Goal: Task Accomplishment & Management: Manage account settings

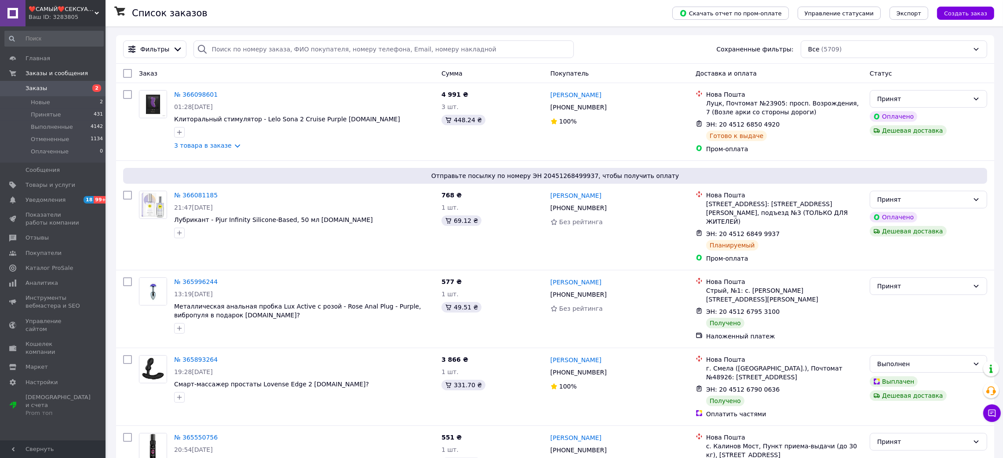
click at [49, 19] on div "Ваш ID: 3283805" at bounding box center [67, 17] width 77 height 8
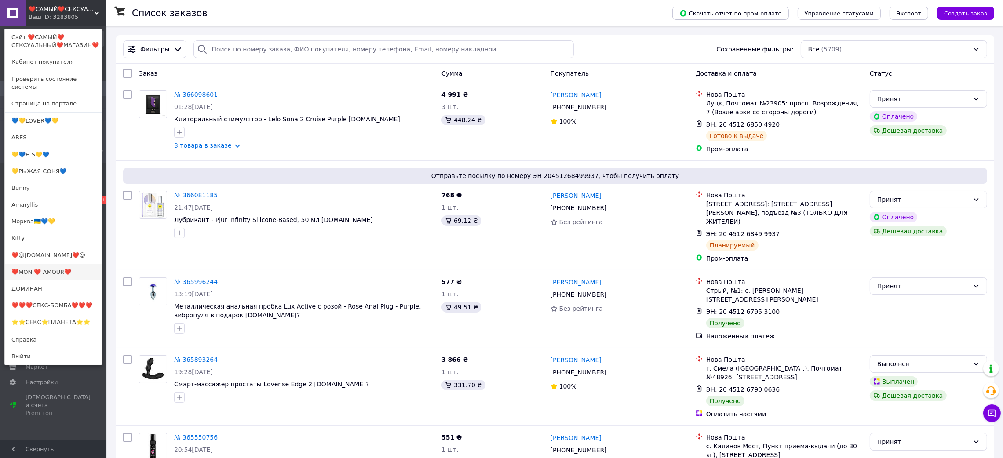
click at [61, 268] on link "❤️MON ❤️ AMOUR❤️" at bounding box center [53, 272] width 97 height 17
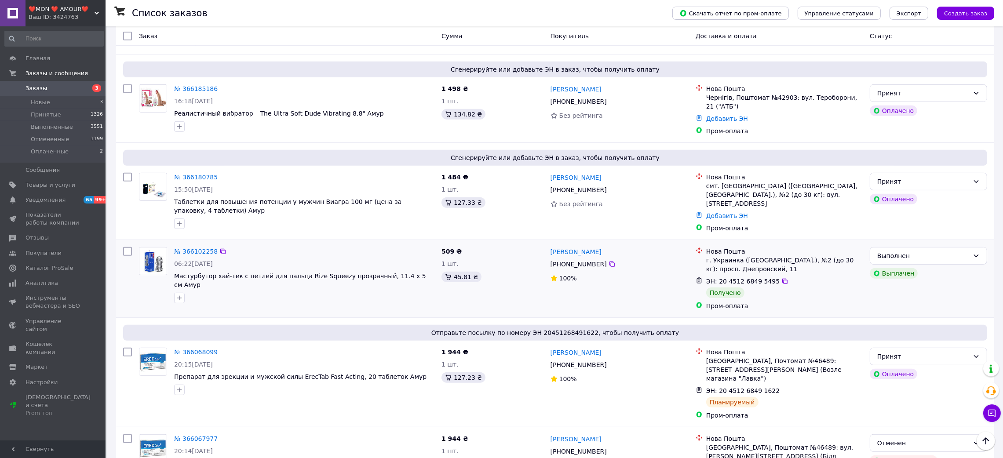
scroll to position [593, 0]
drag, startPoint x: 642, startPoint y: 168, endPoint x: 633, endPoint y: 168, distance: 9.2
click at [633, 171] on div "Євгений Скородумов" at bounding box center [620, 176] width 140 height 11
click at [197, 173] on link "№ 366180785" at bounding box center [196, 176] width 44 height 7
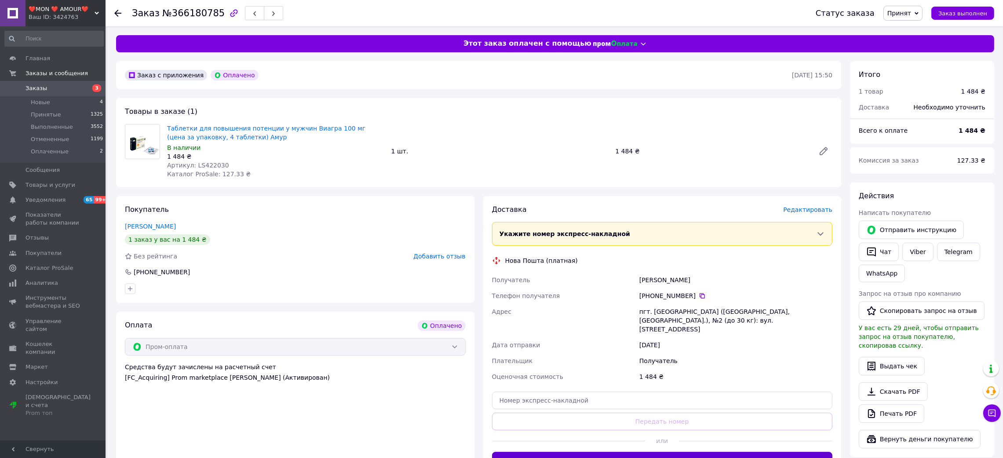
click at [626, 452] on button "Сгенерировать ЭН" at bounding box center [662, 461] width 341 height 18
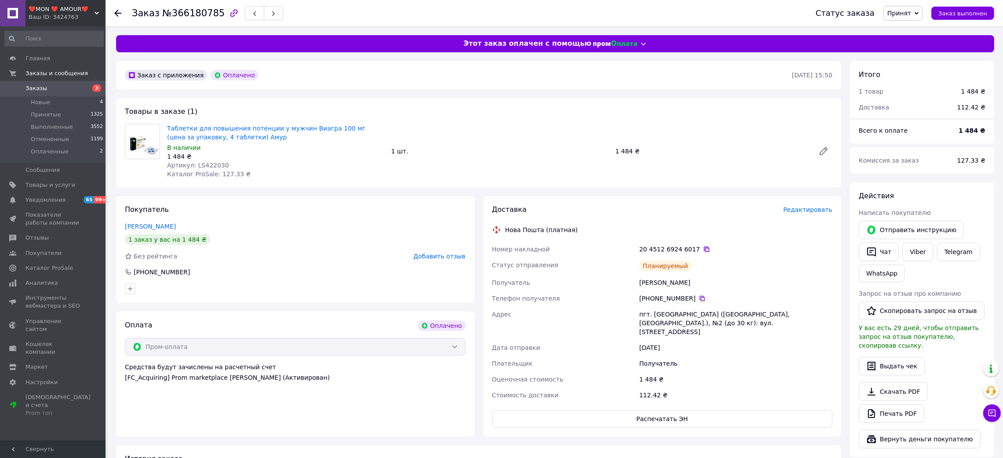
click at [703, 252] on icon at bounding box center [706, 249] width 7 height 7
click at [119, 15] on icon at bounding box center [117, 13] width 7 height 7
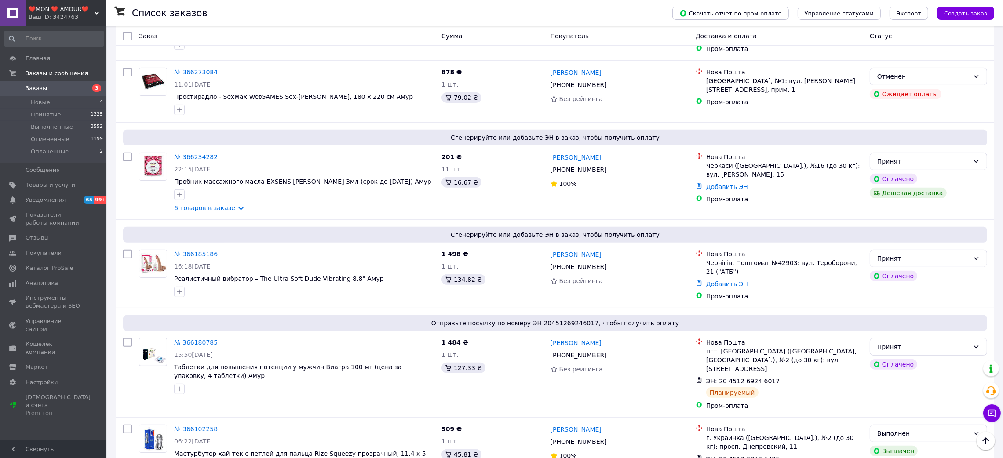
scroll to position [593, 0]
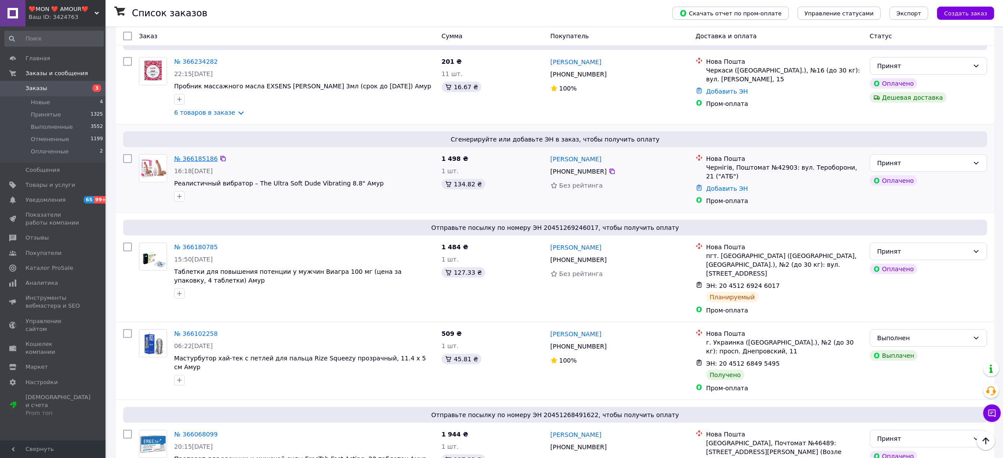
click at [186, 155] on link "№ 366185186" at bounding box center [196, 158] width 44 height 7
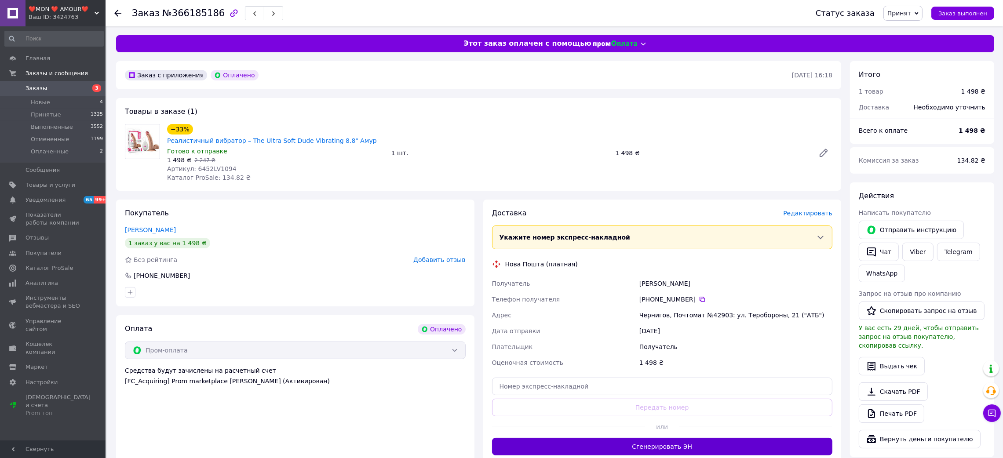
click at [633, 443] on button "Сгенерировать ЭН" at bounding box center [662, 447] width 341 height 18
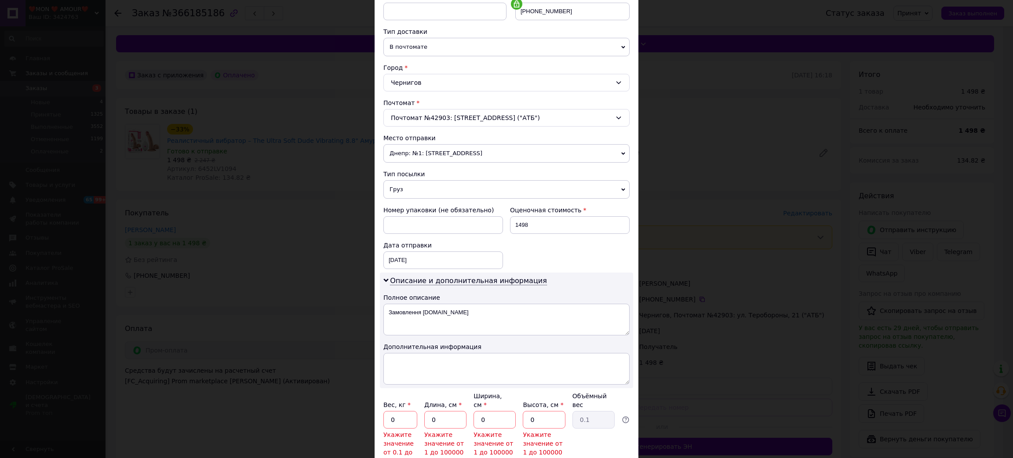
scroll to position [263, 0]
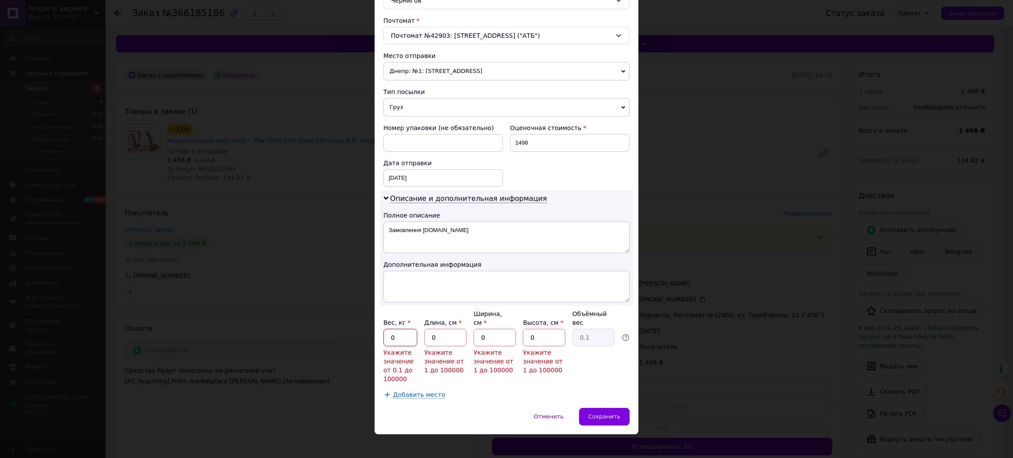
click at [394, 334] on input "0" at bounding box center [400, 338] width 34 height 18
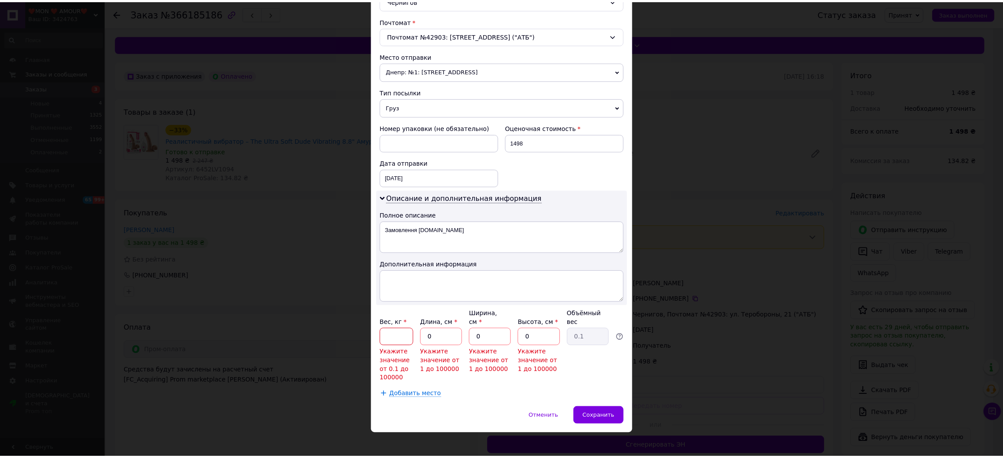
scroll to position [226, 0]
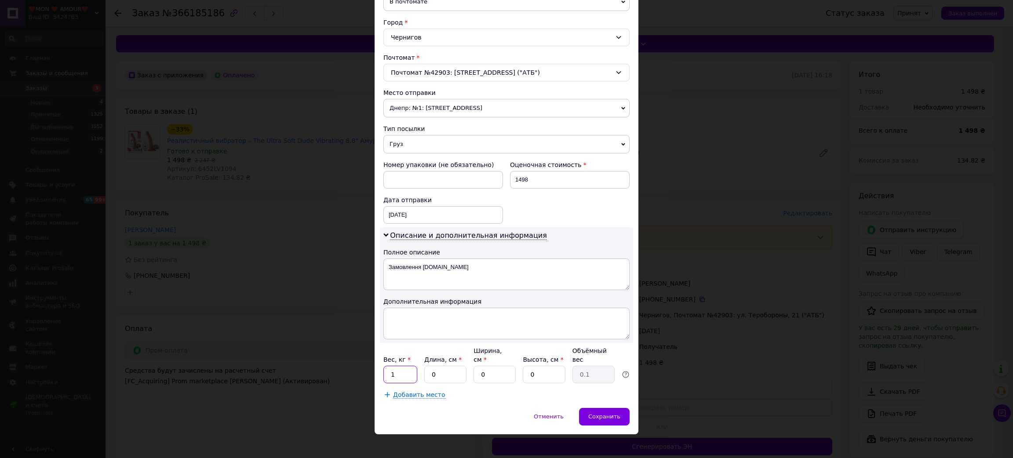
type input "1"
click at [444, 367] on input "0" at bounding box center [445, 375] width 42 height 18
type input "1"
type input "0.1"
type input "15"
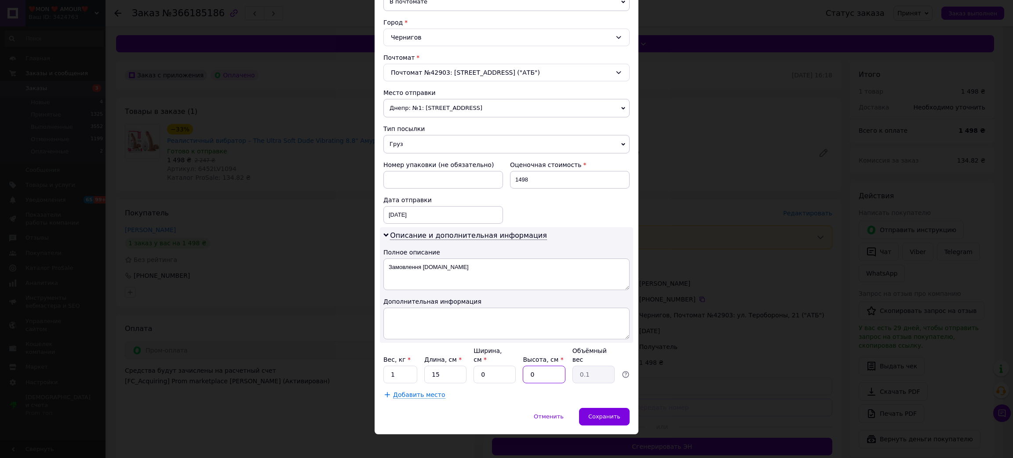
click at [523, 366] on input "0" at bounding box center [544, 375] width 42 height 18
click at [536, 366] on input "0" at bounding box center [544, 375] width 42 height 18
type input "1"
type input "0.1"
type input "15"
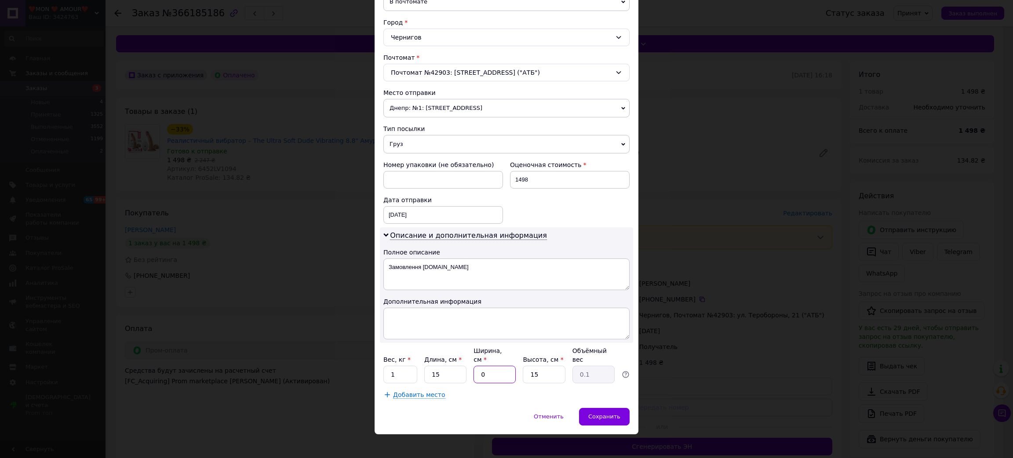
click at [506, 369] on input "0" at bounding box center [495, 375] width 42 height 18
type input "1"
type input "0.1"
type input "15"
type input "0.84"
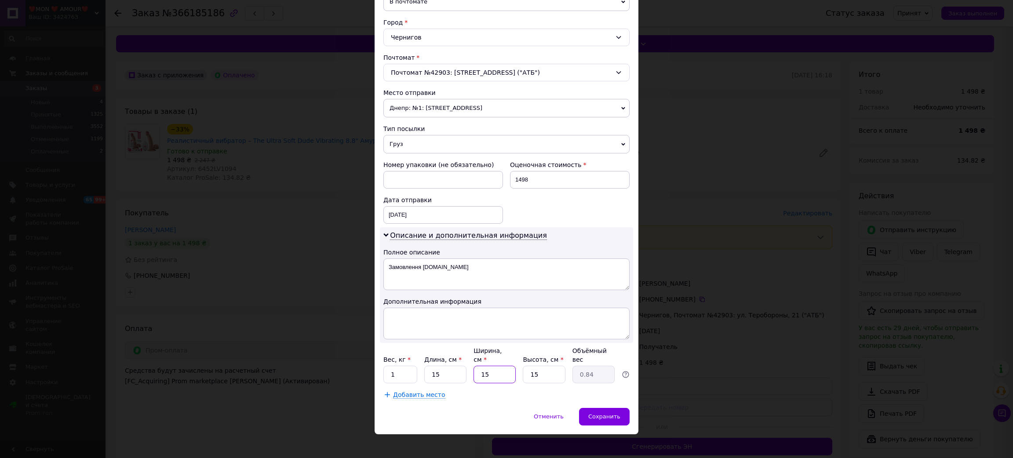
type input "15"
drag, startPoint x: 603, startPoint y: 390, endPoint x: 607, endPoint y: 404, distance: 14.6
click at [606, 403] on div "× Редактирование доставки Способ доставки Нова Пошта (платная) Плательщик Получ…" at bounding box center [507, 120] width 264 height 630
click at [607, 408] on div "Сохранить" at bounding box center [604, 417] width 51 height 18
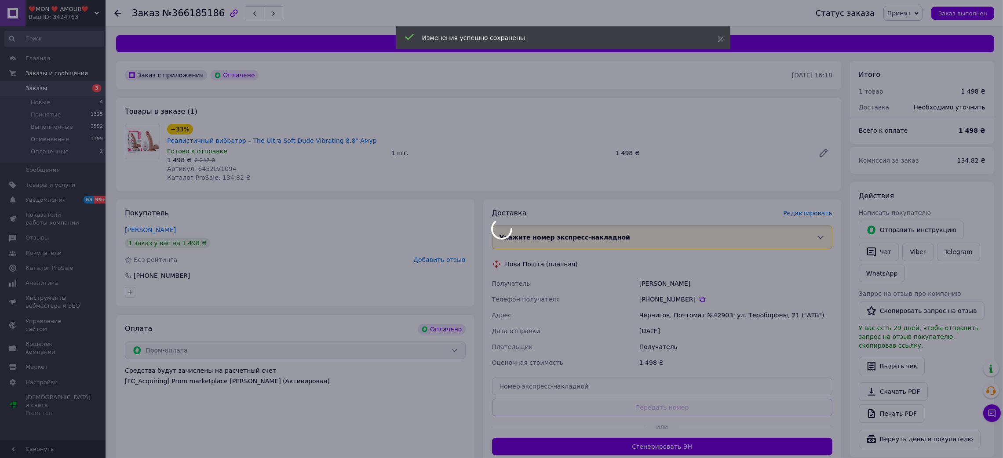
click at [708, 439] on div at bounding box center [501, 229] width 1003 height 458
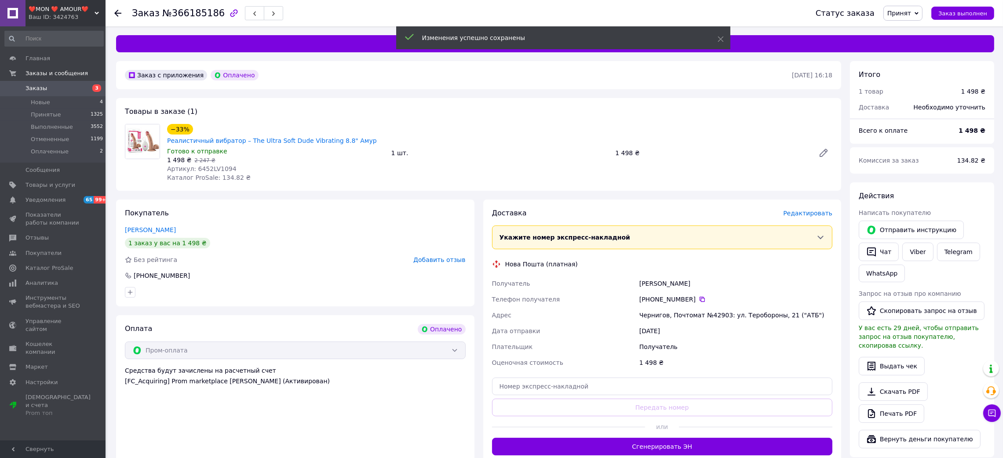
click at [708, 439] on button "Сгенерировать ЭН" at bounding box center [662, 447] width 341 height 18
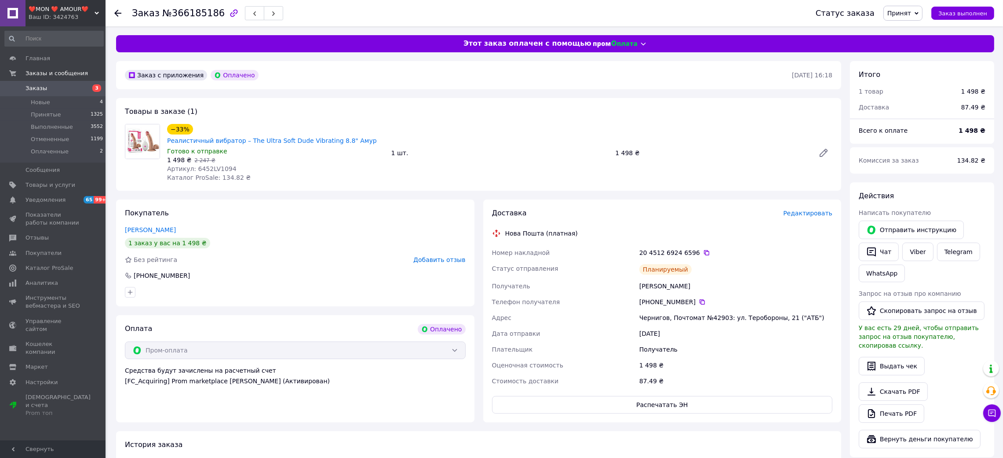
click at [118, 10] on icon at bounding box center [117, 13] width 7 height 7
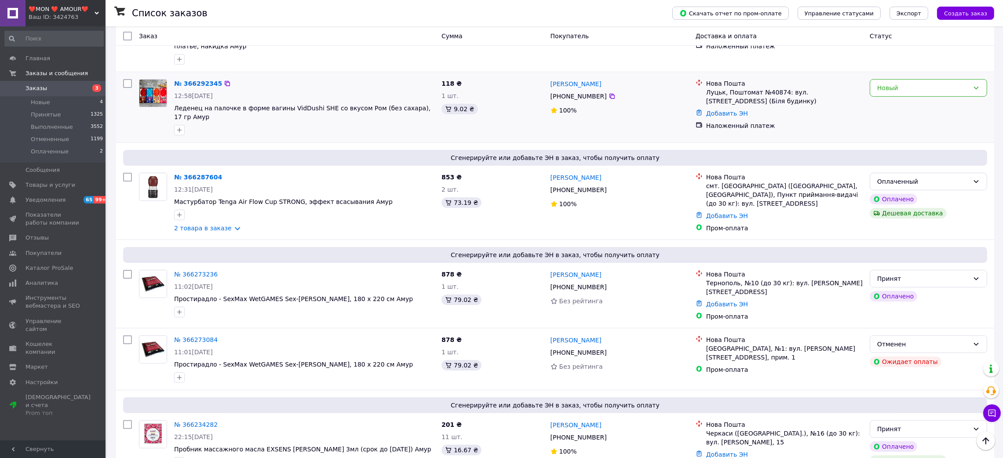
scroll to position [329, 0]
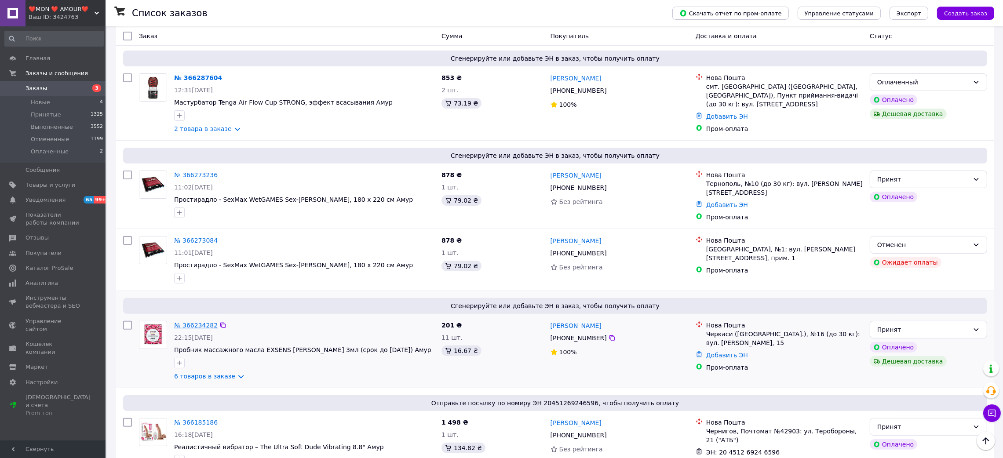
click at [204, 322] on link "№ 366234282" at bounding box center [196, 325] width 44 height 7
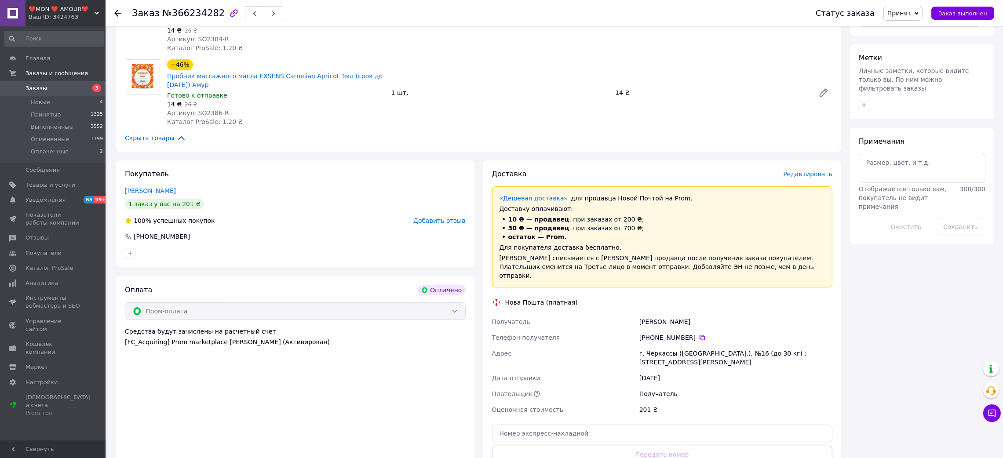
scroll to position [582, 0]
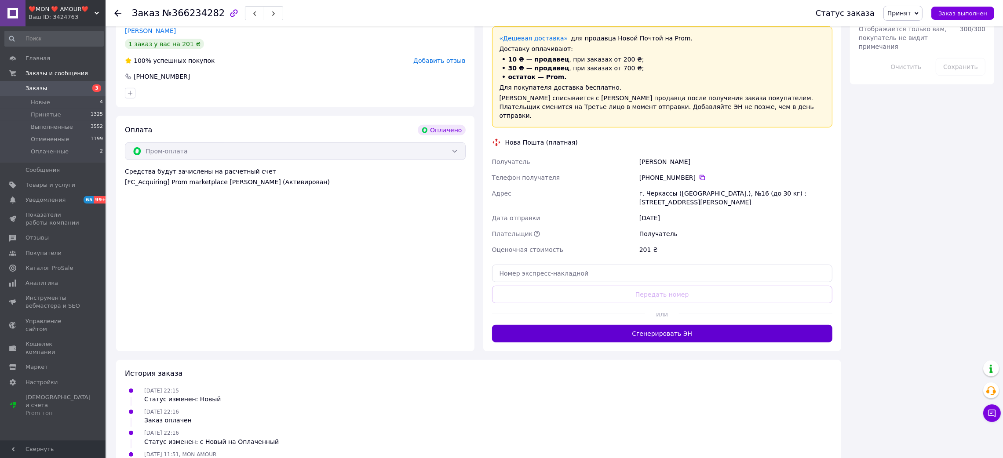
click at [653, 325] on button "Сгенерировать ЭН" at bounding box center [662, 334] width 341 height 18
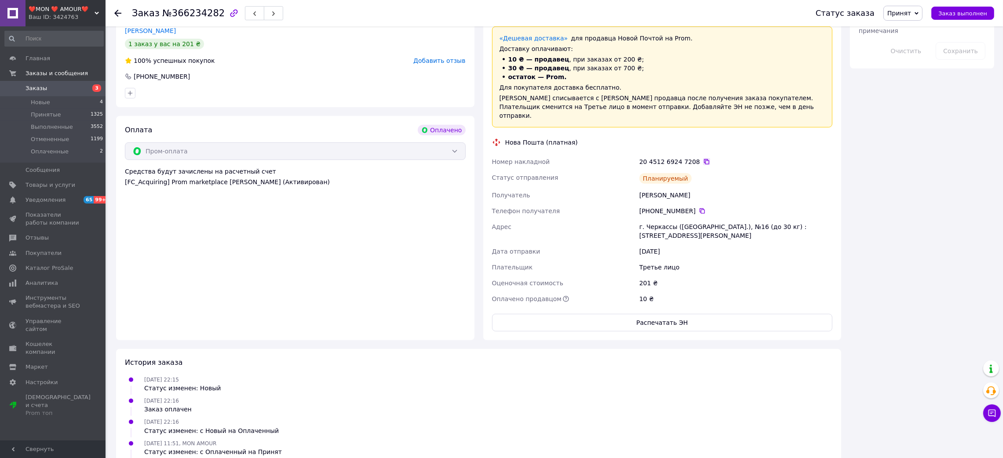
click at [703, 158] on icon at bounding box center [706, 161] width 7 height 7
click at [111, 11] on div "Заказ №366234282 Статус заказа Принят Выполнен Отменен Оплаченный Заказ выполнен" at bounding box center [554, 13] width 897 height 26
click at [117, 13] on icon at bounding box center [117, 13] width 7 height 7
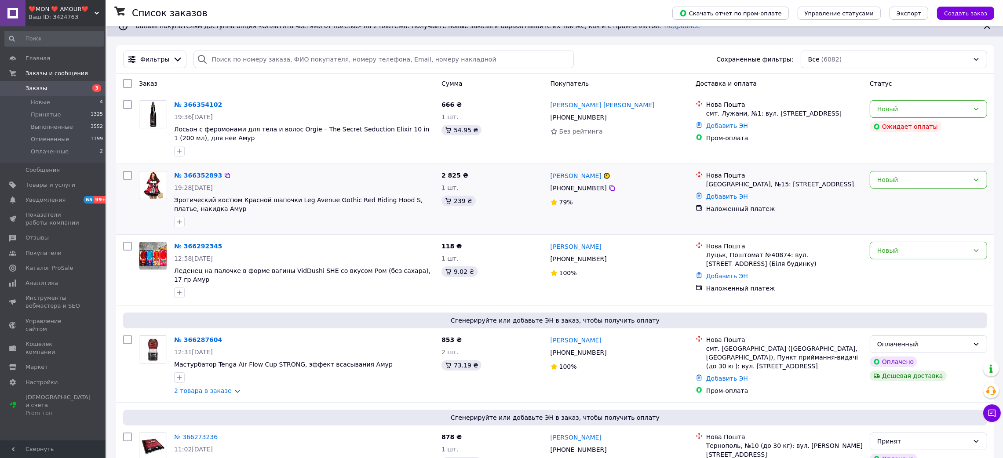
scroll to position [329, 0]
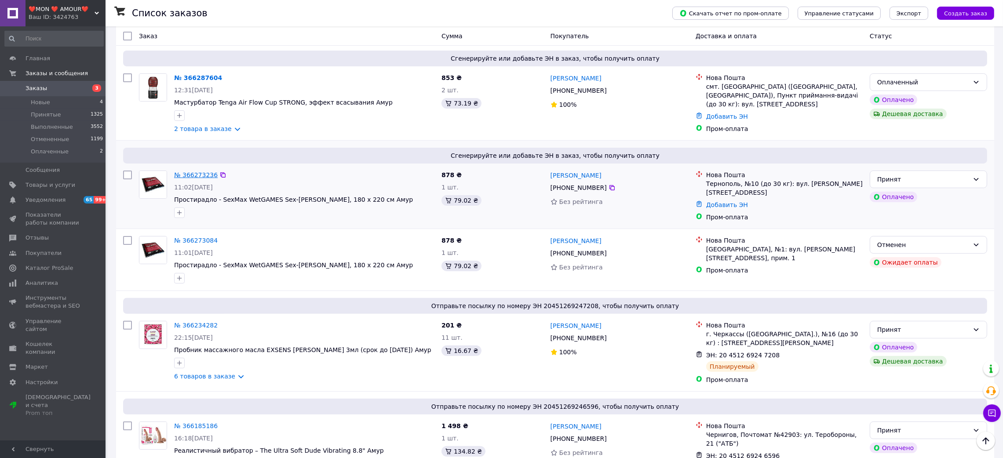
click at [191, 172] on link "№ 366273236" at bounding box center [196, 174] width 44 height 7
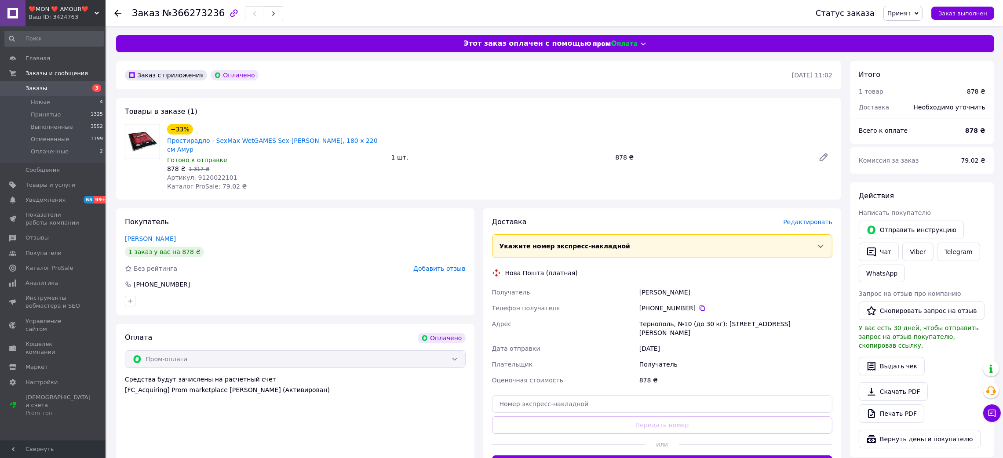
click at [205, 174] on span "Артикул: 9120022101" at bounding box center [202, 177] width 70 height 7
copy span "9120022101"
drag, startPoint x: 620, startPoint y: 277, endPoint x: 1012, endPoint y: 257, distance: 392.3
click at [832, 285] on div "Получатель Сирота Ярослав Телефон получателя +380 96 389 91 88   Адрес Тернопол…" at bounding box center [662, 336] width 344 height 104
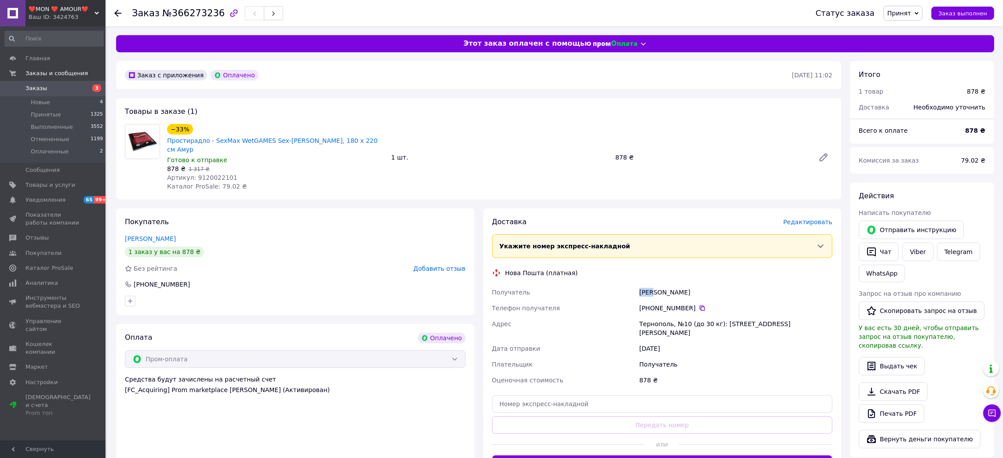
copy div "Получатель Сирота Ярослав"
click at [282, 181] on div "−33% Простирадло - SexMax WetGAMES Sex-Laken Black, 180 x 220 см Амур Готово к …" at bounding box center [276, 157] width 224 height 70
drag, startPoint x: 165, startPoint y: 139, endPoint x: 205, endPoint y: 139, distance: 40.5
click at [205, 139] on div "−33% Простирадло - SexMax WetGAMES Sex-Laken Black, 180 x 220 см Амур Готово к …" at bounding box center [276, 157] width 224 height 70
copy link "Простирадло"
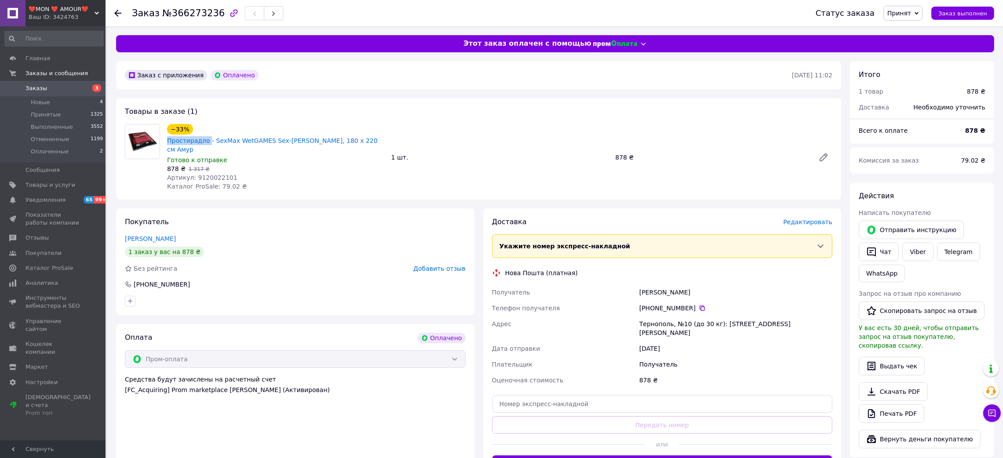
drag, startPoint x: 613, startPoint y: 279, endPoint x: 740, endPoint y: 284, distance: 127.2
click at [719, 284] on div "Получатель Сирота Ярослав Телефон получателя +380 96 389 91 88   Адрес Тернопол…" at bounding box center [662, 336] width 344 height 104
copy div "Получатель Сирота Ярослав"
click at [117, 14] on icon at bounding box center [117, 13] width 7 height 7
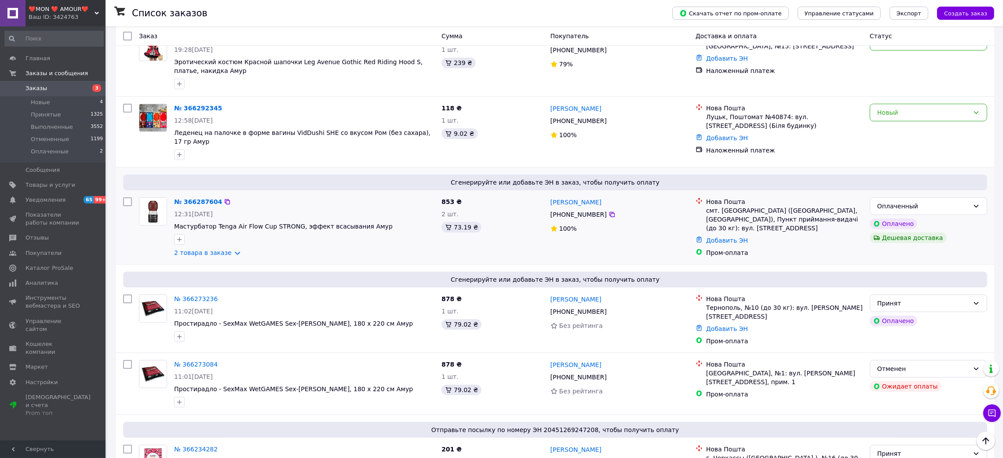
scroll to position [197, 0]
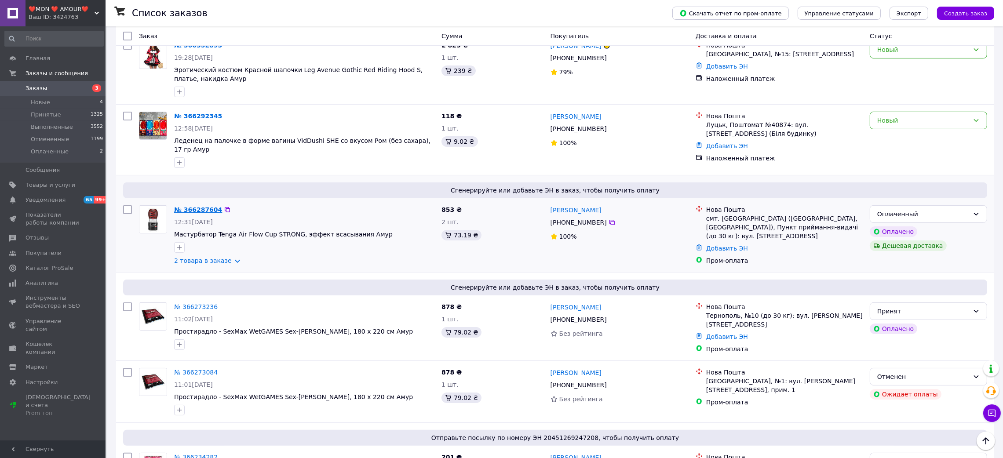
click at [188, 206] on link "№ 366287604" at bounding box center [198, 209] width 48 height 7
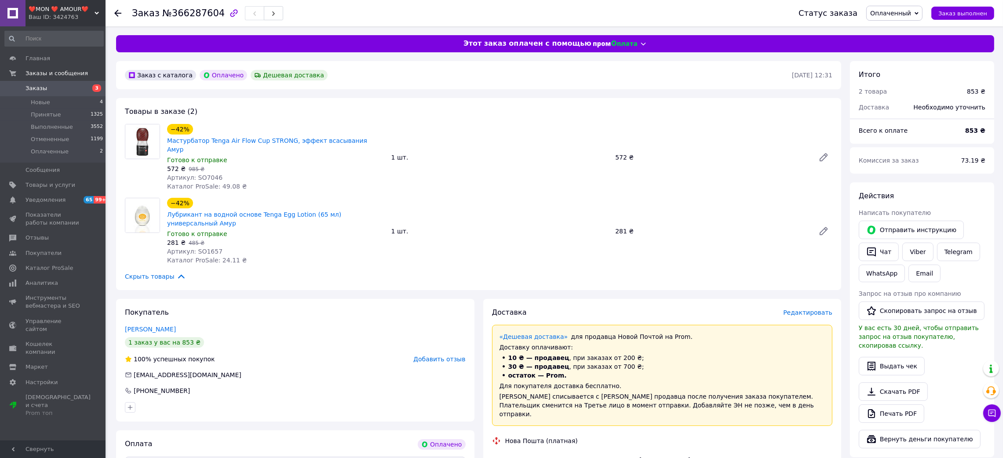
drag, startPoint x: 615, startPoint y: 419, endPoint x: 737, endPoint y: 420, distance: 121.4
copy div "Получатель Степанов Максим"
click at [204, 174] on span "Артикул: SO7046" at bounding box center [194, 177] width 55 height 7
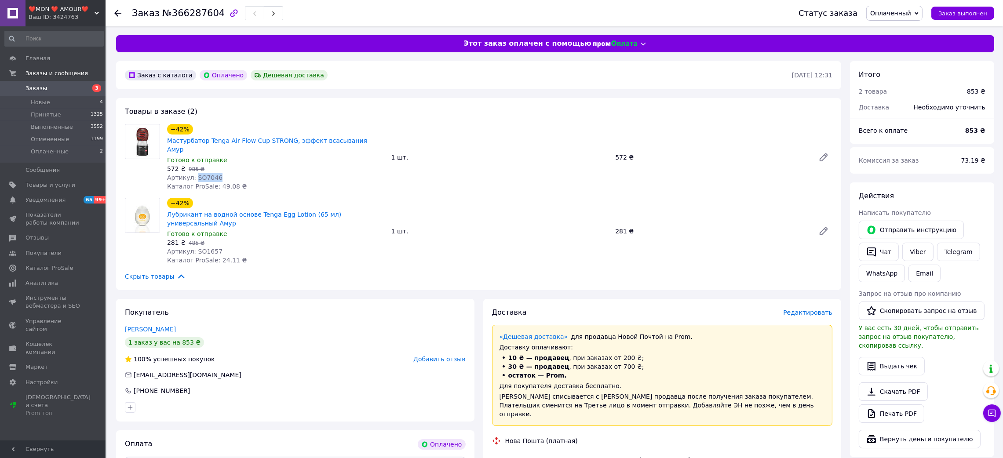
copy span "SO7046"
click at [208, 248] on span "Артикул: SO1657" at bounding box center [194, 251] width 55 height 7
copy span "SO1657"
drag, startPoint x: 628, startPoint y: 419, endPoint x: 722, endPoint y: 419, distance: 94.1
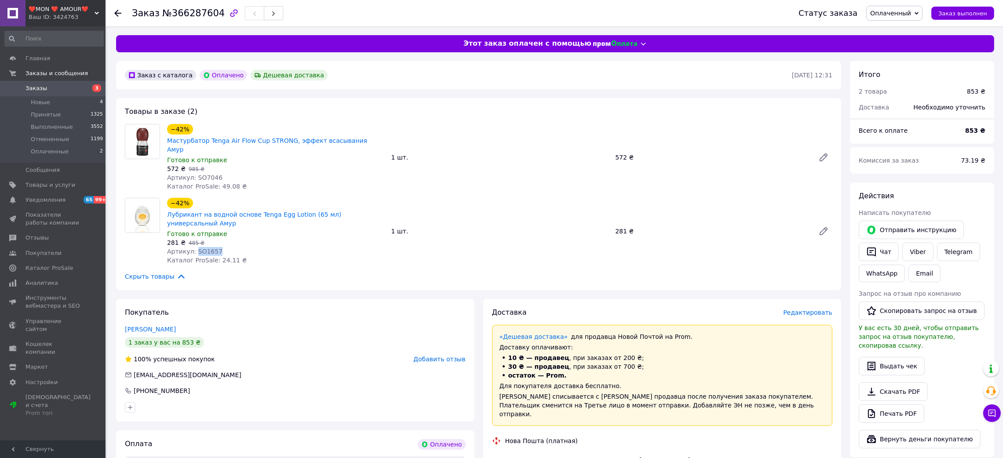
copy div "Получатель Степанов Максим"
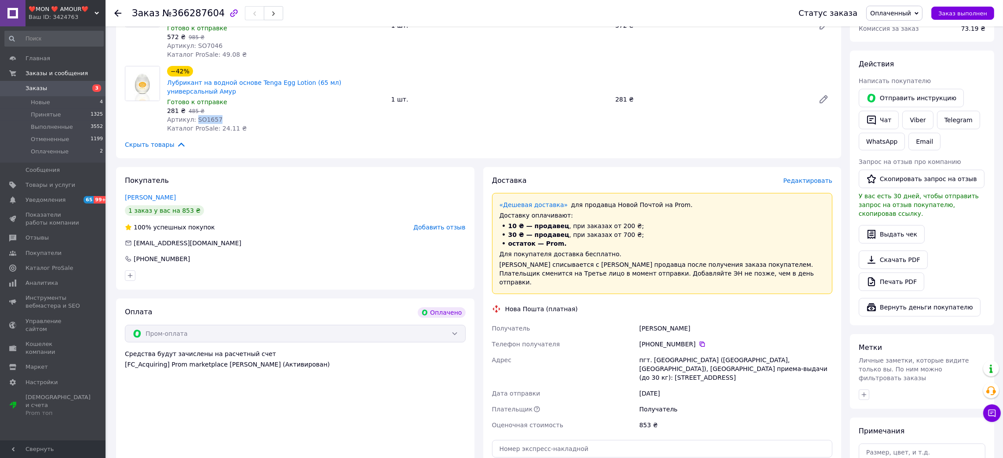
scroll to position [276, 0]
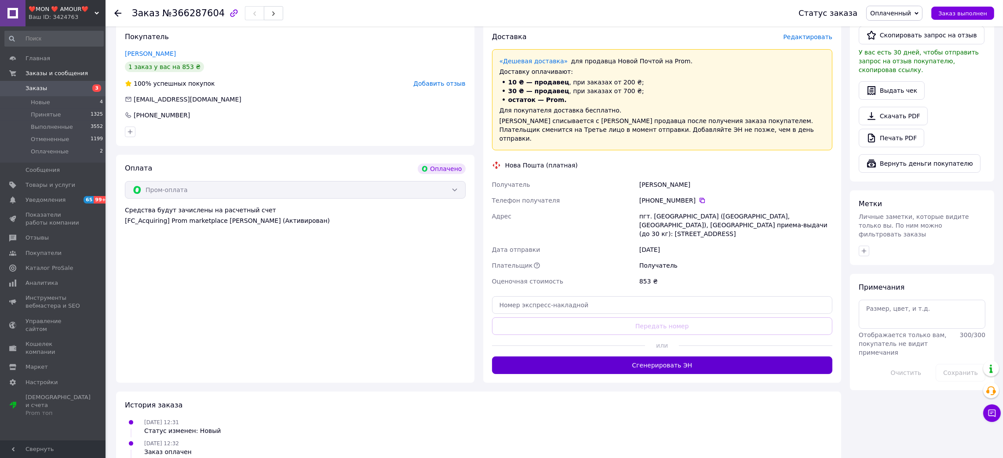
click at [653, 357] on button "Сгенерировать ЭН" at bounding box center [662, 366] width 341 height 18
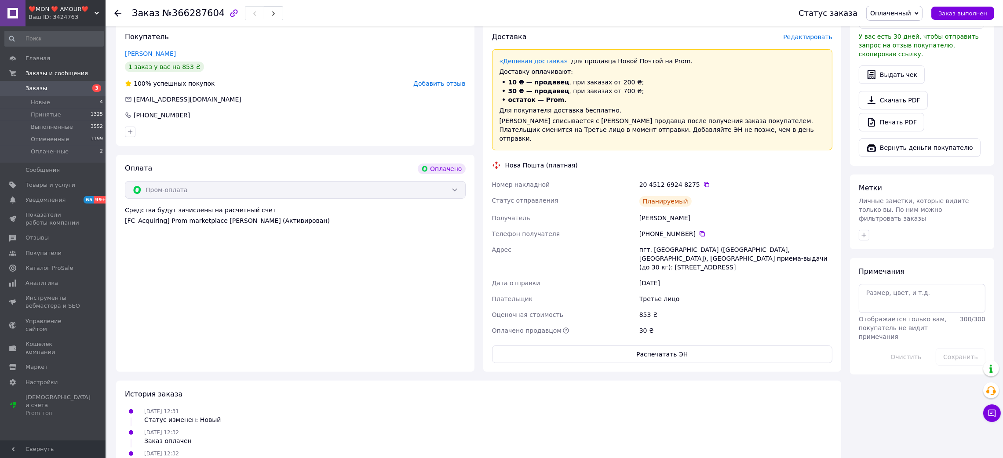
drag, startPoint x: 696, startPoint y: 150, endPoint x: 692, endPoint y: 176, distance: 26.3
click at [703, 181] on icon at bounding box center [706, 184] width 7 height 7
click at [112, 15] on div "Заказ №366287604 Статус заказа Оплаченный Принят Выполнен Отменен Заказ выполнен" at bounding box center [554, 13] width 897 height 26
click at [117, 9] on div at bounding box center [117, 13] width 7 height 9
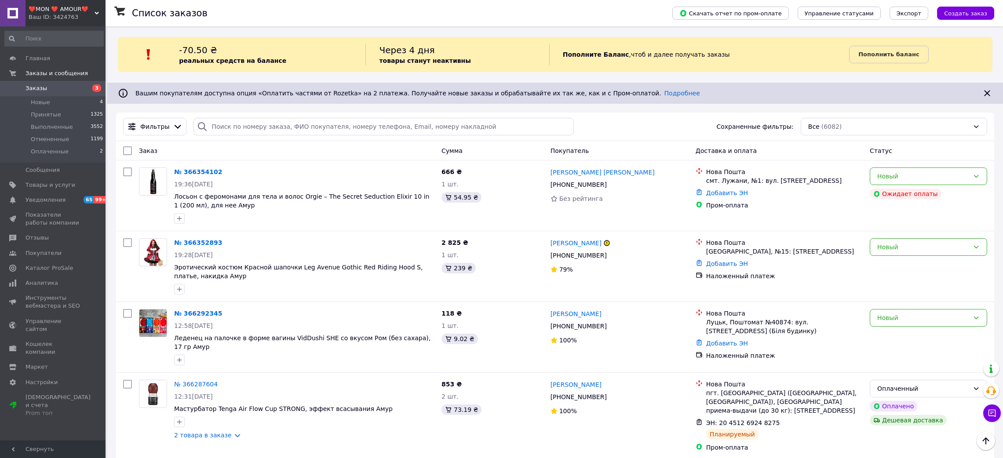
scroll to position [197, 0]
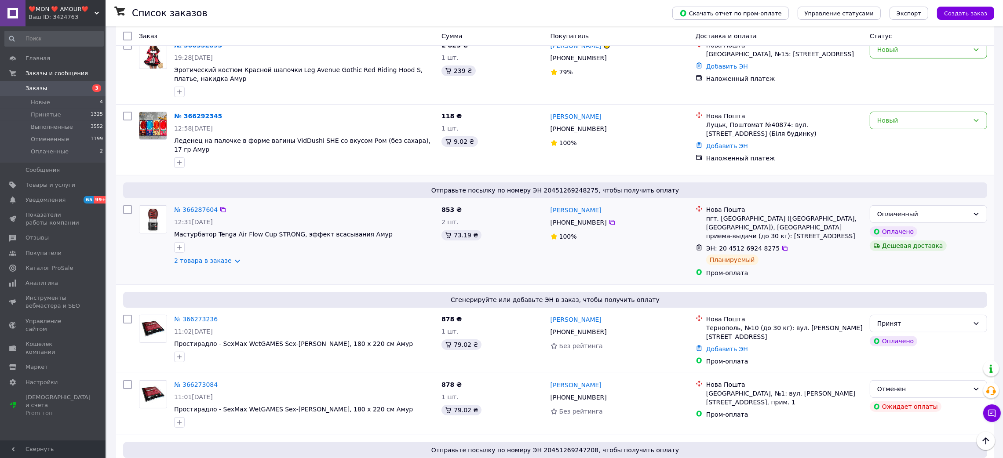
click at [333, 175] on div "Отправьте посылку по номеру ЭН 20451269248275, чтобы получить оплату № 36628760…" at bounding box center [555, 229] width 878 height 109
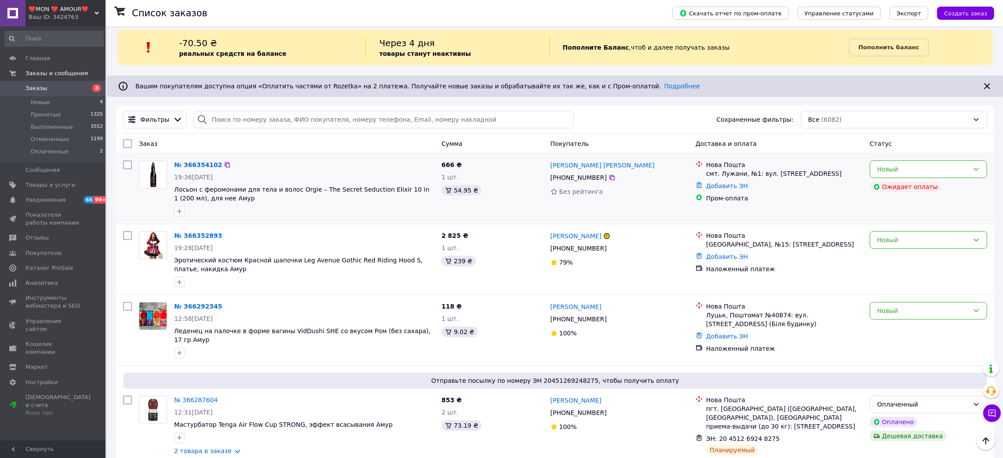
scroll to position [0, 0]
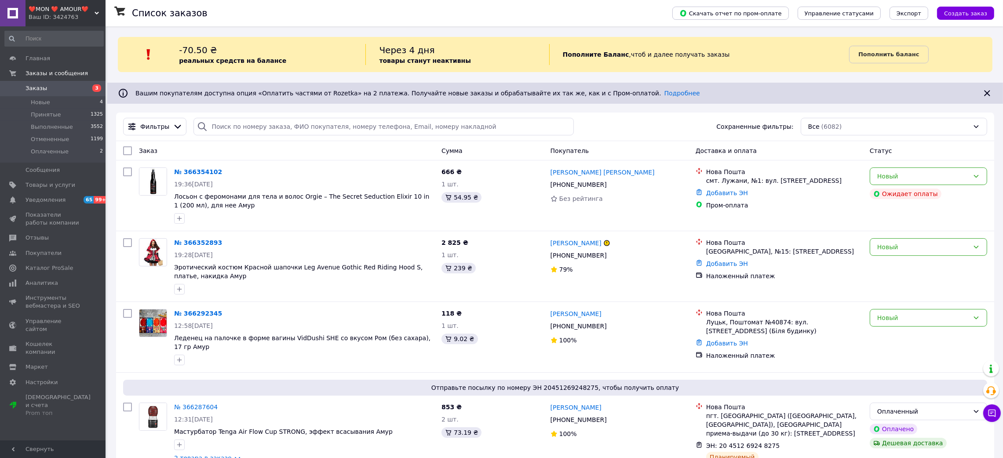
click at [199, 242] on link "№ 366352893" at bounding box center [198, 242] width 48 height 7
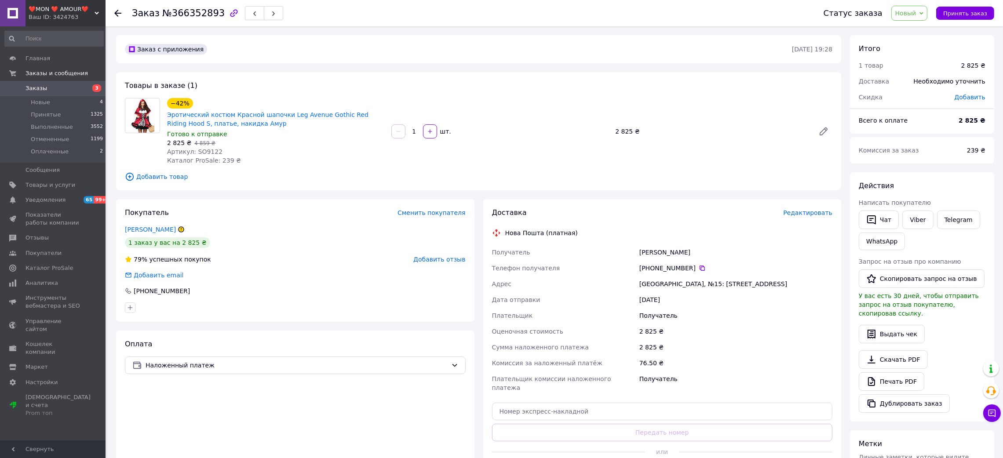
click at [204, 153] on span "Артикул: SO9122" at bounding box center [194, 151] width 55 height 7
copy span "SO9122"
drag, startPoint x: 647, startPoint y: 252, endPoint x: 786, endPoint y: 252, distance: 138.5
click at [743, 252] on div "Получатель Станченко Євгенія Телефон получателя +380 96 054 17 87   Адрес Одесс…" at bounding box center [662, 319] width 344 height 151
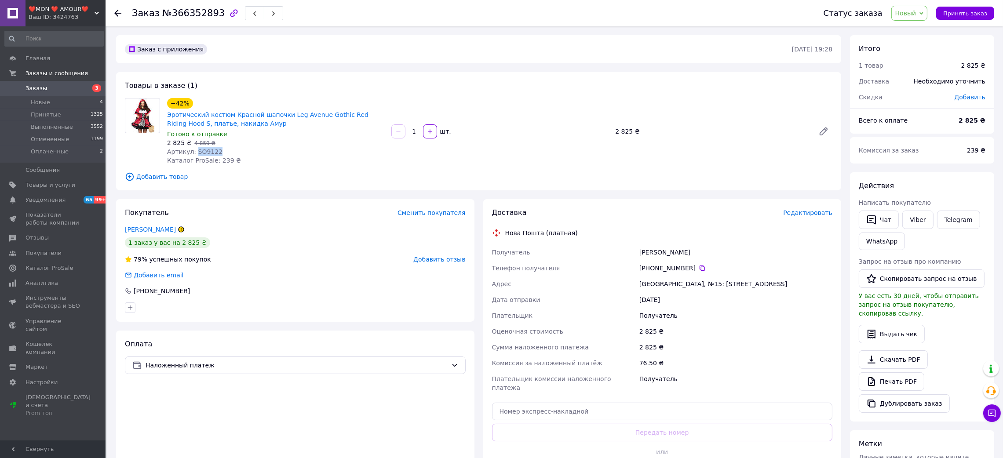
copy div "Получатель Станченко Євгенія"
click at [118, 15] on icon at bounding box center [117, 13] width 7 height 7
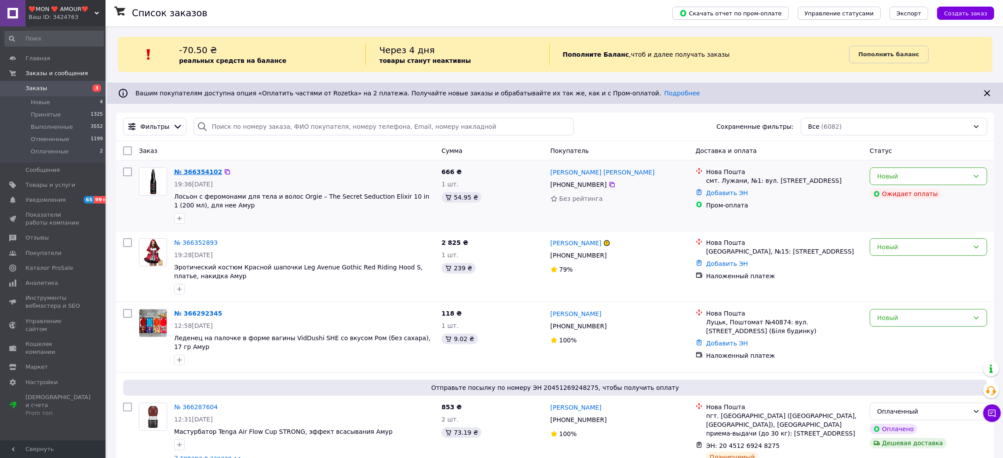
click at [204, 168] on link "№ 366354102" at bounding box center [198, 171] width 48 height 7
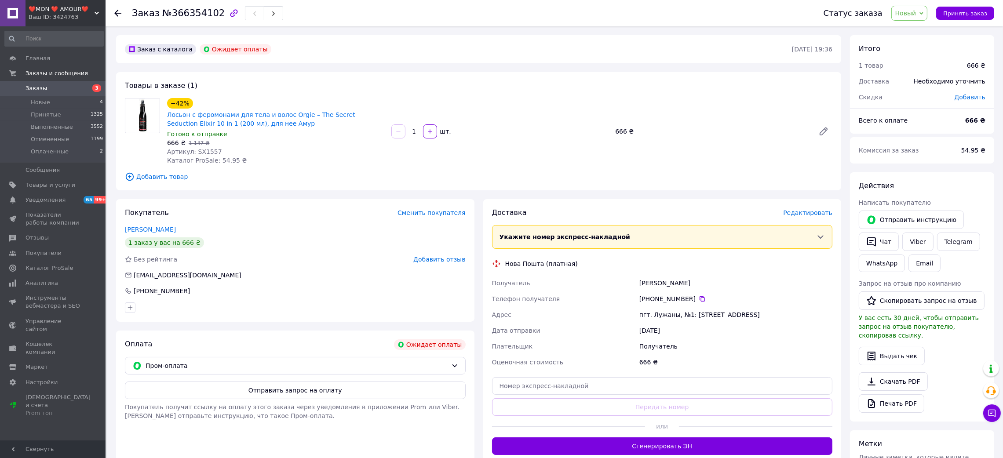
click at [201, 150] on span "Артикул: SX1557" at bounding box center [194, 151] width 55 height 7
copy span "SX1557"
click at [75, 17] on div "Ваш ID: 3424763" at bounding box center [67, 17] width 77 height 8
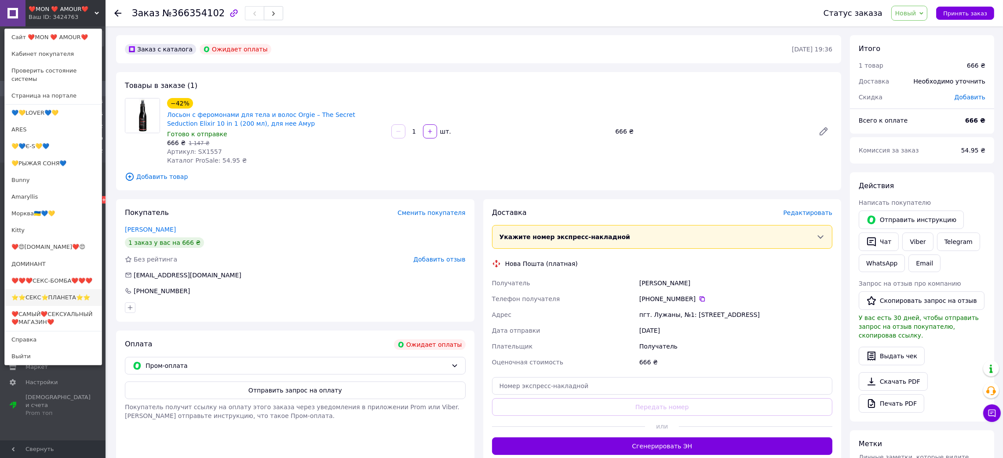
click at [87, 290] on link "⭐️⭐️СЕКС⭐️ПЛАНЕТА⭐️⭐️" at bounding box center [53, 297] width 97 height 17
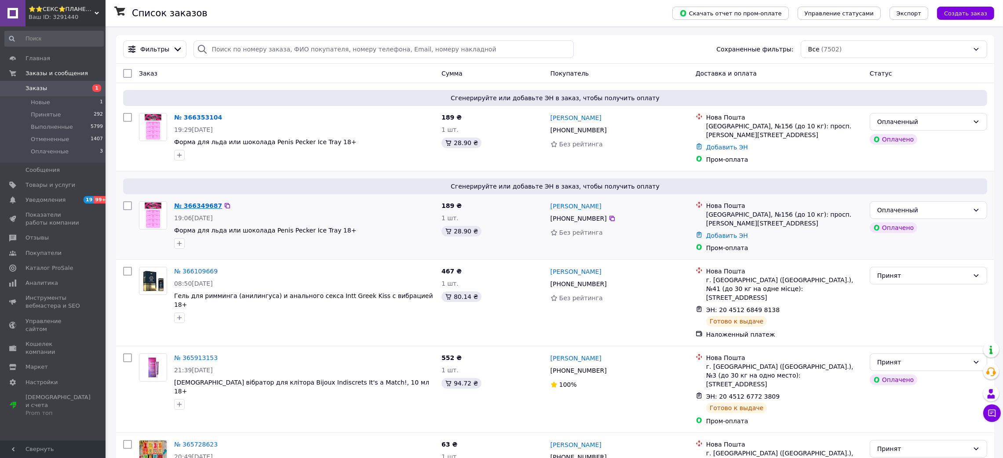
click at [193, 205] on link "№ 366349687" at bounding box center [198, 205] width 48 height 7
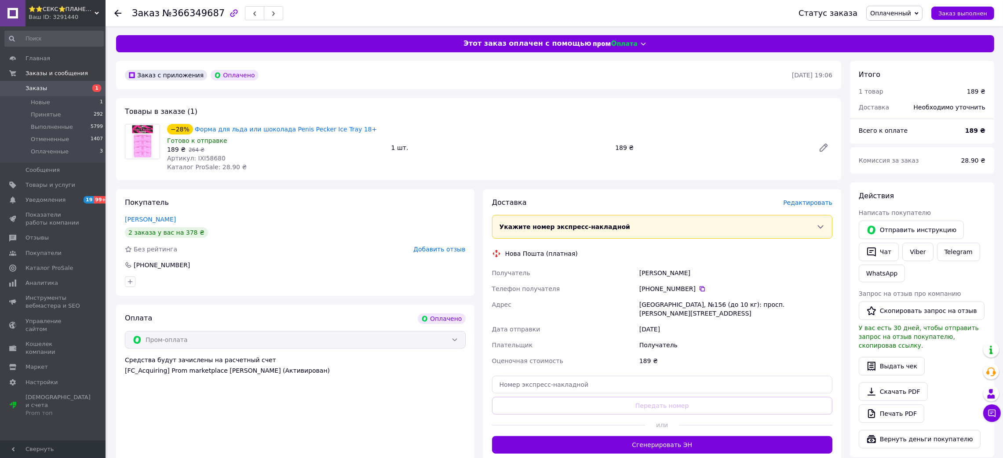
click at [198, 160] on span "Артикул: IXI58680" at bounding box center [196, 158] width 58 height 7
copy span "IXI58680"
drag, startPoint x: 690, startPoint y: 271, endPoint x: 774, endPoint y: 270, distance: 83.5
click at [773, 271] on div "Получатель Кравченко Михайло Телефон получателя +380 50 614 06 38   Адрес г. Ки…" at bounding box center [662, 317] width 344 height 104
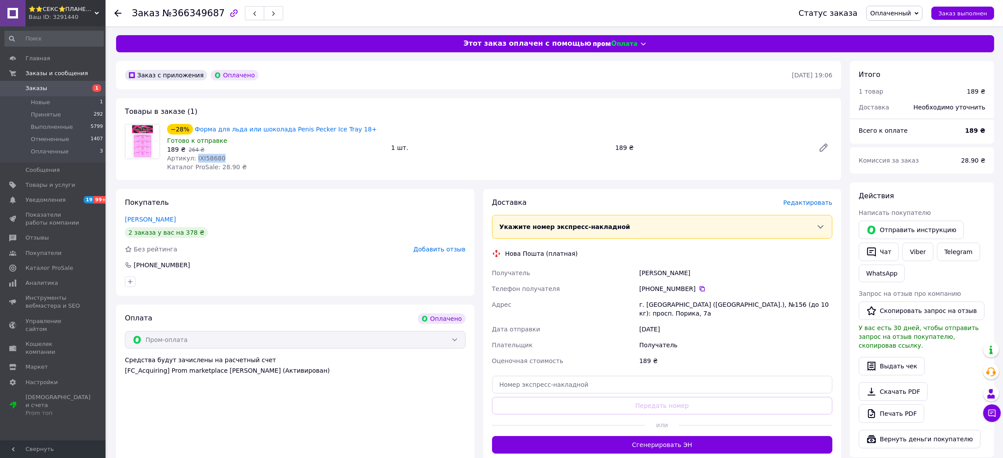
copy div "Получатель Кравченко Михайло"
click at [118, 11] on icon at bounding box center [117, 13] width 7 height 7
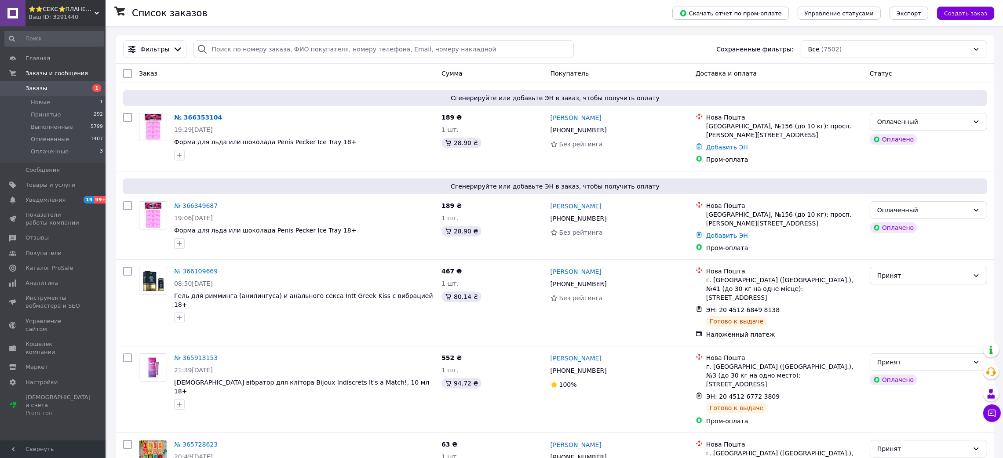
click at [76, 5] on span "⭐️⭐️СЕКС⭐️ПЛАНЕТА⭐️⭐️" at bounding box center [62, 9] width 66 height 8
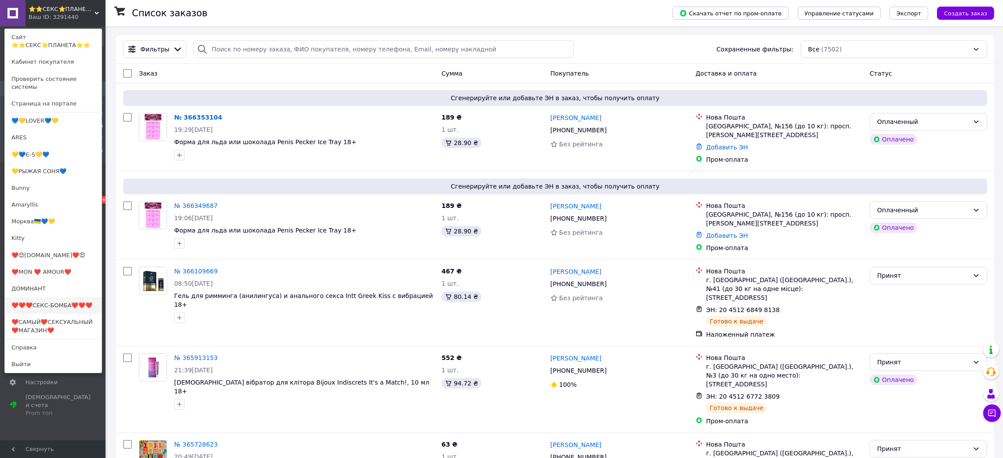
click at [69, 297] on link "❤️❤️❤️СЕКС-БОМБА❤️❤️❤️" at bounding box center [53, 305] width 97 height 17
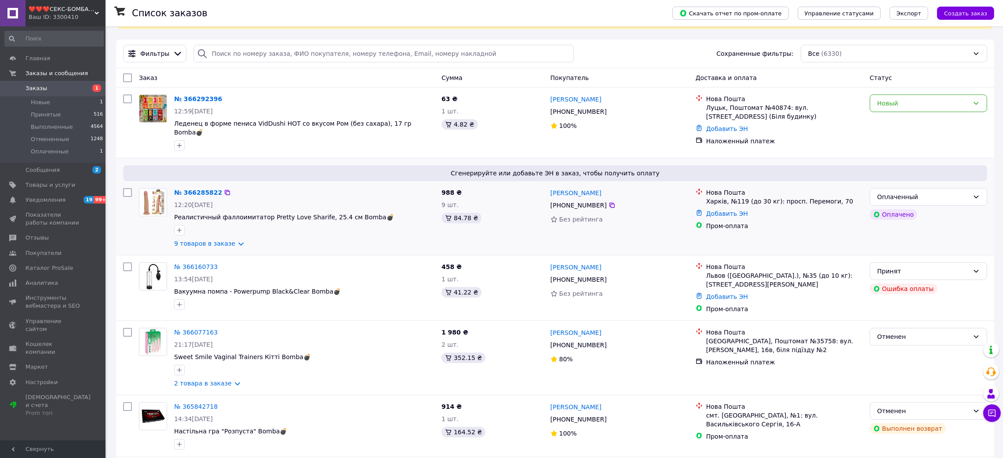
scroll to position [66, 0]
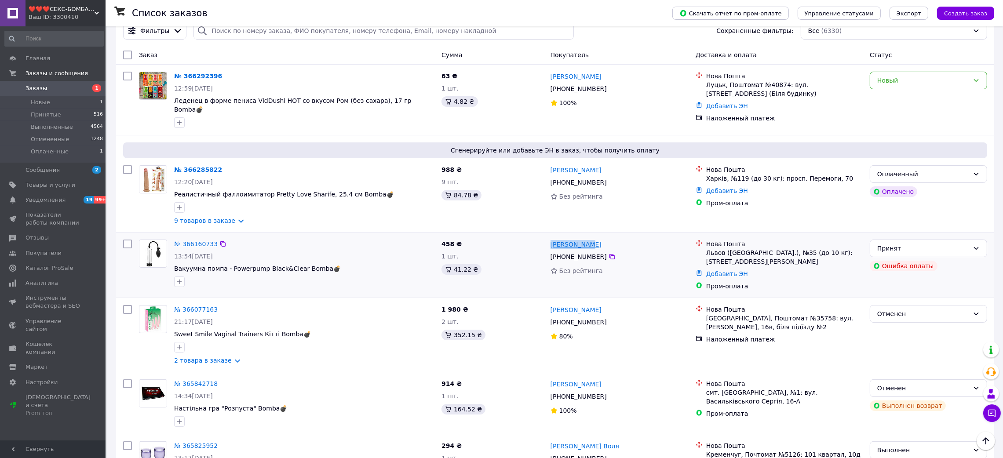
drag, startPoint x: 598, startPoint y: 235, endPoint x: 555, endPoint y: 236, distance: 42.7
click at [555, 239] on div "[PERSON_NAME]" at bounding box center [620, 244] width 140 height 11
copy link "[PERSON_NAME]"
click at [184, 166] on link "№ 366285822" at bounding box center [198, 169] width 48 height 7
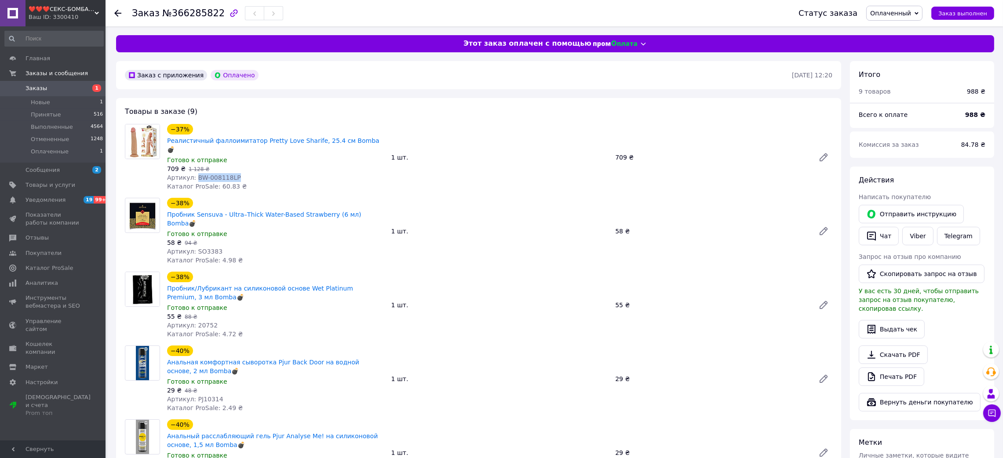
drag, startPoint x: 240, startPoint y: 158, endPoint x: 292, endPoint y: 164, distance: 53.1
click at [279, 173] on div "Артикул: BW-008118LP" at bounding box center [275, 177] width 217 height 9
copy span "BW-008118LP"
drag, startPoint x: 400, startPoint y: 129, endPoint x: 313, endPoint y: 128, distance: 86.6
click at [313, 128] on div "−37% Реалистичный фаллоимитатор Pretty Love Sharife, 25.4 см Bomba💣 Готово к от…" at bounding box center [500, 157] width 672 height 70
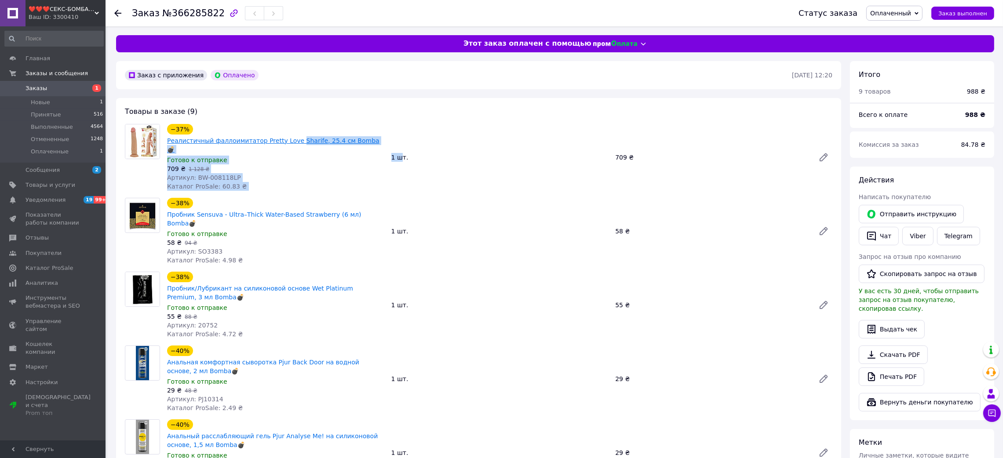
click at [332, 164] on div "709 ₴   1 128 ₴" at bounding box center [275, 168] width 217 height 9
drag, startPoint x: 397, startPoint y: 123, endPoint x: 312, endPoint y: 124, distance: 84.9
click at [312, 124] on div "−37% Реалистичный фаллоимитатор Pretty Love Sharife, 25.4 см Bomba💣 Готово к от…" at bounding box center [500, 157] width 672 height 70
copy link "Sharife, 25.4 см Bomba💣"
click at [114, 17] on div at bounding box center [117, 13] width 7 height 9
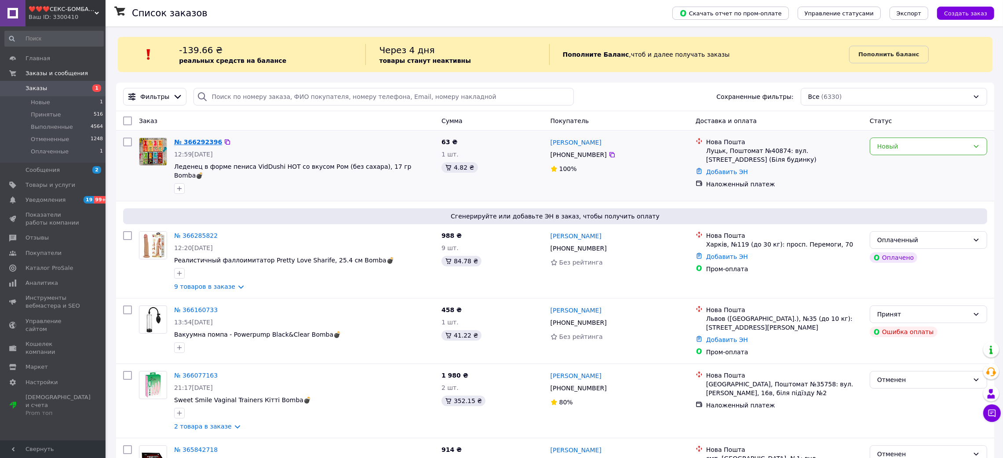
click at [205, 142] on link "№ 366292396" at bounding box center [198, 142] width 48 height 7
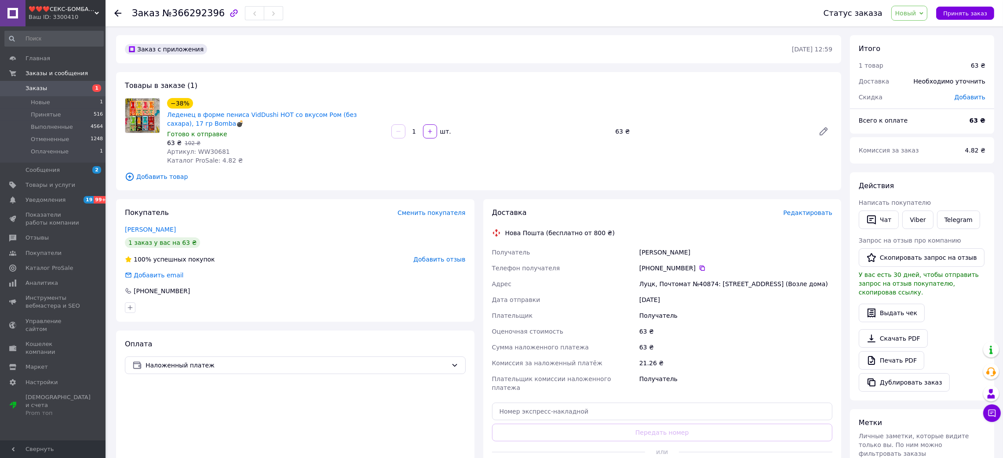
click at [75, 4] on div "❤️❤️❤️СЕКС-БОМБА❤️❤️❤️ Ваш ID: 3300410" at bounding box center [66, 13] width 80 height 26
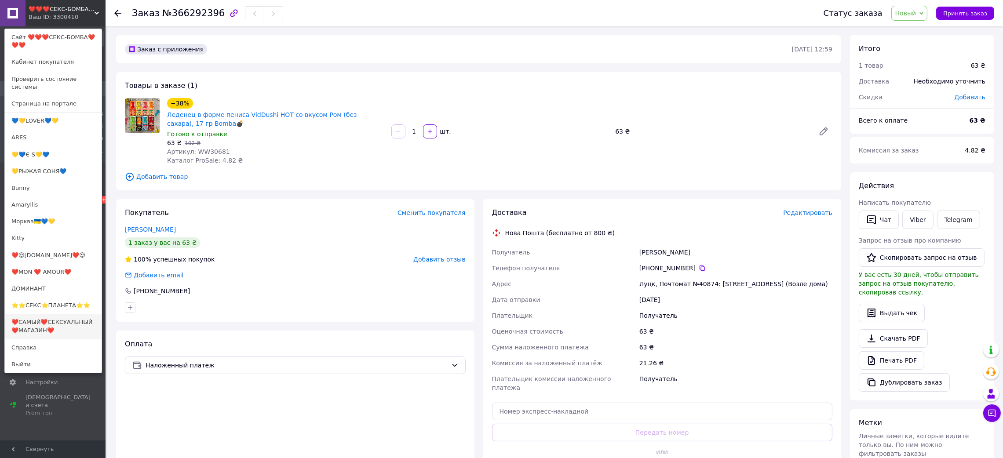
click at [80, 314] on link "❤️САМЫЙ❤️СЕКСУАЛЬНЫЙ❤️МАГАЗИН❤️" at bounding box center [53, 326] width 97 height 25
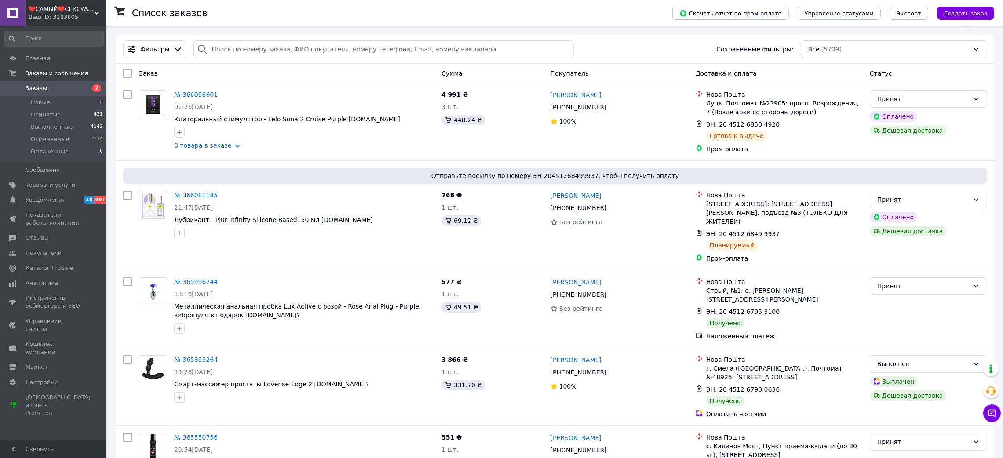
click at [77, 15] on div "Ваш ID: 3283805" at bounding box center [67, 17] width 77 height 8
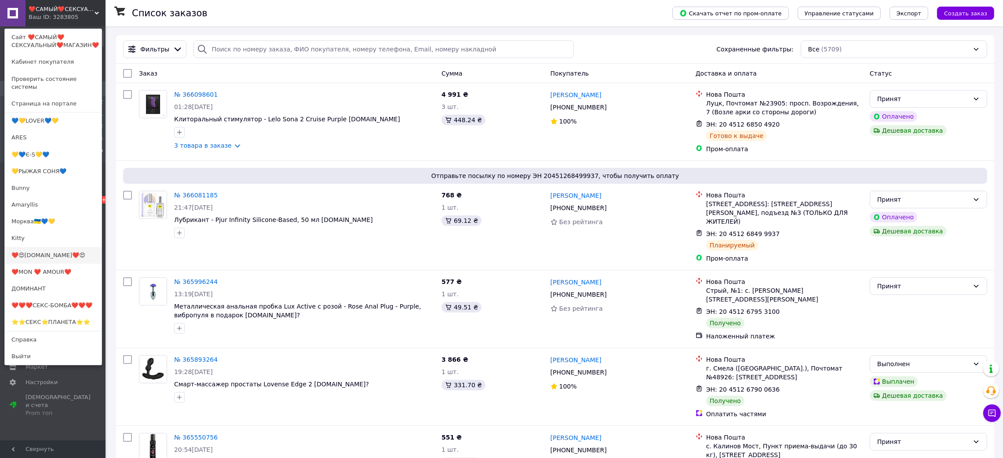
click at [49, 247] on link "❤️😍[DOMAIN_NAME]❤️😍" at bounding box center [53, 255] width 97 height 17
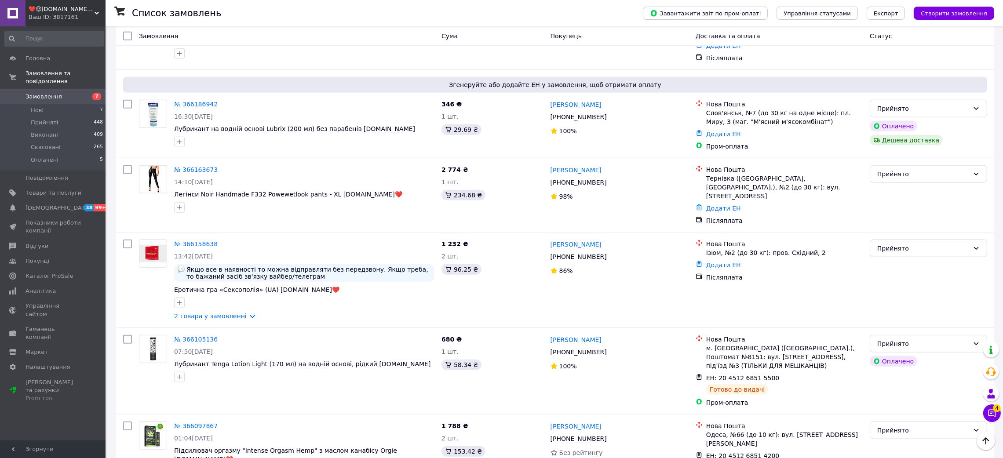
scroll to position [1345, 0]
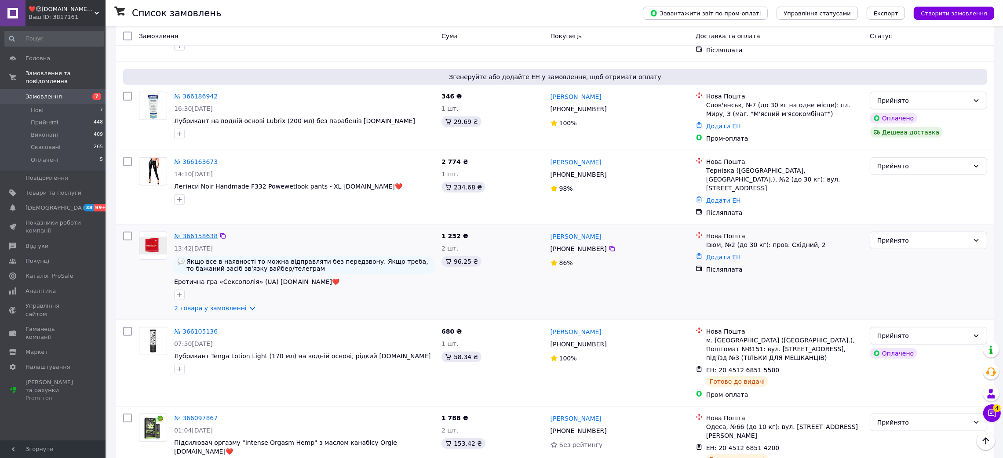
click at [192, 233] on link "№ 366158638" at bounding box center [196, 236] width 44 height 7
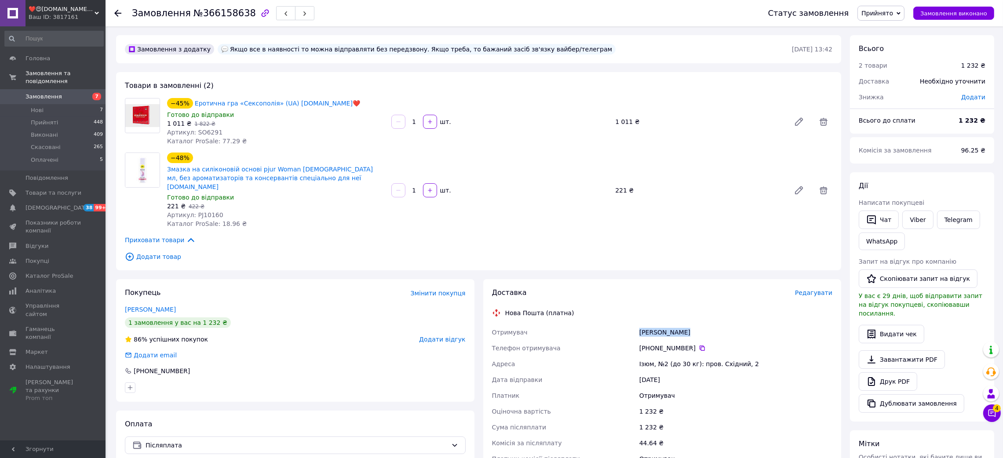
drag, startPoint x: 598, startPoint y: 319, endPoint x: 766, endPoint y: 329, distance: 167.4
click at [755, 325] on div "Отримувач Ломакін Антон Телефон отримувача +380 66 146 55 20   Адреса Ізюм, №2 …" at bounding box center [662, 396] width 344 height 142
copy div "Отримувач Ломакін Антон"
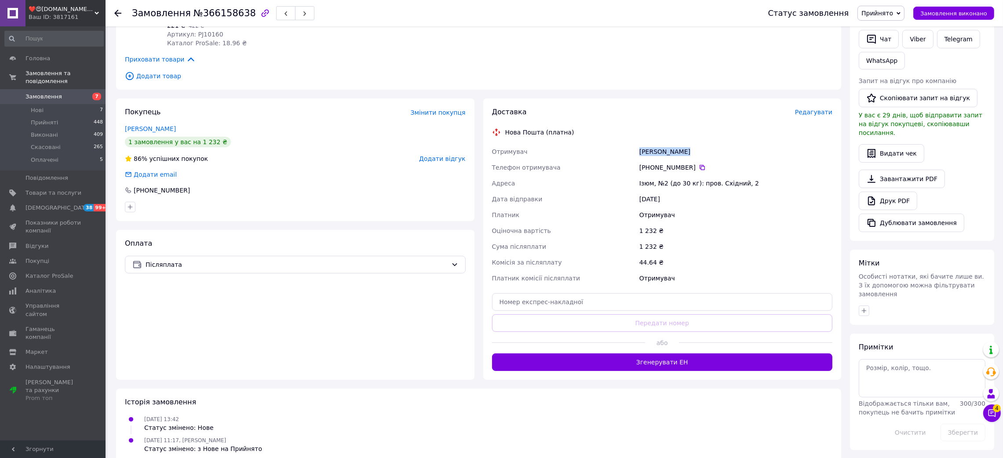
scroll to position [184, 0]
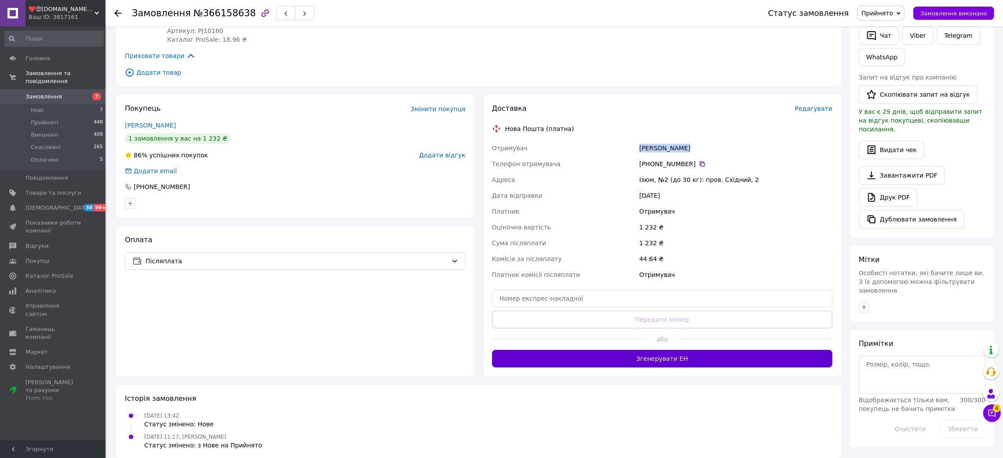
click at [650, 356] on button "Згенерувати ЕН" at bounding box center [662, 359] width 341 height 18
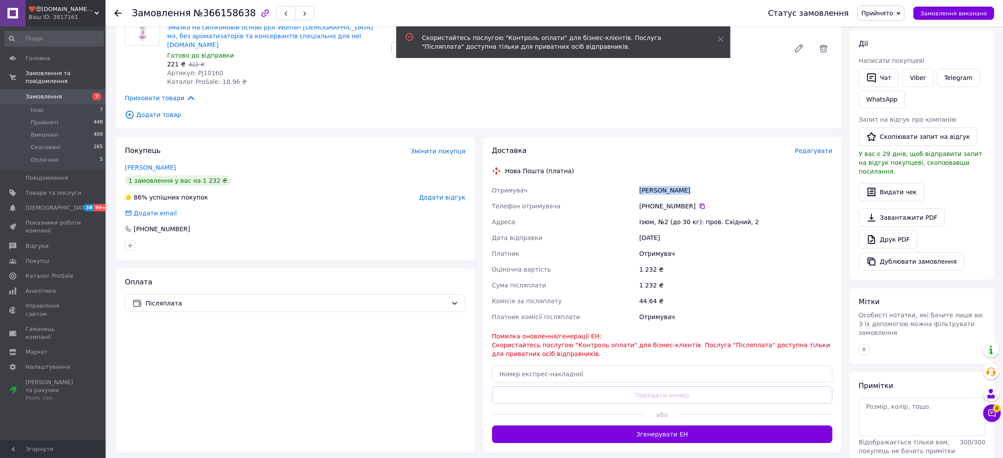
scroll to position [0, 0]
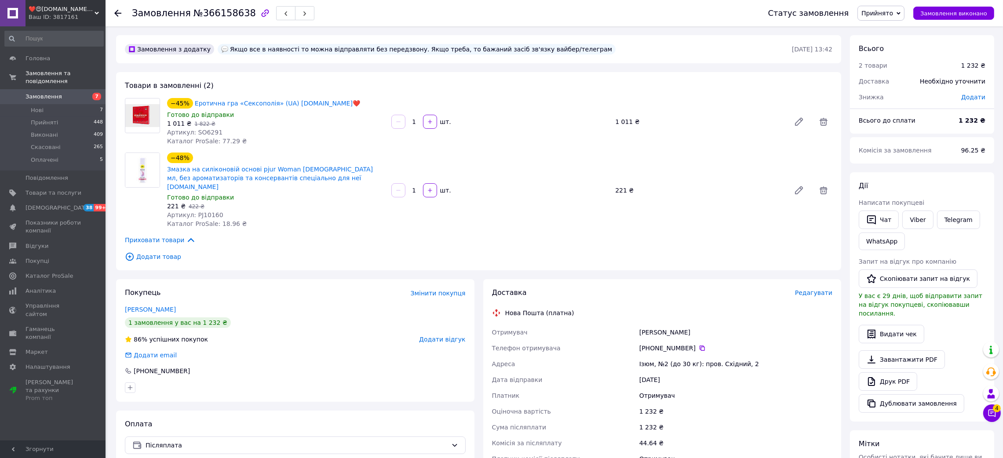
drag, startPoint x: 700, startPoint y: 342, endPoint x: 706, endPoint y: 339, distance: 6.9
click at [699, 345] on icon at bounding box center [702, 348] width 7 height 7
drag, startPoint x: 627, startPoint y: 319, endPoint x: 745, endPoint y: 325, distance: 118.4
click at [692, 325] on div "Отримувач Ломакін Антон Телефон отримувача +380 66 146 55 20   Адреса Ізюм, №2 …" at bounding box center [662, 396] width 344 height 142
copy div "Отримувач Ломакін Антон"
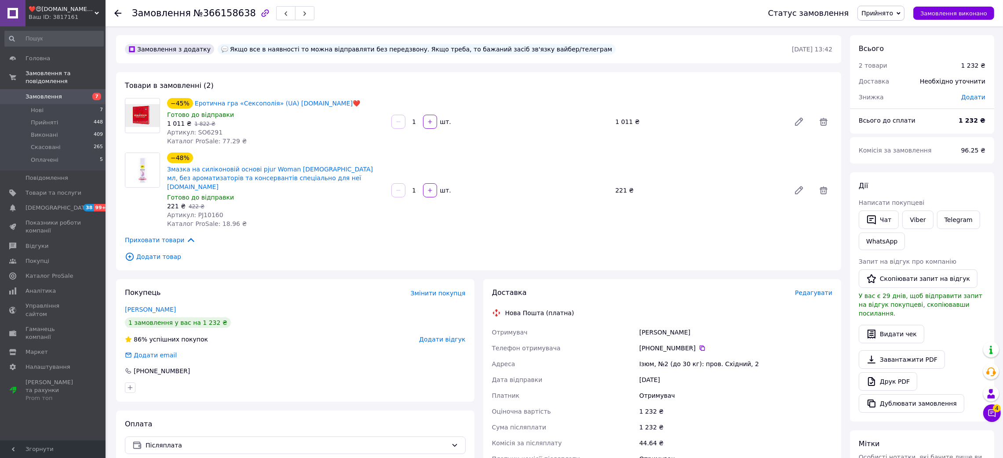
click at [646, 358] on div "Ізюм, №2 (до 30 кг): пров. Східний, 2" at bounding box center [736, 364] width 197 height 16
copy div "Ізюм"
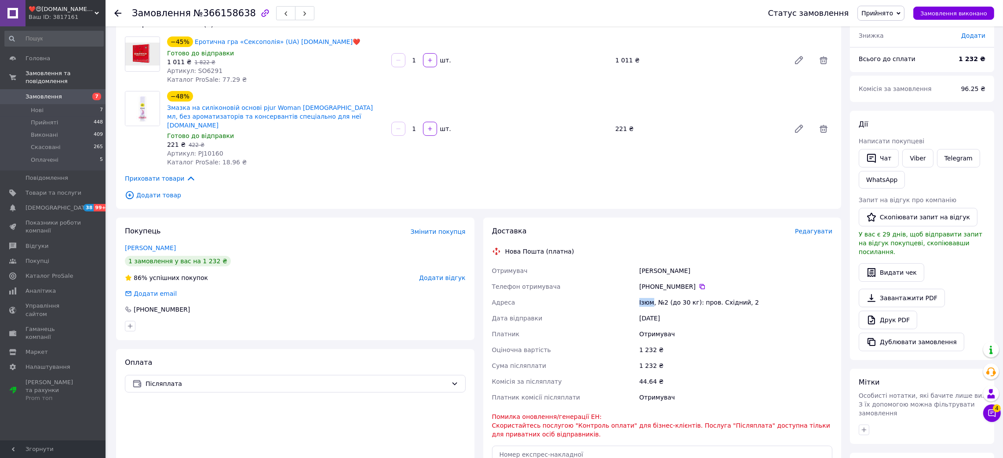
scroll to position [132, 0]
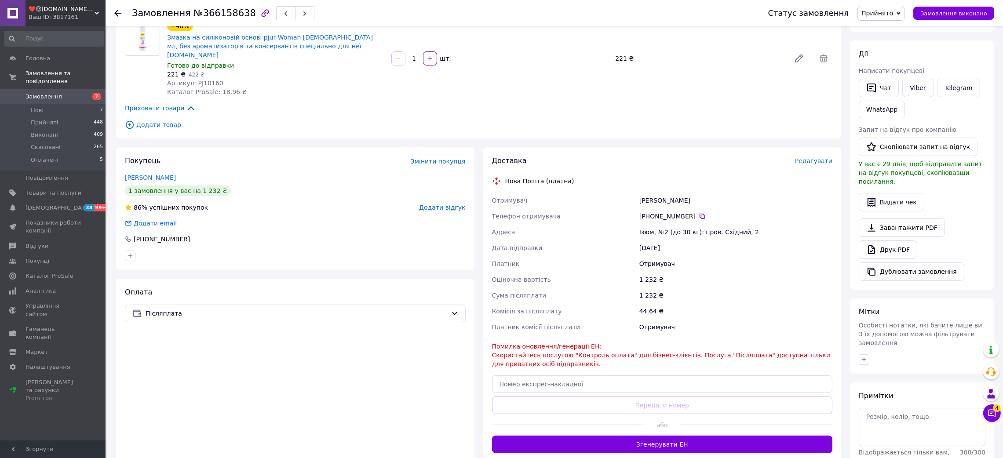
click at [613, 385] on div "Доставка Редагувати Нова Пошта (платна) Отримувач Ломакін Антон Телефон отримув…" at bounding box center [662, 304] width 341 height 297
click at [611, 376] on input "text" at bounding box center [662, 385] width 341 height 18
paste input "20451269253504"
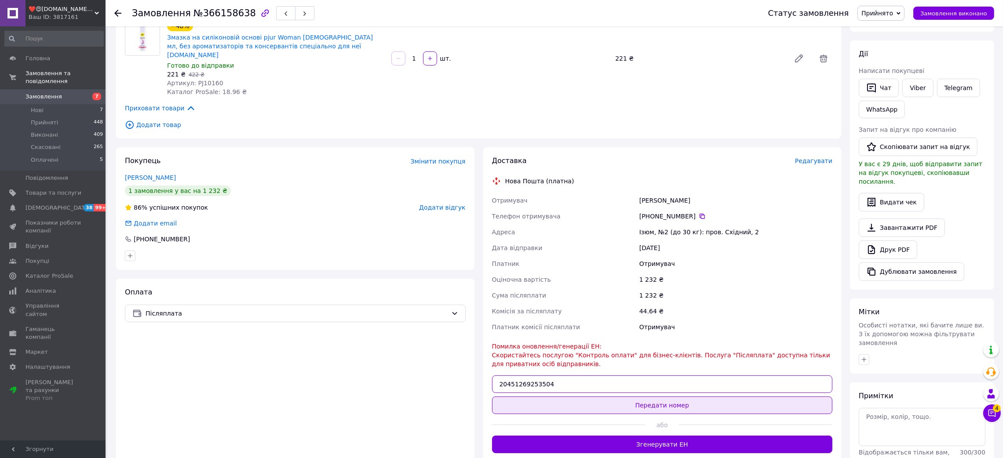
type input "20451269253504"
click at [616, 397] on button "Передати номер" at bounding box center [662, 406] width 341 height 18
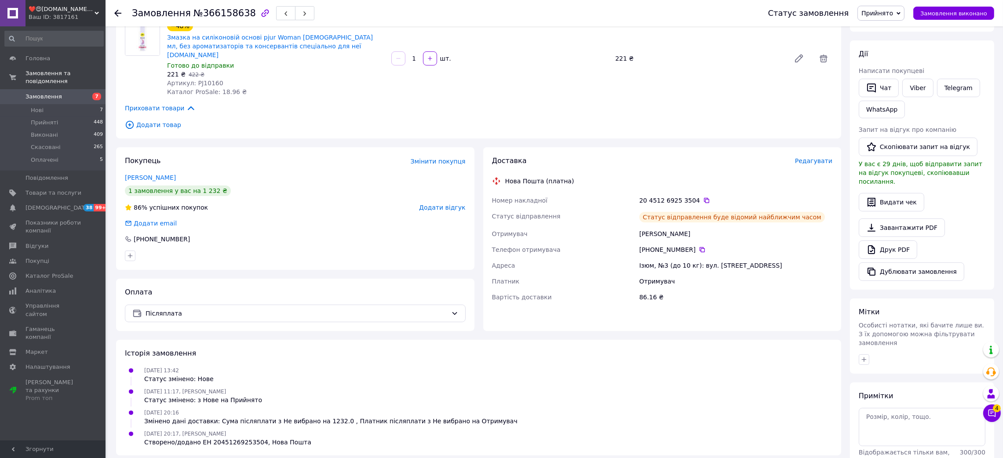
click at [118, 15] on icon at bounding box center [117, 13] width 7 height 7
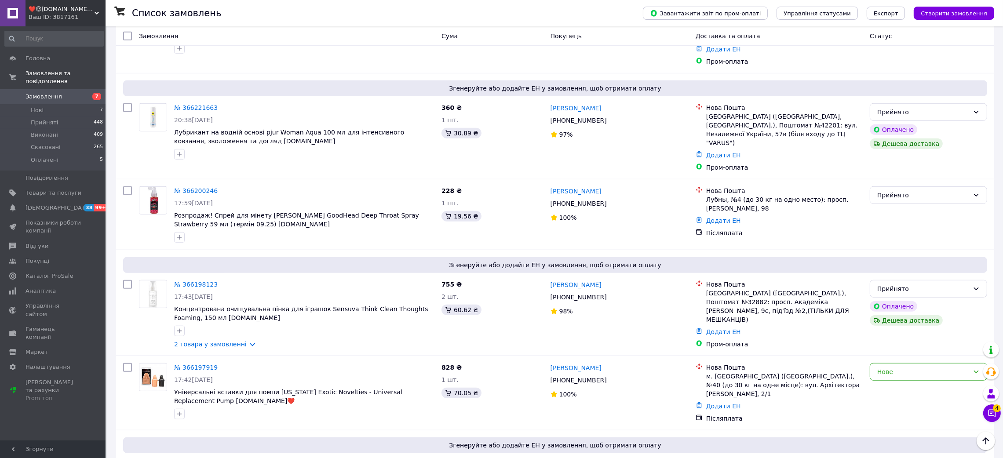
scroll to position [1253, 0]
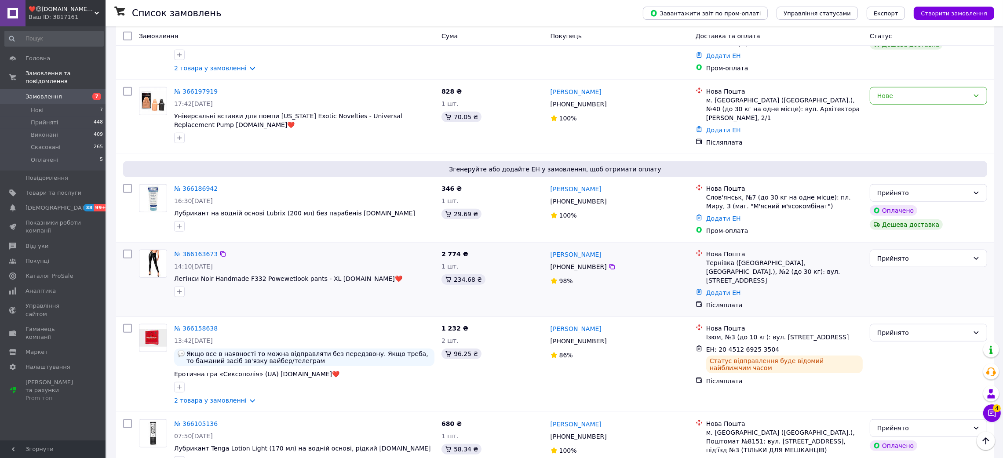
drag, startPoint x: 621, startPoint y: 208, endPoint x: 566, endPoint y: 239, distance: 63.8
click at [555, 246] on div "николай Зинченко +380 50 970 04 84 98%" at bounding box center [619, 279] width 145 height 67
drag, startPoint x: 605, startPoint y: 212, endPoint x: 550, endPoint y: 211, distance: 55.0
click at [550, 249] on div "николай Зинченко" at bounding box center [620, 254] width 140 height 11
copy link "николай Зинченко"
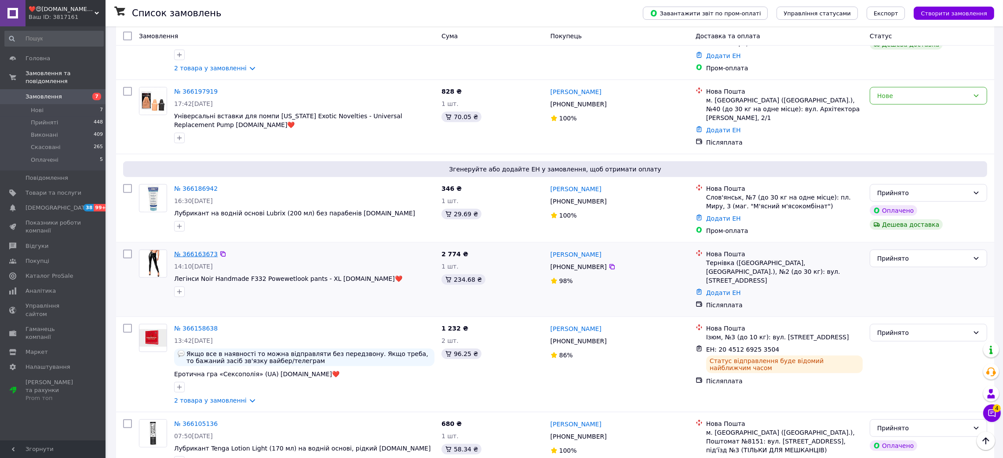
click at [184, 251] on link "№ 366163673" at bounding box center [196, 254] width 44 height 7
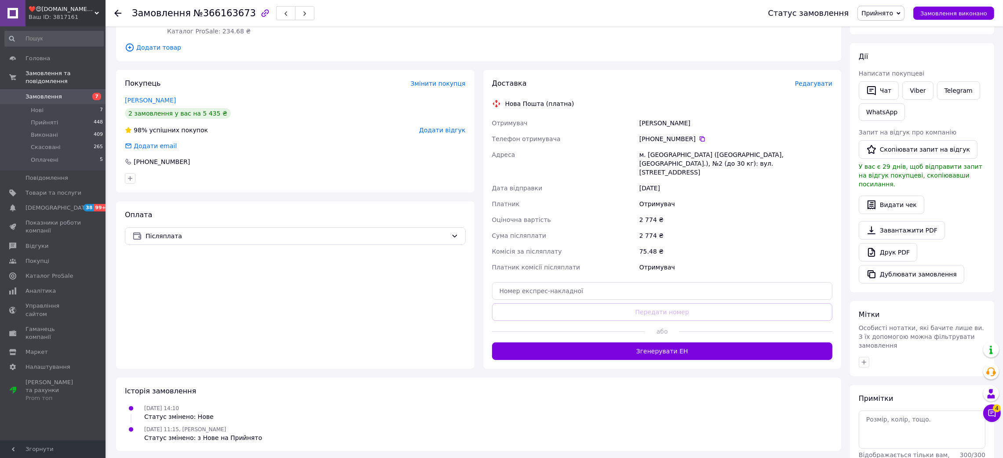
scroll to position [132, 0]
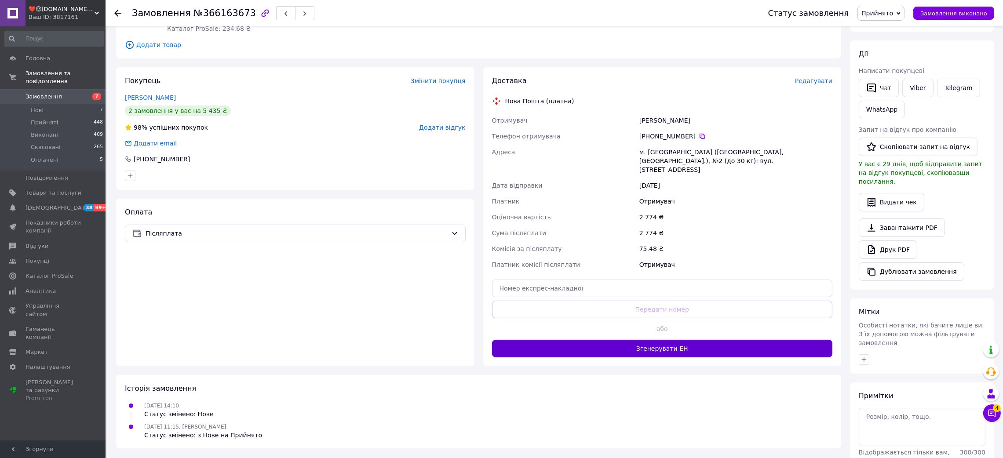
click at [661, 340] on button "Згенерувати ЕН" at bounding box center [662, 349] width 341 height 18
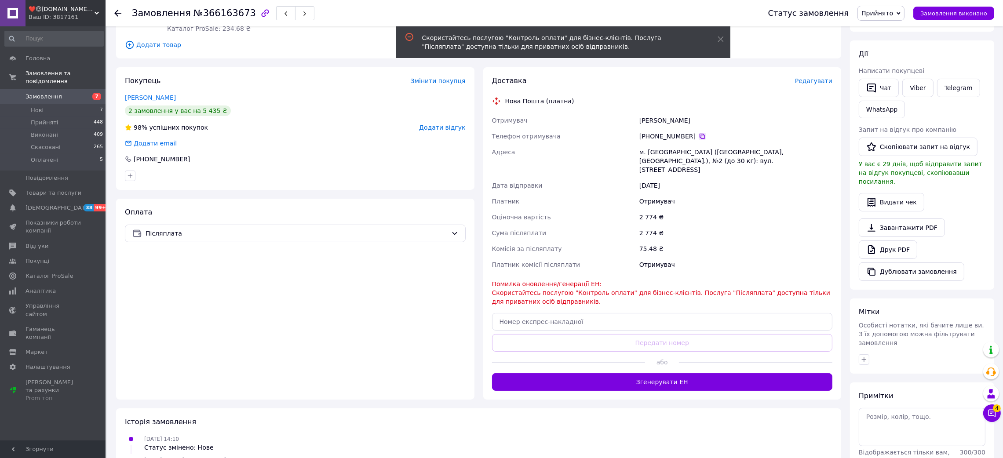
click at [699, 133] on icon at bounding box center [702, 136] width 7 height 7
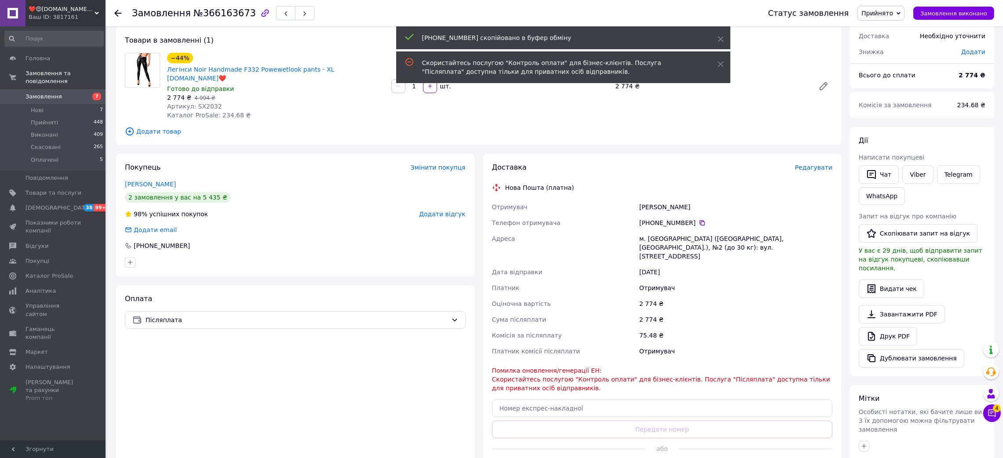
scroll to position [0, 0]
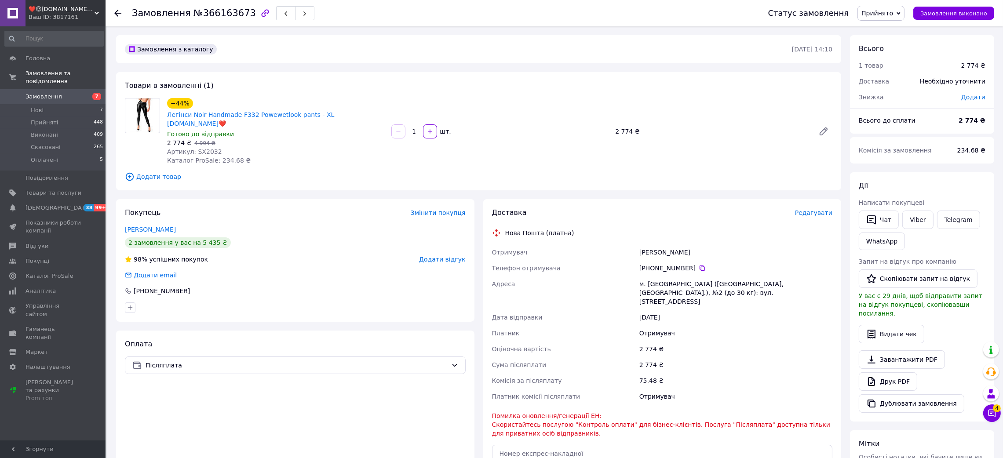
drag, startPoint x: 625, startPoint y: 244, endPoint x: 777, endPoint y: 244, distance: 151.7
click at [748, 244] on div "Отримувач Зинченко николай Телефон отримувача +380 50 970 04 84   Адреса м. Тер…" at bounding box center [662, 324] width 344 height 160
copy div "Отримувач Зинченко николай"
click at [661, 276] on div "м. Тернівка (Дніпропетровська обл., Павлоградський р-н.), №2 (до 30 кг): вул. Д…" at bounding box center [736, 292] width 197 height 33
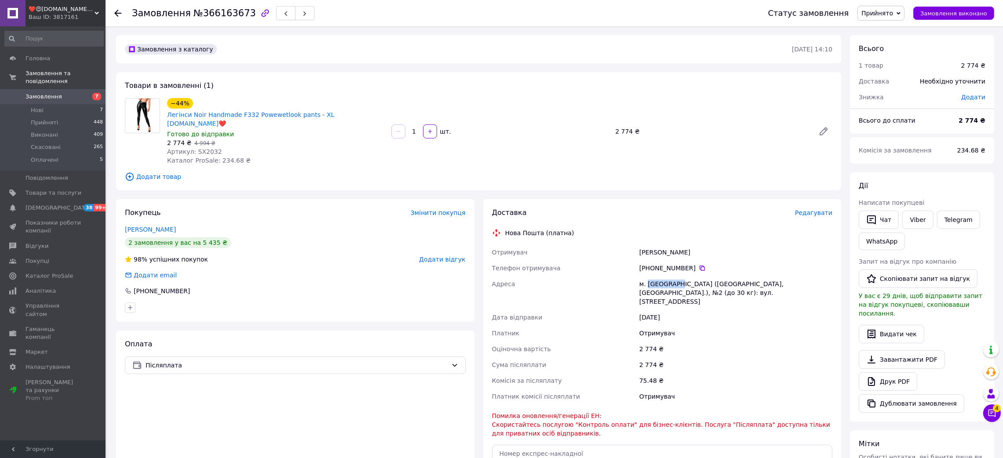
copy div "Тернівка"
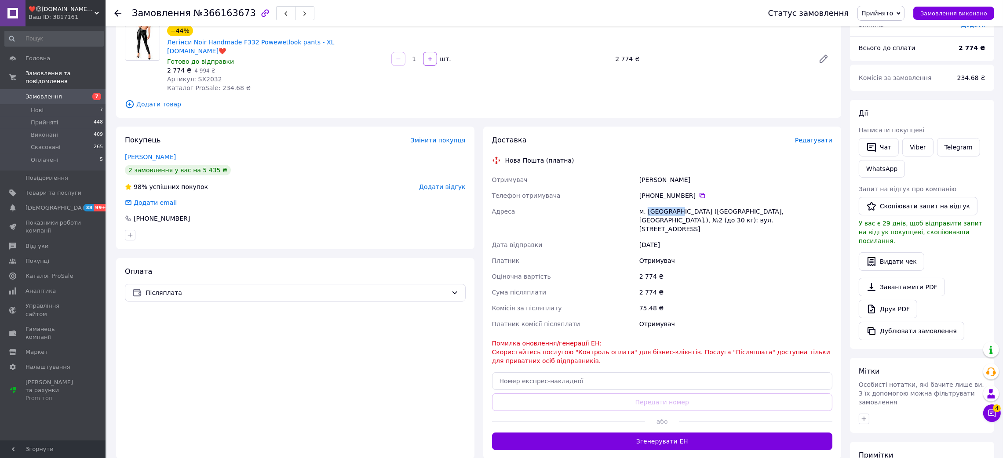
scroll to position [164, 0]
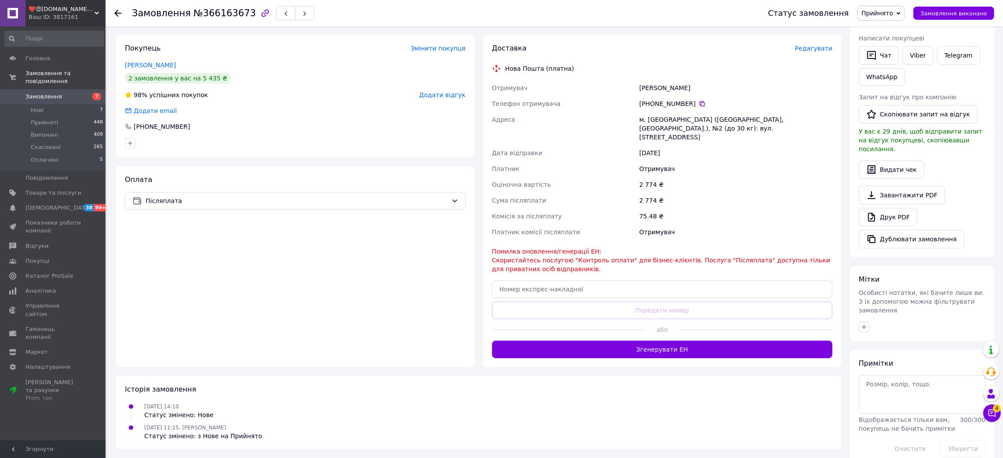
click at [564, 284] on div "Доставка Редагувати Нова Пошта (платна) Отримувач Зинченко николай Телефон отри…" at bounding box center [662, 201] width 341 height 315
click at [558, 281] on input "text" at bounding box center [662, 290] width 341 height 18
paste input "20451269254153"
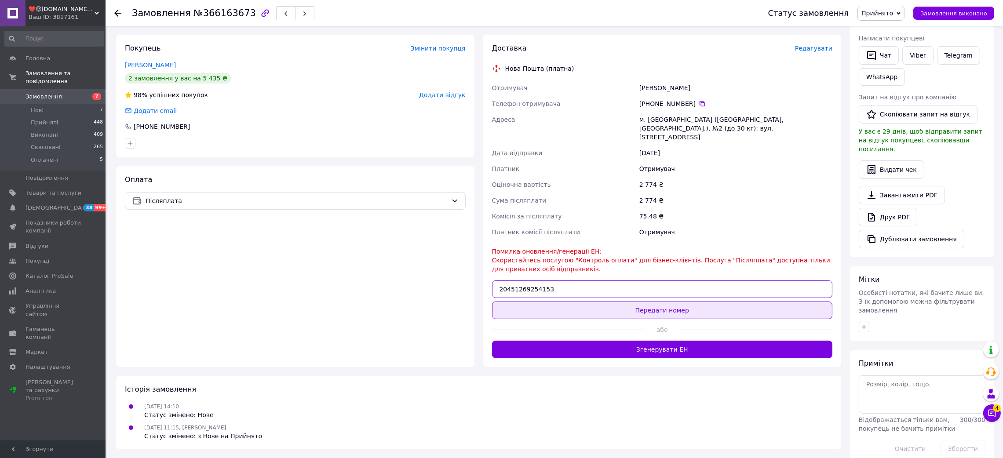
type input "20451269254153"
click at [558, 302] on button "Передати номер" at bounding box center [662, 311] width 341 height 18
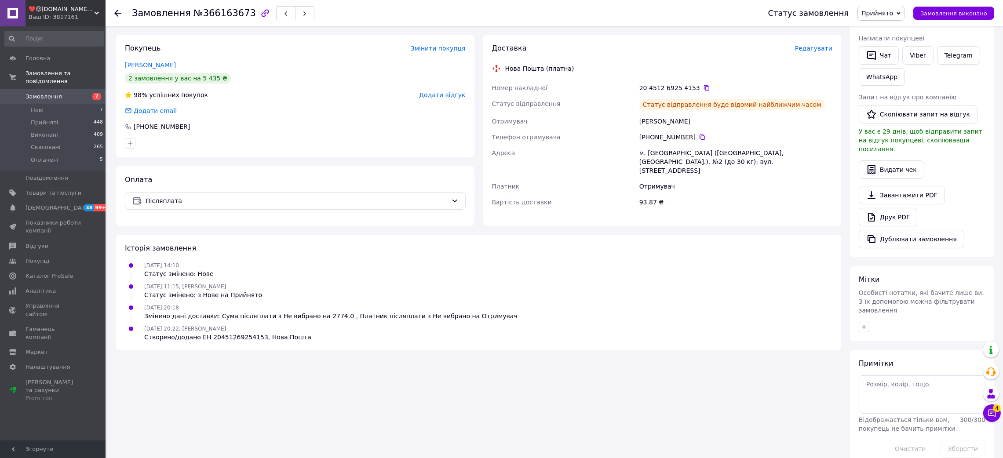
click at [117, 13] on use at bounding box center [117, 13] width 7 height 7
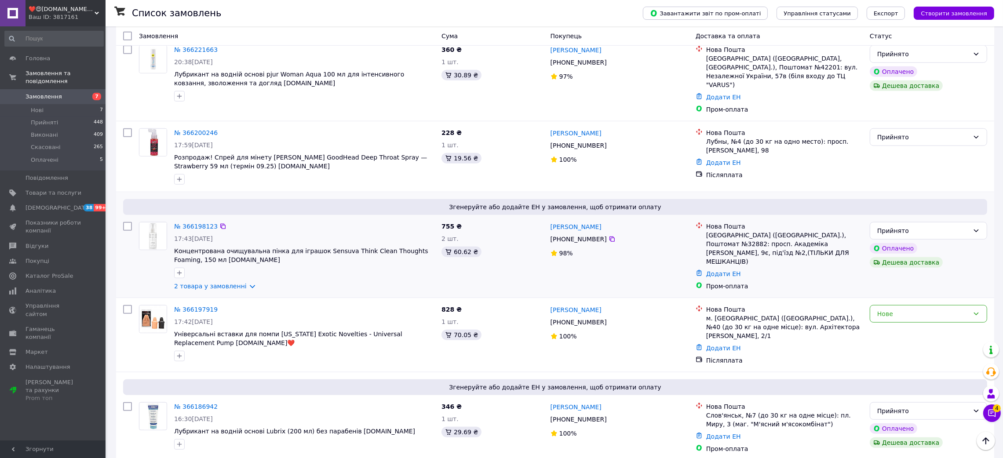
scroll to position [1187, 0]
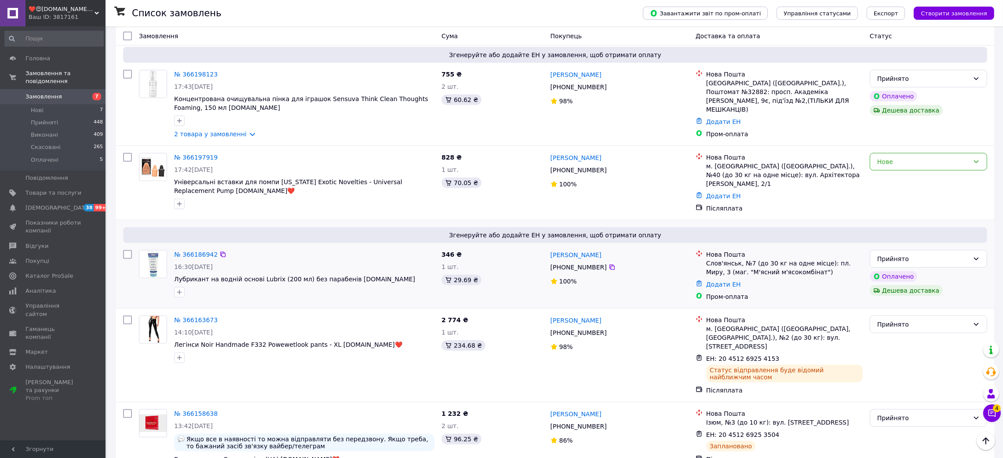
click at [202, 249] on div "№ 366186942" at bounding box center [195, 254] width 45 height 11
click at [202, 251] on link "№ 366186942" at bounding box center [196, 254] width 44 height 7
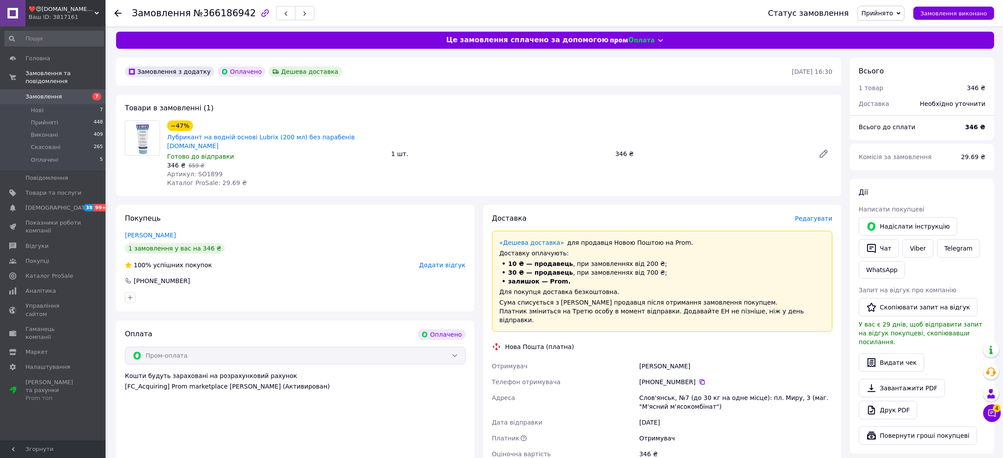
scroll to position [217, 0]
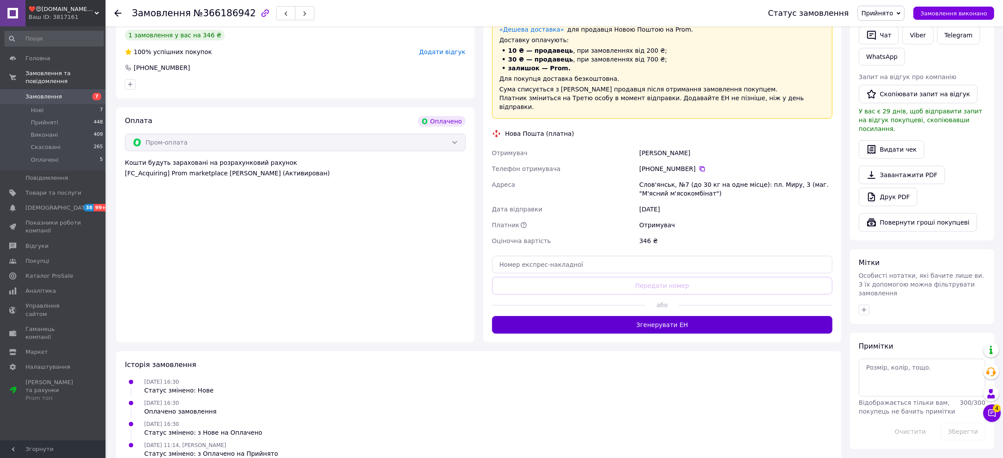
click at [664, 316] on button "Згенерувати ЕН" at bounding box center [662, 325] width 341 height 18
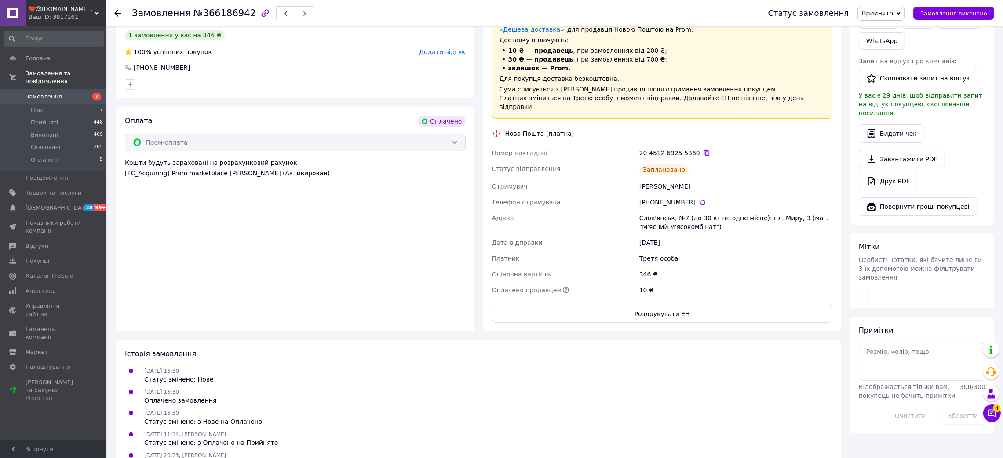
click at [703, 150] on icon at bounding box center [706, 153] width 7 height 7
click at [115, 11] on icon at bounding box center [117, 13] width 7 height 7
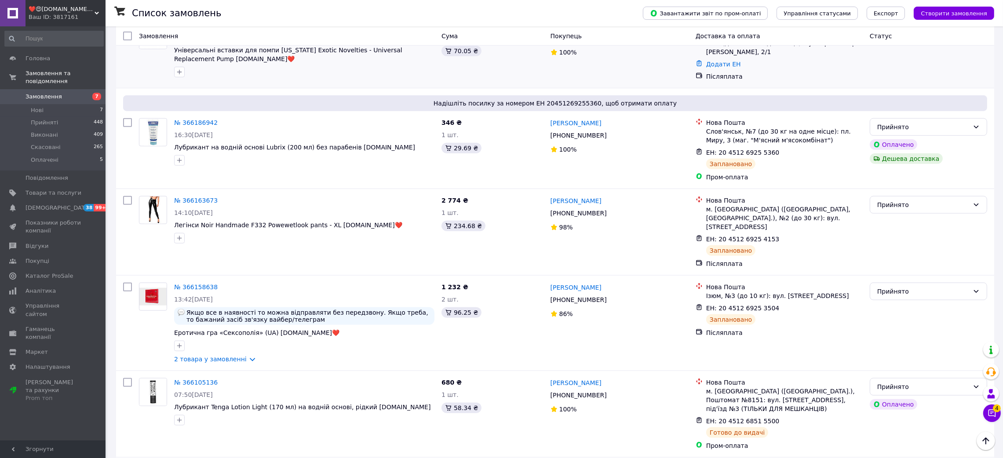
scroll to position [1121, 0]
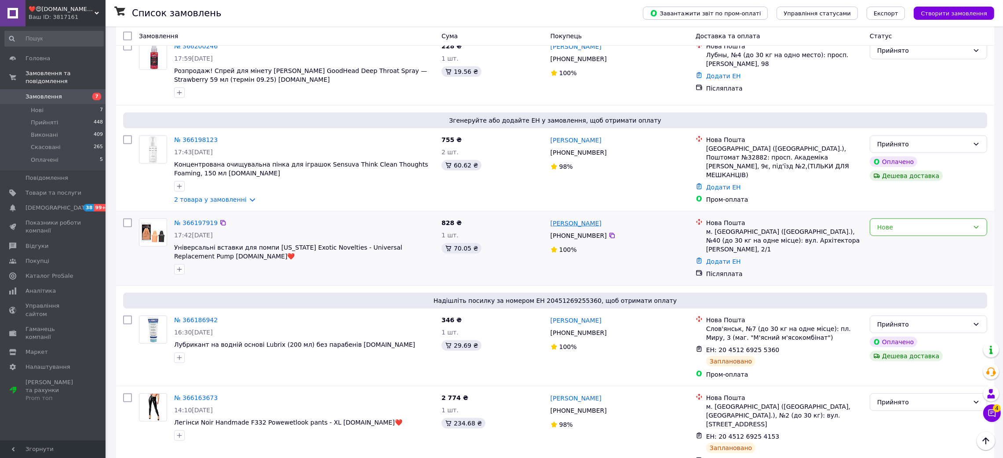
drag, startPoint x: 585, startPoint y: 183, endPoint x: 551, endPoint y: 183, distance: 33.9
click at [551, 218] on div "Виктор Надворный" at bounding box center [620, 223] width 140 height 11
copy link "Виктор Надворный"
drag, startPoint x: 319, startPoint y: 54, endPoint x: 315, endPoint y: 58, distance: 5.3
click at [319, 86] on div at bounding box center [304, 93] width 264 height 14
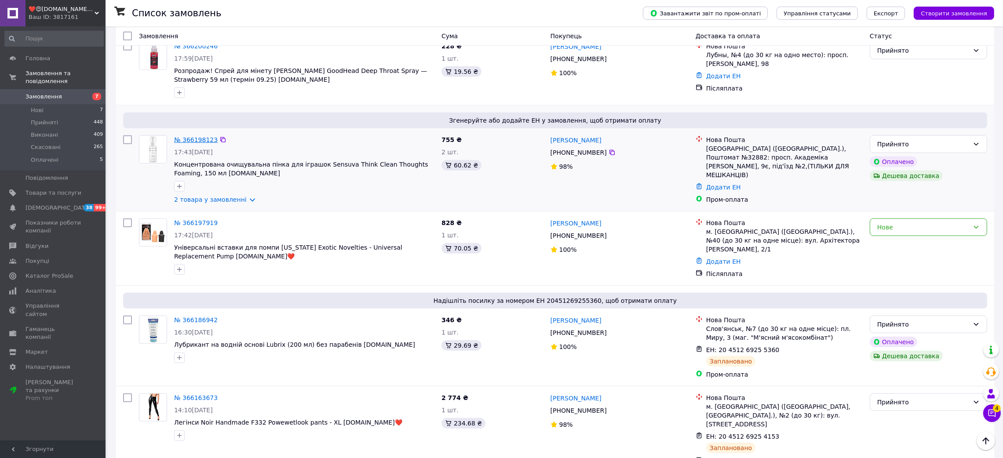
click at [204, 136] on link "№ 366198123" at bounding box center [196, 139] width 44 height 7
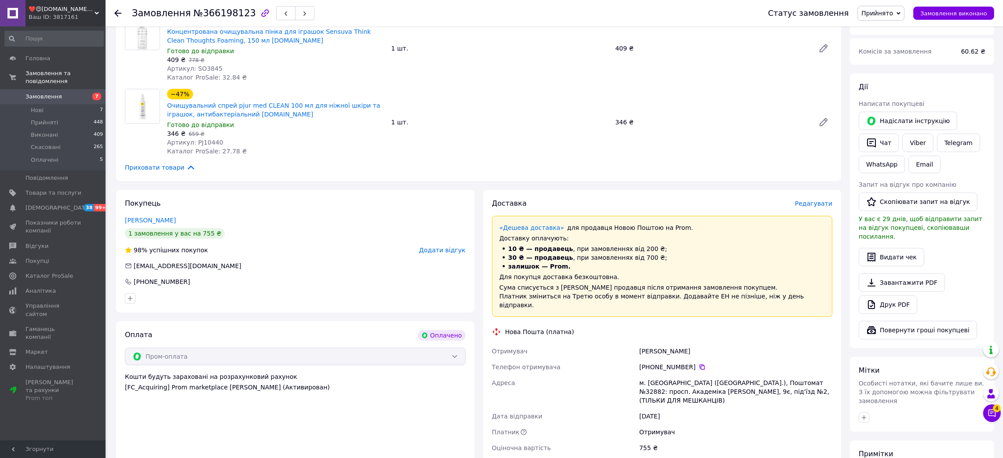
scroll to position [264, 0]
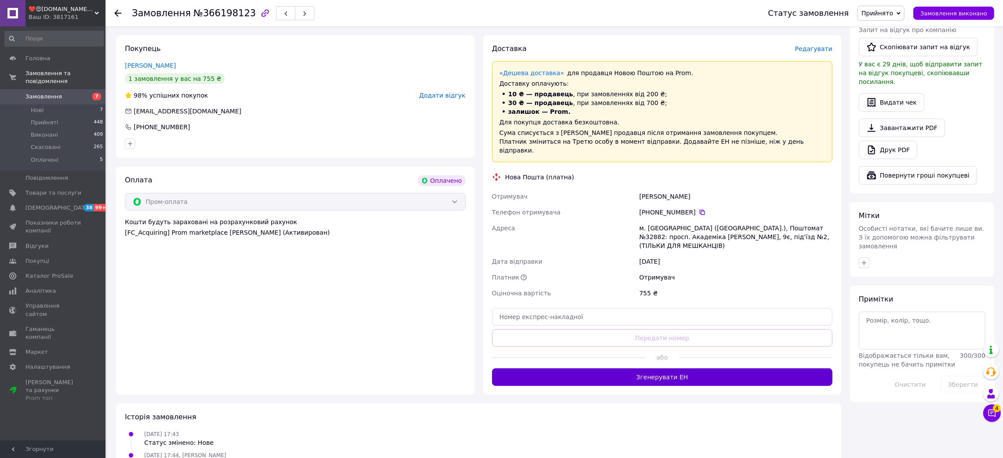
click at [658, 368] on button "Згенерувати ЕН" at bounding box center [662, 377] width 341 height 18
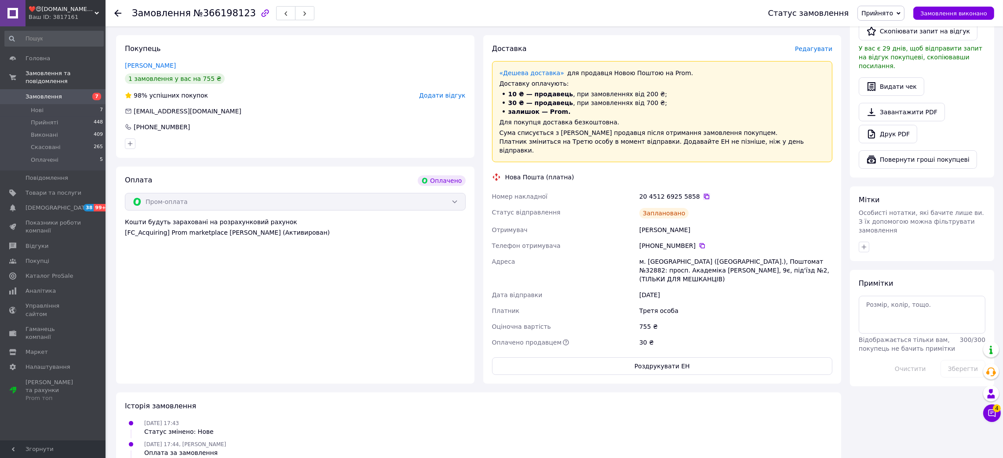
click at [703, 193] on icon at bounding box center [706, 196] width 7 height 7
click at [114, 12] on icon at bounding box center [117, 13] width 7 height 7
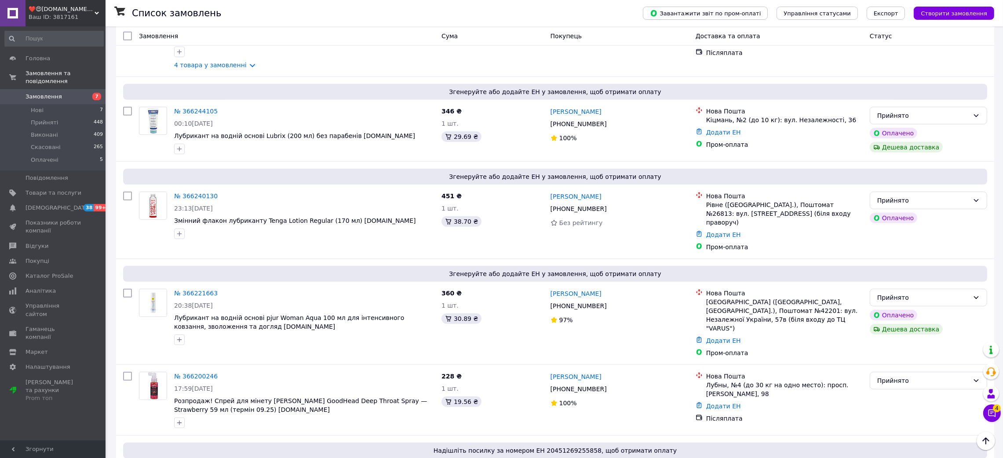
scroll to position [857, 0]
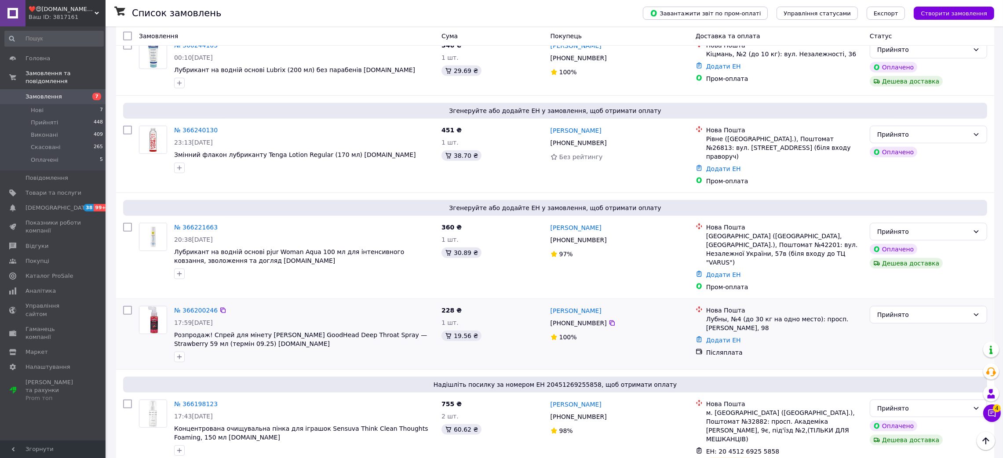
drag, startPoint x: 616, startPoint y: 270, endPoint x: 550, endPoint y: 268, distance: 66.4
click at [550, 305] on div "Артур Хорольський" at bounding box center [620, 310] width 140 height 11
copy link "Артур Хорольський"
click at [189, 307] on link "№ 366200246" at bounding box center [196, 310] width 44 height 7
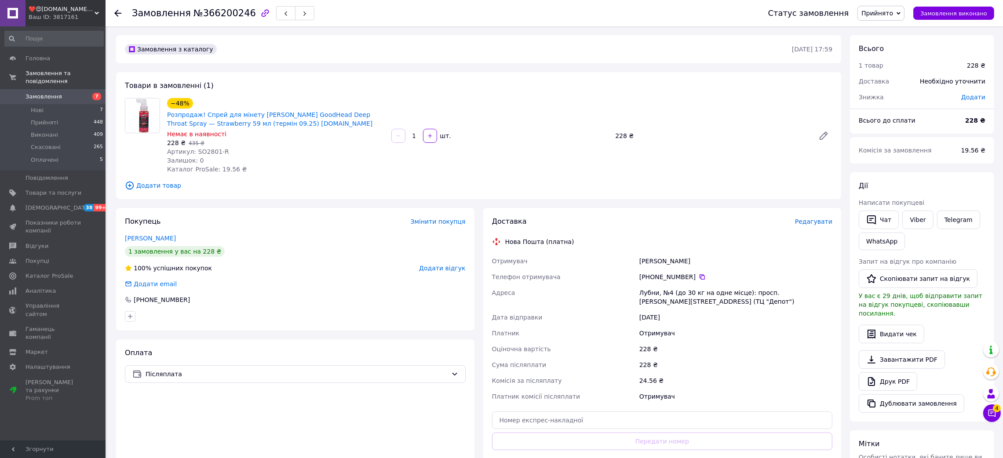
drag, startPoint x: 619, startPoint y: 263, endPoint x: 845, endPoint y: 248, distance: 226.5
click at [779, 263] on div "Отримувач Хорольський Артур Телефон отримувача +380 95 354 92 65   Адреса Лубни…" at bounding box center [662, 328] width 344 height 151
copy div "Отримувач Хорольський Артур"
drag, startPoint x: 697, startPoint y: 277, endPoint x: 620, endPoint y: 181, distance: 123.5
click at [699, 277] on icon at bounding box center [702, 277] width 7 height 7
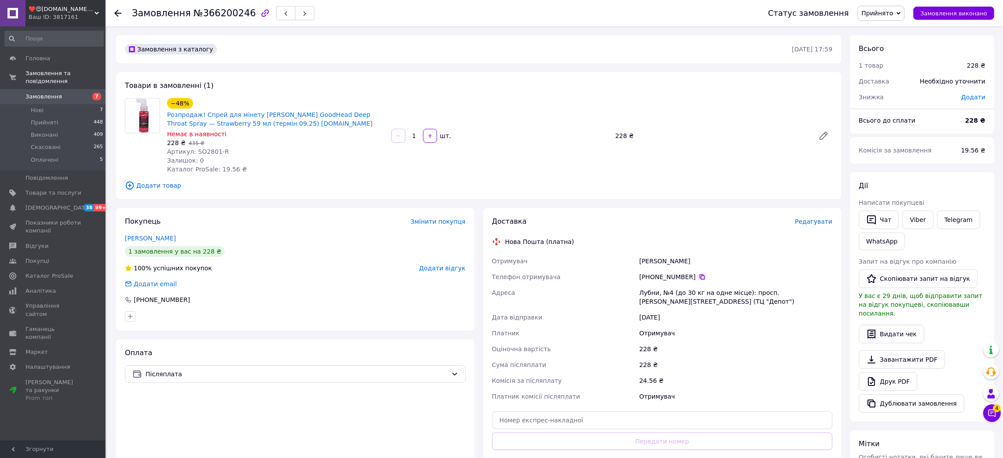
click at [699, 278] on icon at bounding box center [702, 277] width 7 height 7
click at [532, 228] on div "Доставка Редагувати Нова Пошта (платна) Отримувач Хорольський Артур Телефон отр…" at bounding box center [662, 353] width 341 height 273
click at [699, 279] on icon at bounding box center [702, 277] width 7 height 7
click at [761, 266] on div "Отримувач Хорольський Артур Телефон отримувача +380 95 354 92 65   Адреса Лубни…" at bounding box center [662, 328] width 344 height 151
copy div "Отримувач Хорольський Артур"
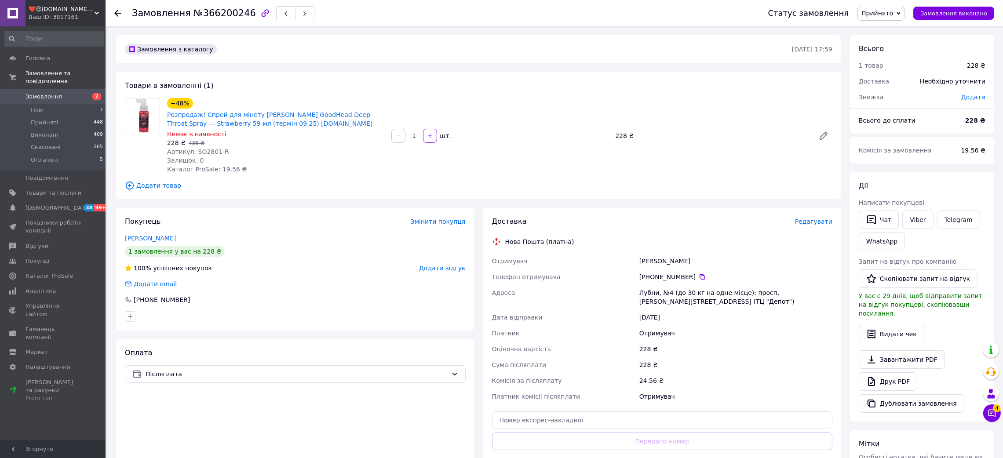
click at [646, 292] on div "Лубни, №4 (до 30 кг на одне місце): просп. Володимирський, 98 (ТЦ "Депот")" at bounding box center [736, 297] width 197 height 25
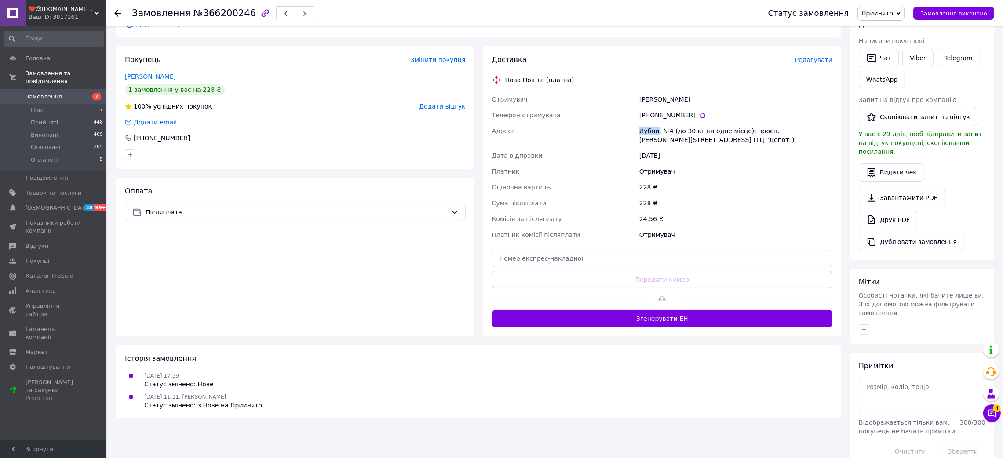
scroll to position [164, 0]
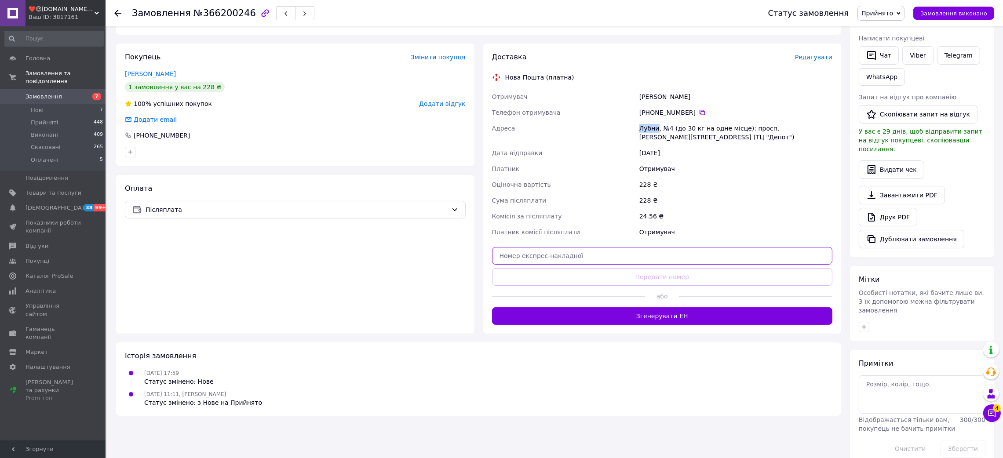
click at [572, 249] on input "text" at bounding box center [662, 256] width 341 height 18
paste input "20451269259215"
type input "20451269259215"
drag, startPoint x: 568, startPoint y: 273, endPoint x: 519, endPoint y: 199, distance: 88.4
click at [567, 273] on button "Передати номер" at bounding box center [662, 277] width 341 height 18
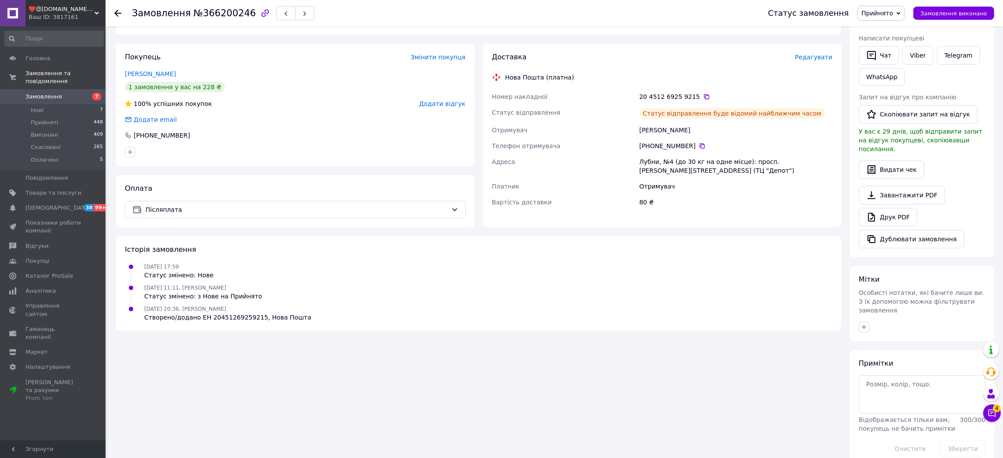
click at [118, 11] on icon at bounding box center [117, 13] width 7 height 7
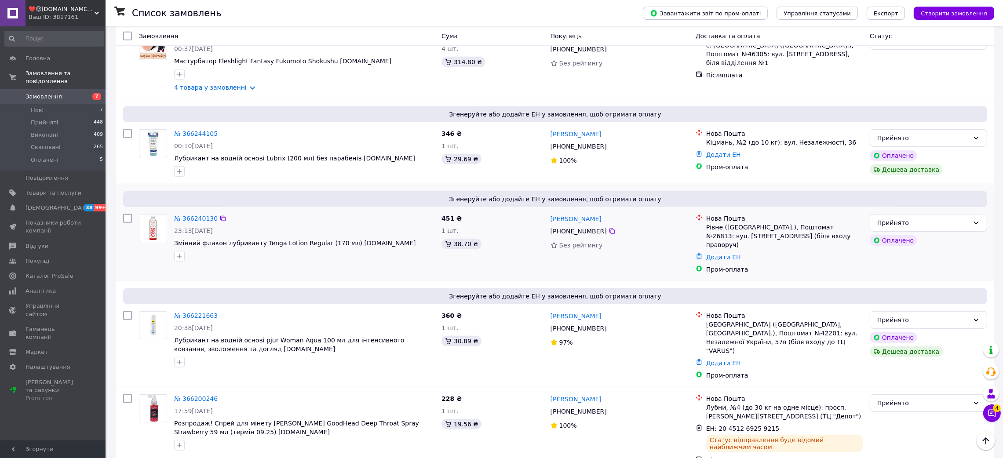
scroll to position [791, 0]
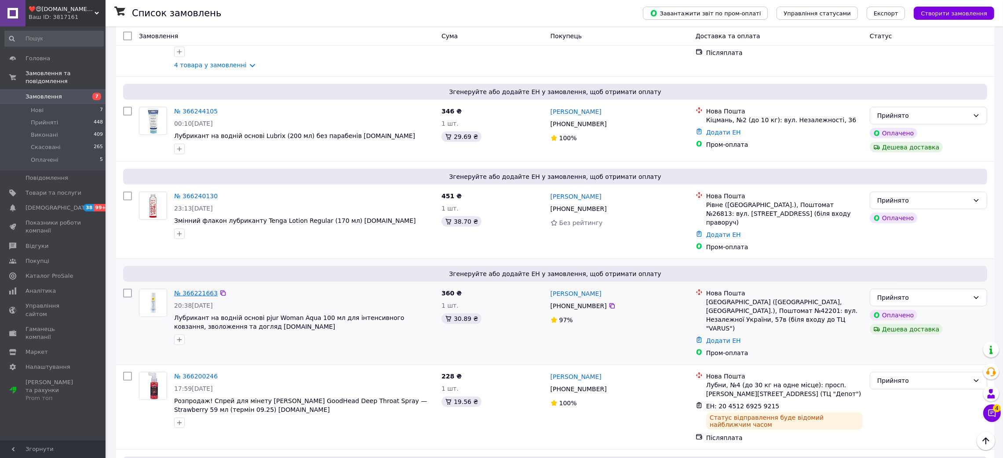
click at [194, 290] on link "№ 366221663" at bounding box center [196, 293] width 44 height 7
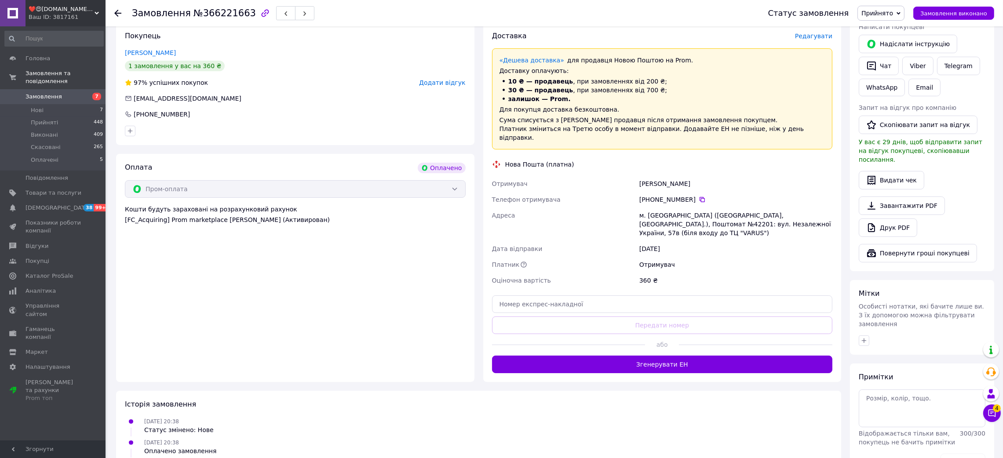
scroll to position [197, 0]
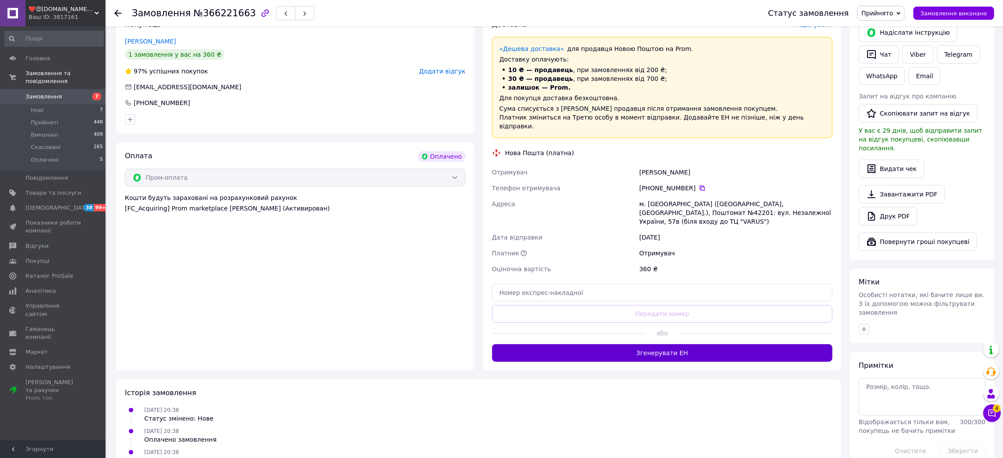
click at [676, 344] on button "Згенерувати ЕН" at bounding box center [662, 353] width 341 height 18
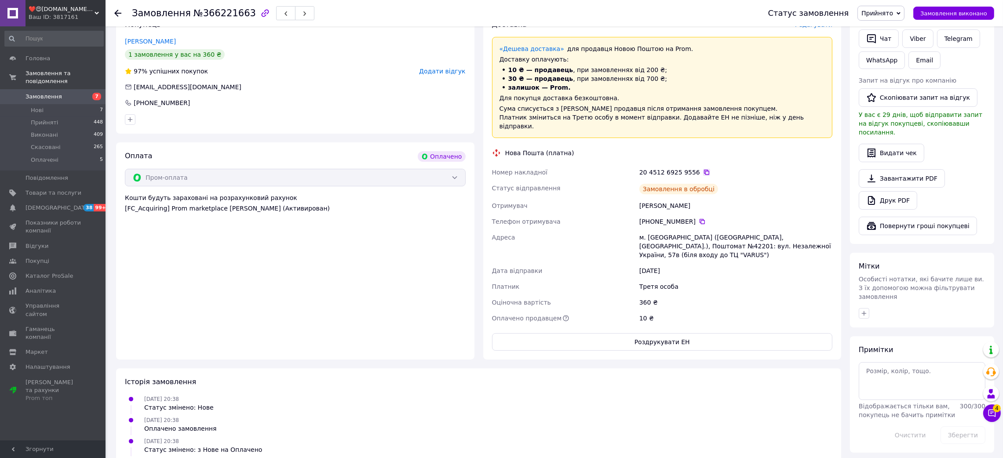
click at [704, 170] on icon at bounding box center [706, 172] width 5 height 5
click at [119, 15] on icon at bounding box center [117, 13] width 7 height 7
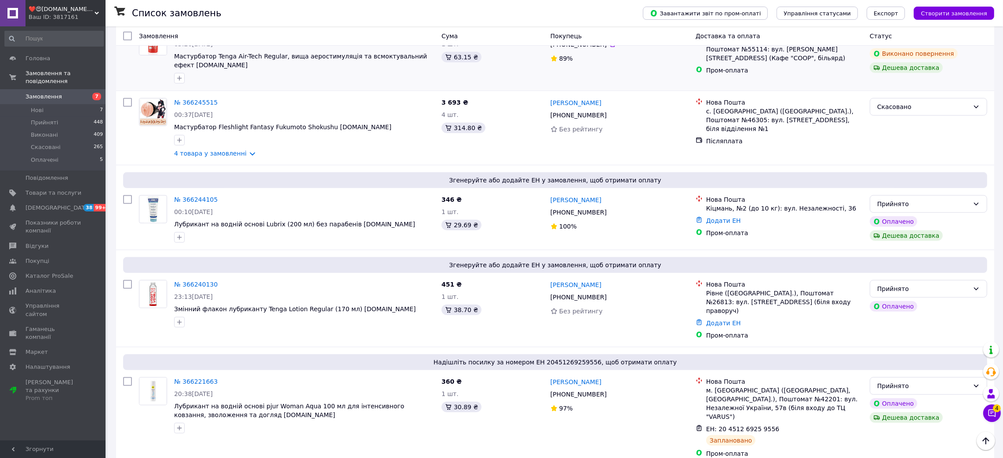
scroll to position [725, 0]
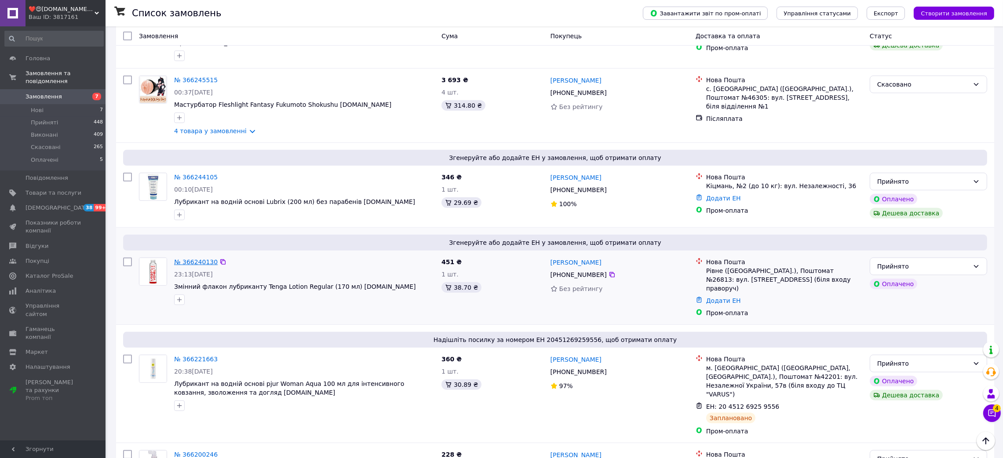
click at [200, 259] on link "№ 366240130" at bounding box center [196, 262] width 44 height 7
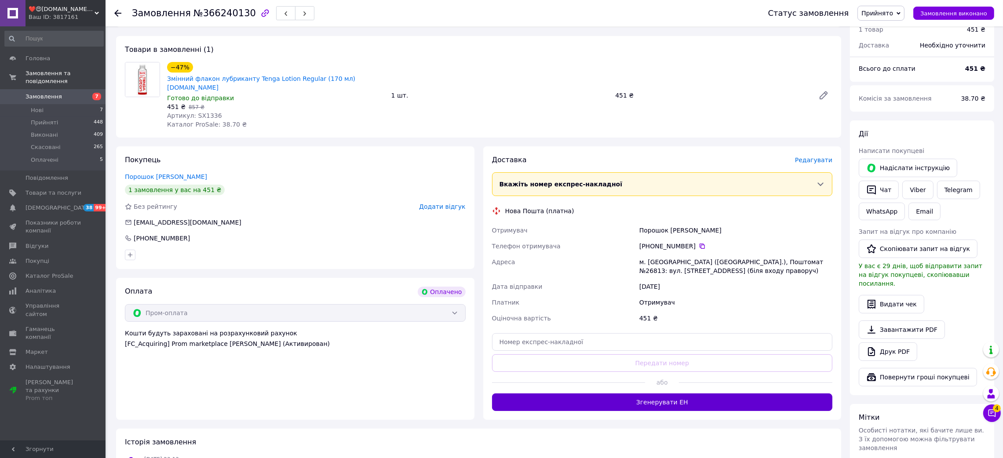
scroll to position [132, 0]
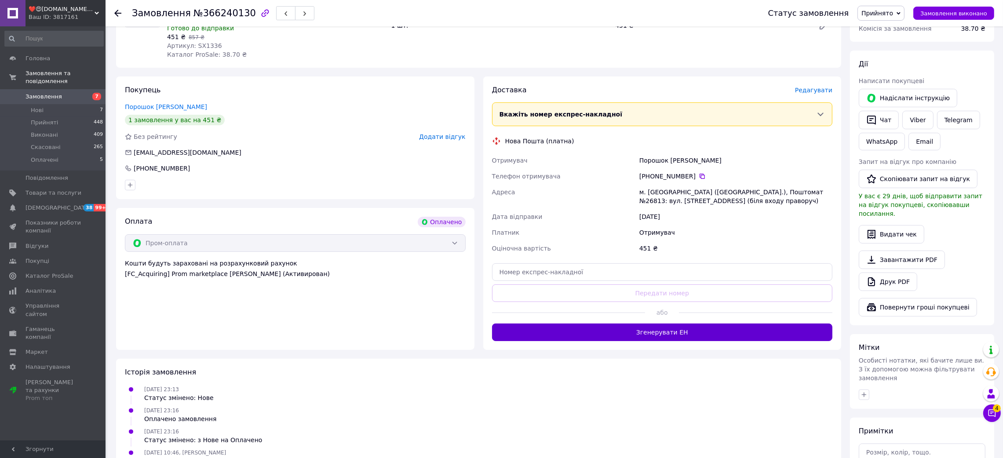
click at [605, 324] on button "Згенерувати ЕН" at bounding box center [662, 333] width 341 height 18
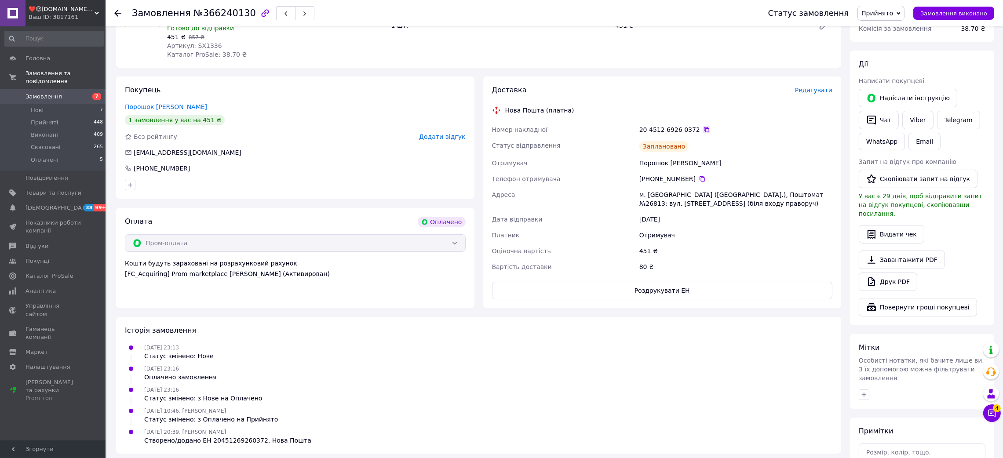
click at [704, 127] on icon at bounding box center [706, 129] width 5 height 5
click at [118, 12] on icon at bounding box center [117, 13] width 7 height 7
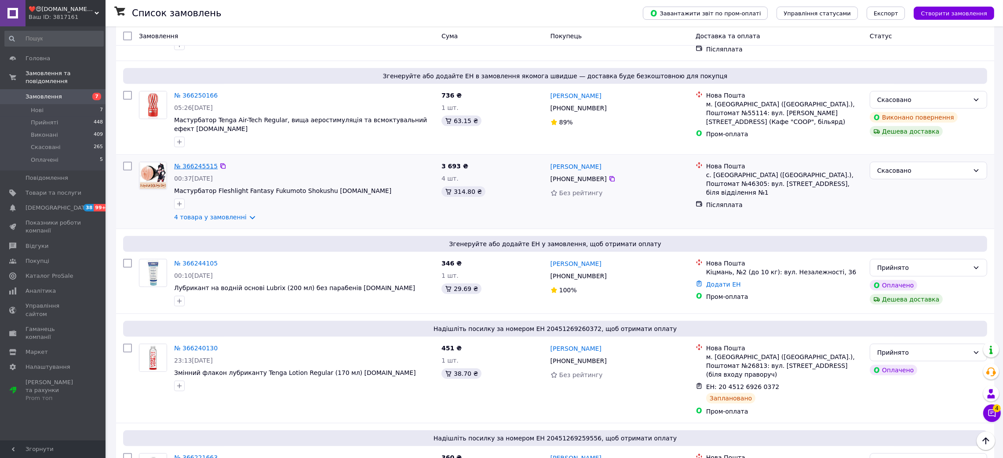
scroll to position [659, 0]
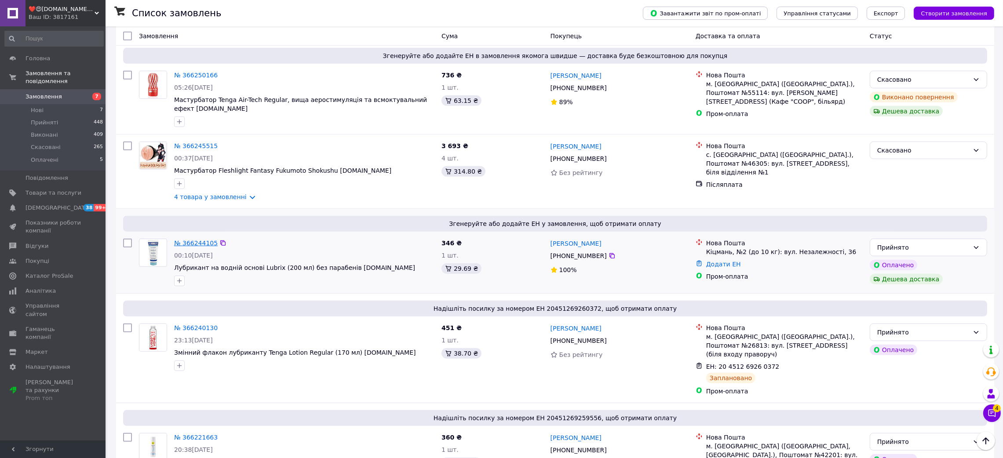
click at [196, 240] on link "№ 366244105" at bounding box center [196, 243] width 44 height 7
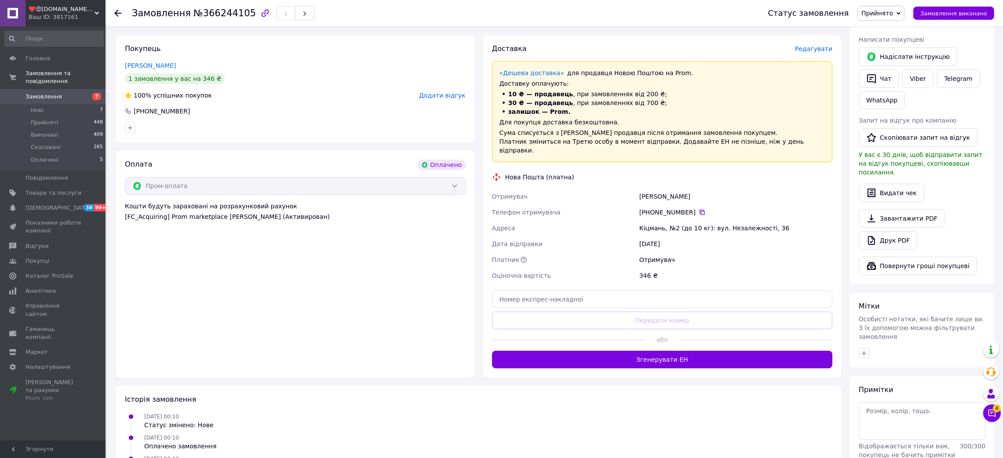
scroll to position [208, 0]
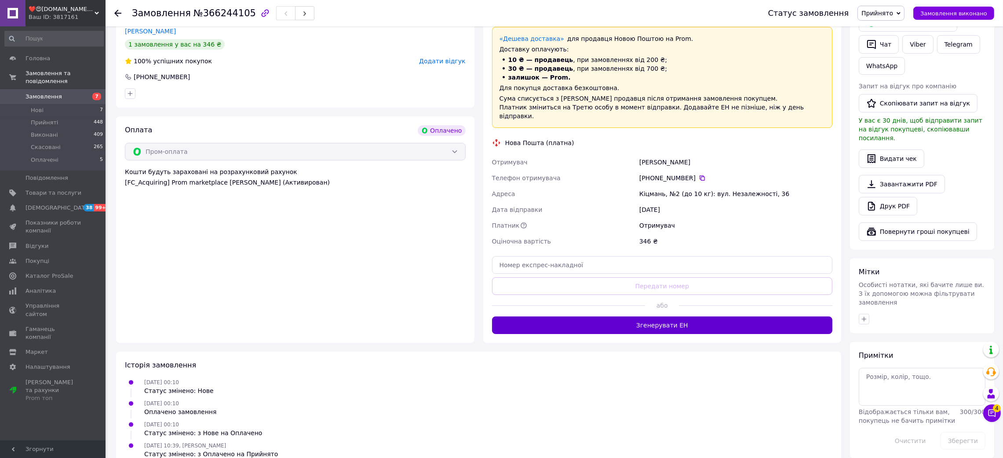
click at [685, 317] on button "Згенерувати ЕН" at bounding box center [662, 326] width 341 height 18
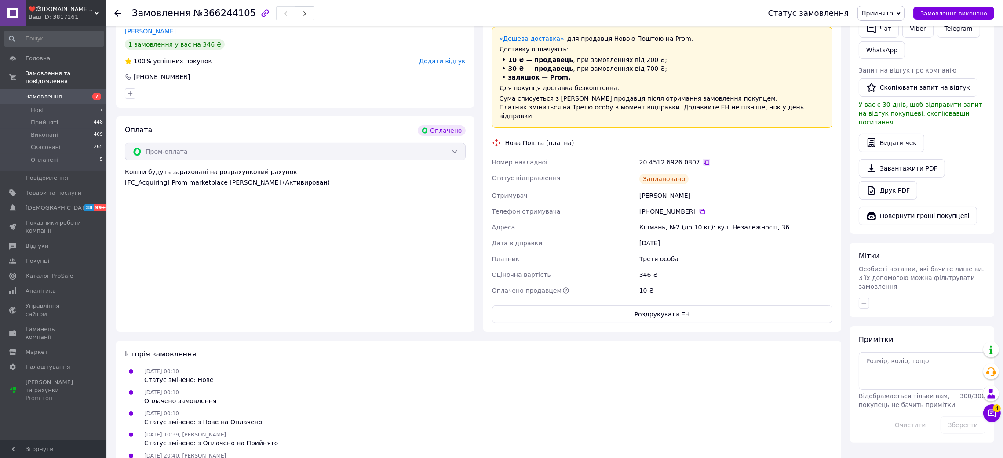
click at [703, 159] on icon at bounding box center [706, 162] width 7 height 7
click at [114, 10] on icon at bounding box center [117, 13] width 7 height 7
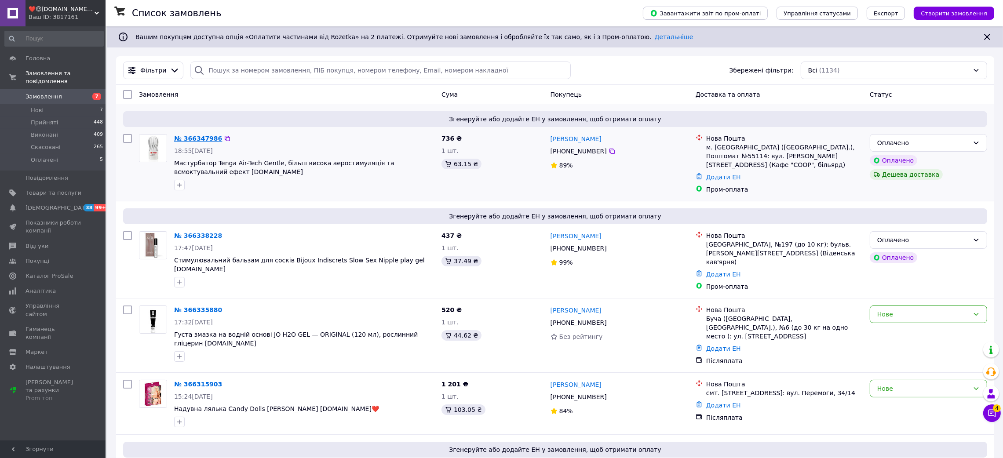
click at [204, 138] on link "№ 366347986" at bounding box center [198, 138] width 48 height 7
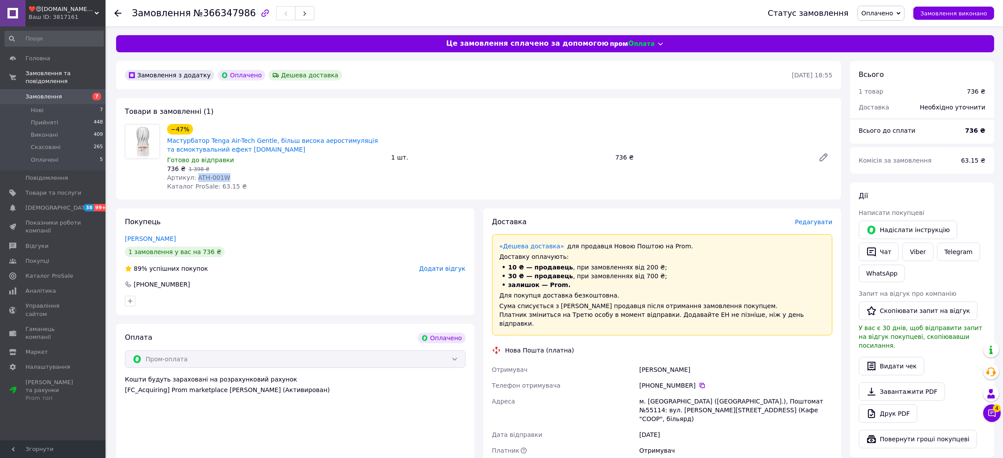
drag, startPoint x: 221, startPoint y: 178, endPoint x: 193, endPoint y: 177, distance: 27.7
click at [193, 177] on div "Артикул: ATH-001W" at bounding box center [275, 177] width 217 height 9
click at [890, 18] on span "Оплачено" at bounding box center [880, 13] width 47 height 15
drag, startPoint x: 888, startPoint y: 33, endPoint x: 842, endPoint y: 4, distance: 54.6
click at [886, 33] on li "Прийнято" at bounding box center [881, 30] width 46 height 13
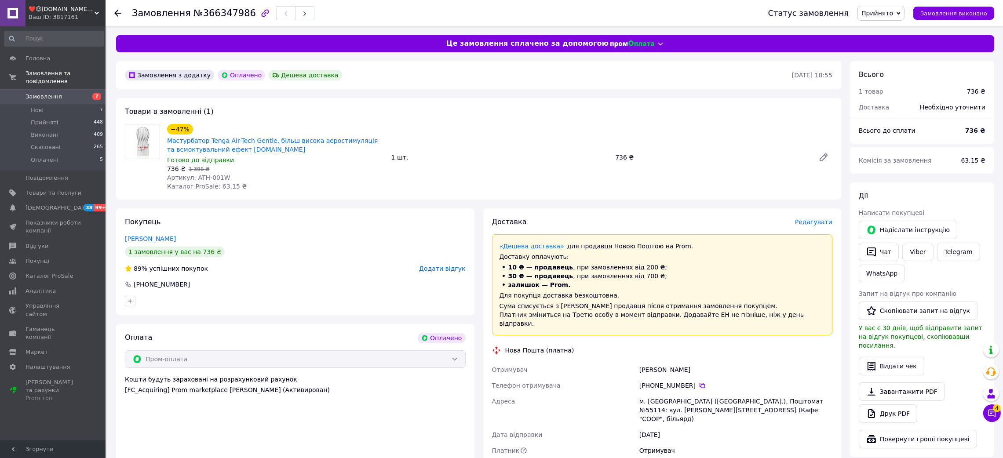
drag, startPoint x: 624, startPoint y: 357, endPoint x: 779, endPoint y: 358, distance: 155.2
click at [696, 362] on div "Отримувач Загородній Данило Телефон отримувача +380 96 679 31 66   Адреса м. Бе…" at bounding box center [662, 418] width 344 height 113
click at [121, 15] on div at bounding box center [123, 13] width 18 height 26
click at [120, 13] on icon at bounding box center [117, 13] width 7 height 7
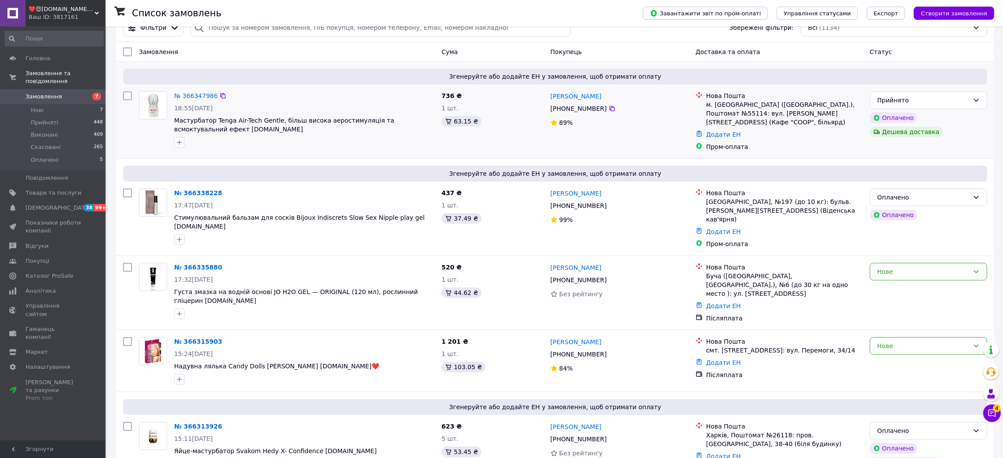
scroll to position [66, 0]
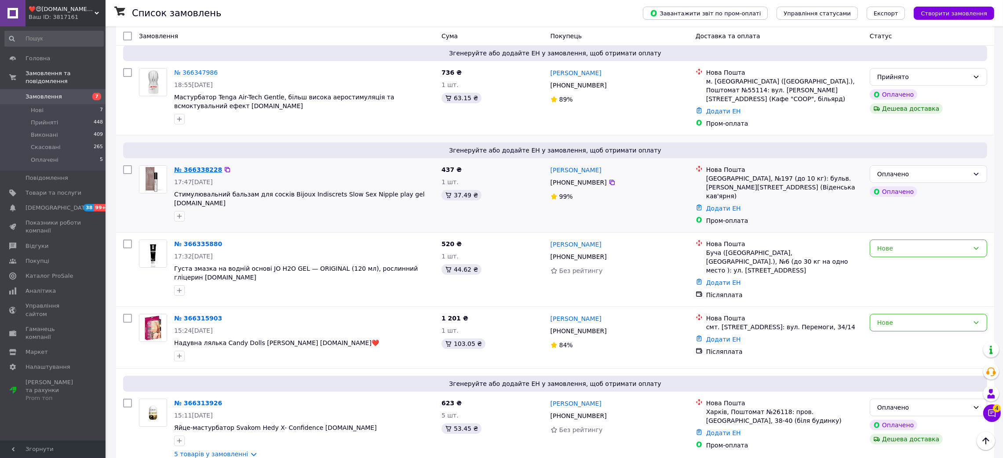
click at [207, 170] on link "№ 366338228" at bounding box center [198, 169] width 48 height 7
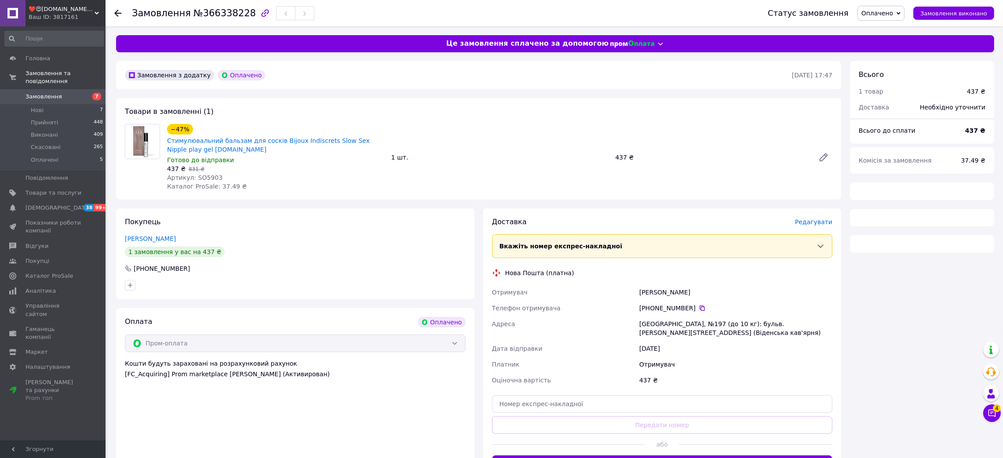
click at [208, 176] on span "Артикул: SO5903" at bounding box center [194, 177] width 55 height 7
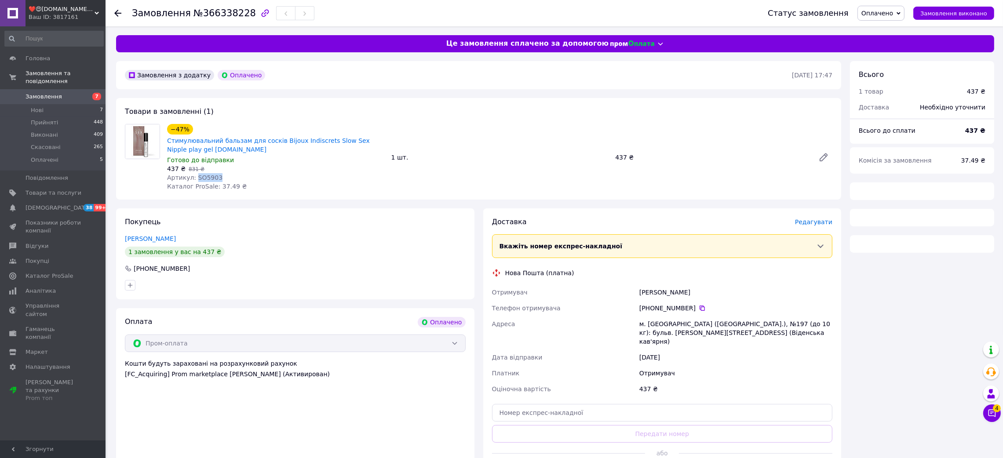
click at [208, 176] on span "Артикул: SO5903" at bounding box center [194, 177] width 55 height 7
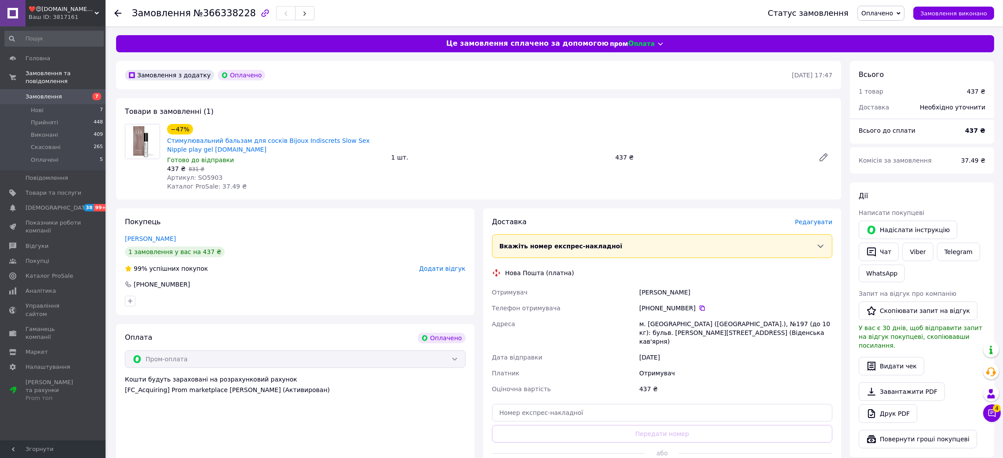
drag, startPoint x: 607, startPoint y: 281, endPoint x: 802, endPoint y: 282, distance: 194.4
click at [738, 284] on div "Доставка Редагувати Вкажіть номер експрес-накладної Обов'язково введіть номер е…" at bounding box center [662, 349] width 341 height 265
click at [116, 12] on use at bounding box center [117, 13] width 7 height 7
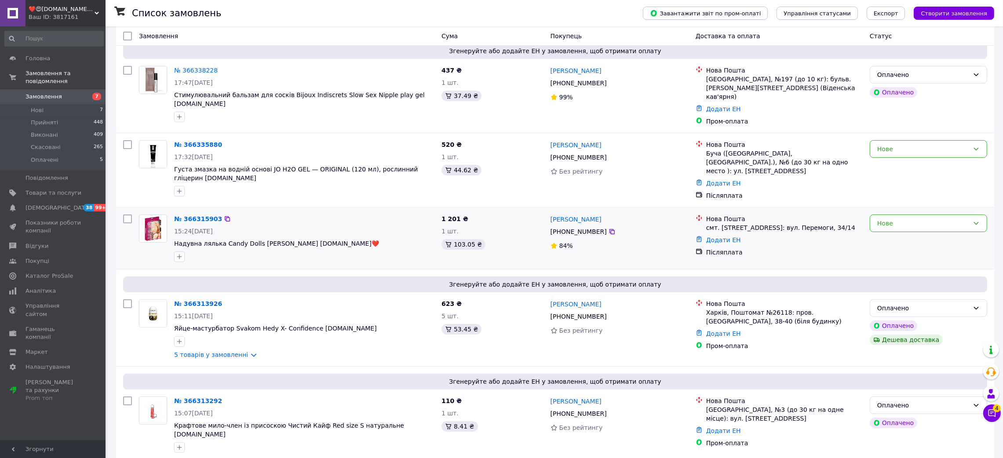
scroll to position [197, 0]
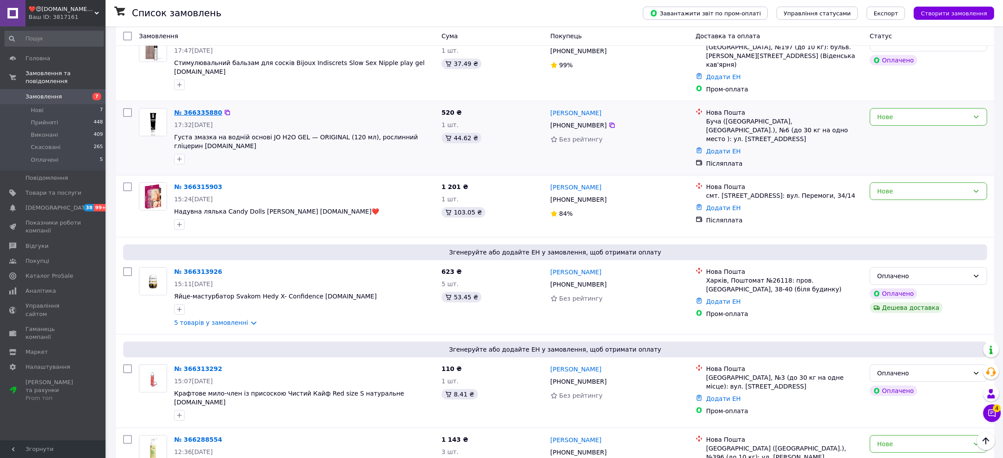
click at [209, 109] on link "№ 366335880" at bounding box center [198, 112] width 48 height 7
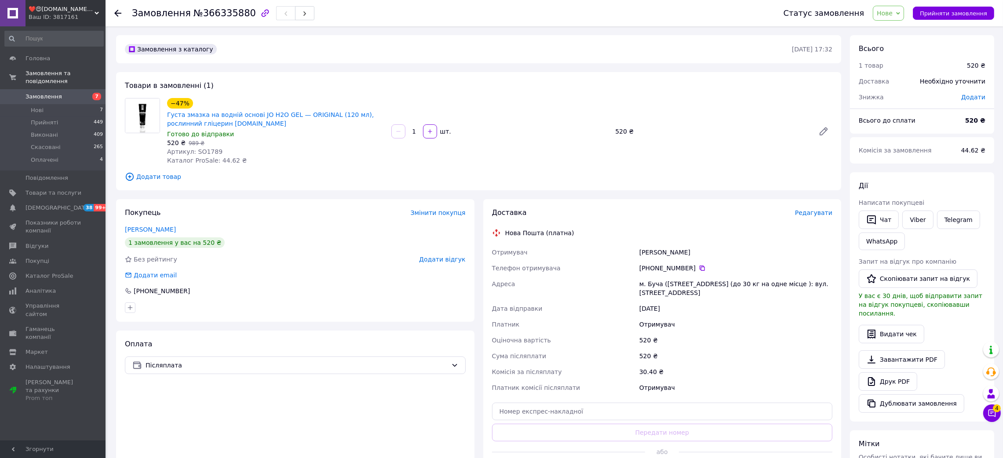
click at [204, 150] on span "Артикул: SO1789" at bounding box center [194, 151] width 55 height 7
click at [703, 248] on div "Отримувач Олексієнко Богдан Телефон отримувача +380 50 614 71 88   Адреса м. Бу…" at bounding box center [662, 319] width 344 height 151
click at [119, 11] on icon at bounding box center [117, 13] width 7 height 7
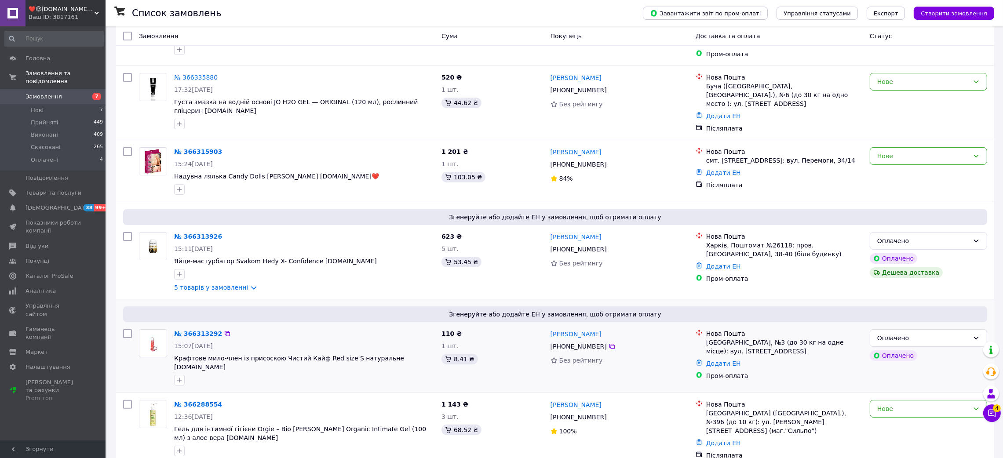
scroll to position [264, 0]
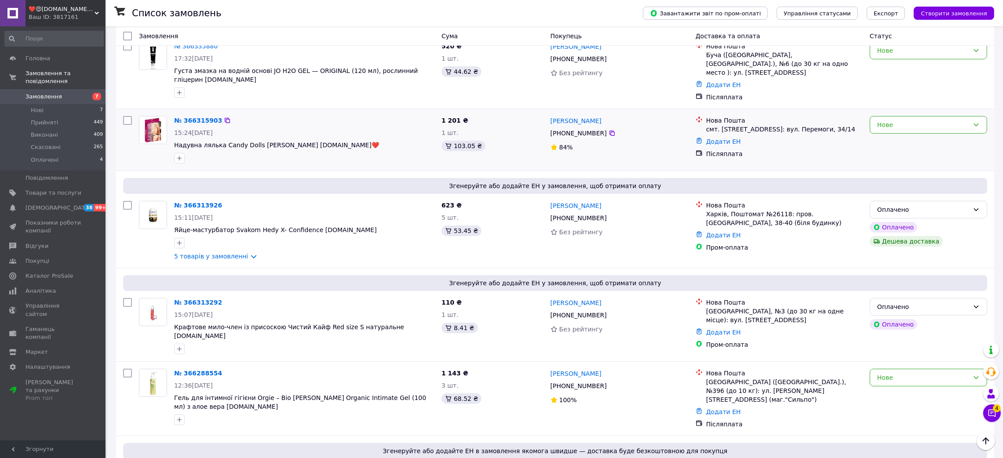
click at [195, 113] on div "№ 366315903 15:24, 12.10.2025 Надувна лялька Candy Dolls Amber xochu.com.ua❤️" at bounding box center [304, 140] width 267 height 55
click at [193, 113] on div "№ 366315903 15:24, 12.10.2025 Надувна лялька Candy Dolls Amber xochu.com.ua❤️" at bounding box center [304, 140] width 267 height 55
click at [193, 117] on link "№ 366315903" at bounding box center [198, 120] width 48 height 7
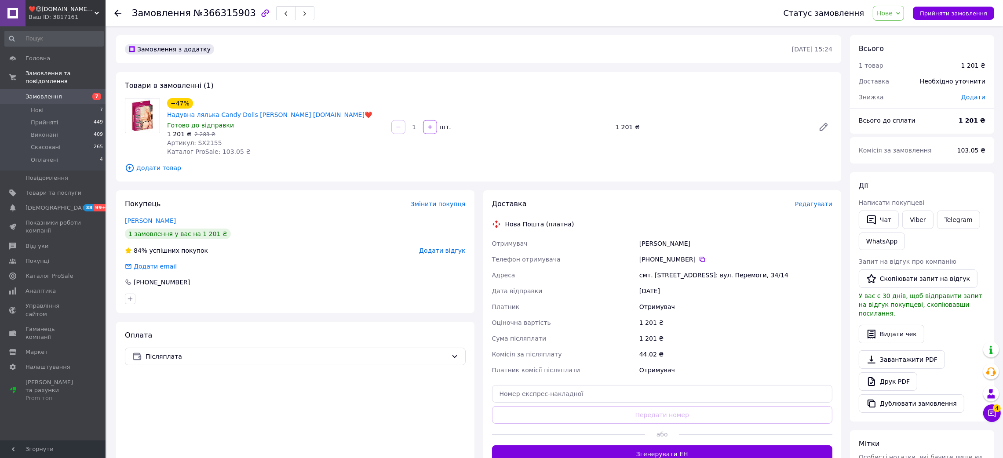
click at [203, 139] on span "Артикул: SX2155" at bounding box center [194, 142] width 55 height 7
drag, startPoint x: 624, startPoint y: 230, endPoint x: 862, endPoint y: 241, distance: 237.7
click at [722, 236] on div "Отримувач Хуліган Богдан Телефон отримувача +380 63 959 16 54   Адреса смт. Пон…" at bounding box center [662, 307] width 344 height 142
click at [121, 11] on div at bounding box center [123, 13] width 18 height 26
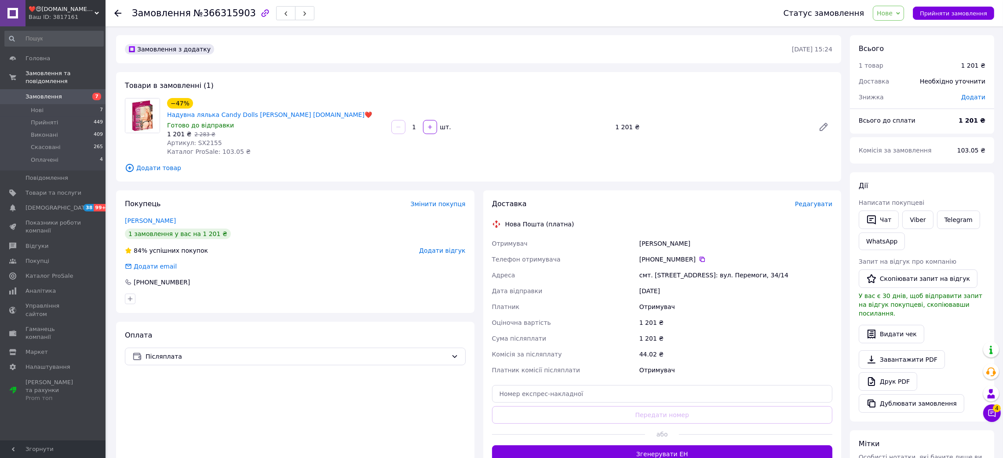
click at [117, 13] on icon at bounding box center [117, 13] width 7 height 7
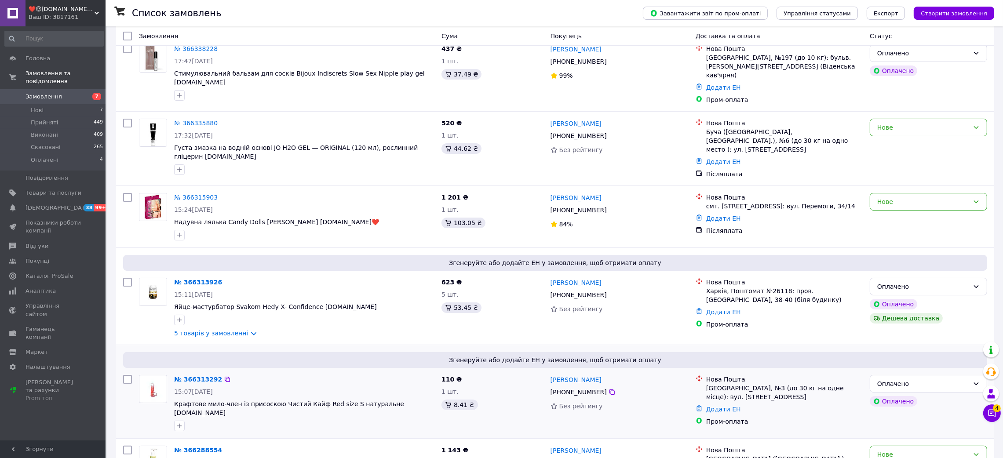
scroll to position [329, 0]
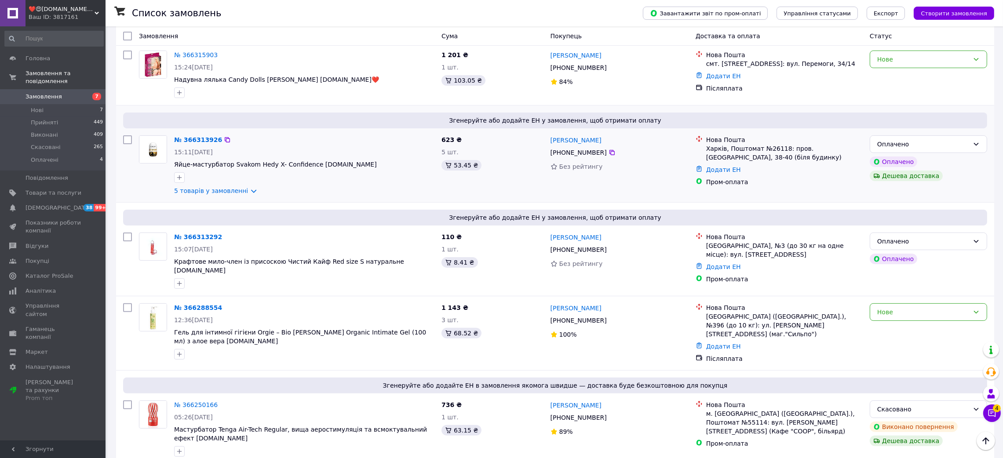
click at [197, 115] on div "Згенеруйте або додайте ЕН у замовлення, щоб отримати оплату № 366313926 15:11, …" at bounding box center [555, 154] width 878 height 97
click at [201, 136] on link "№ 366313926" at bounding box center [198, 139] width 48 height 7
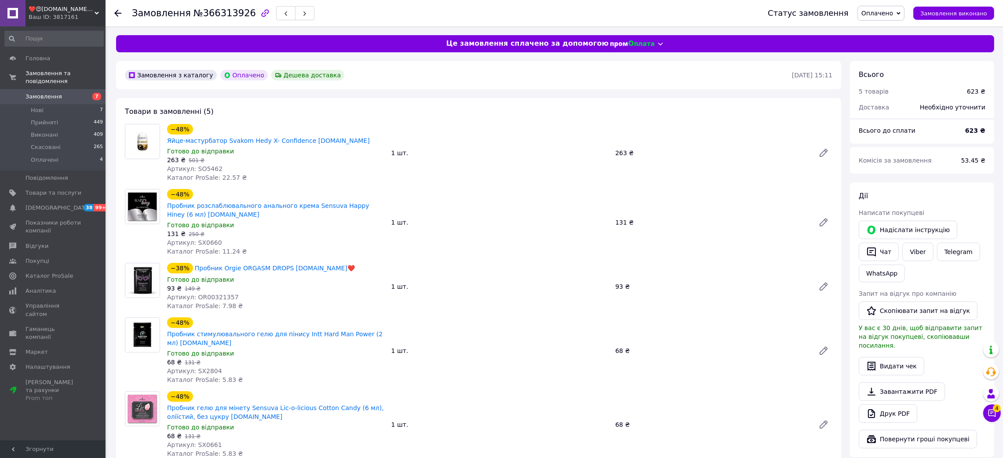
click at [204, 165] on span "Артикул: SO5462" at bounding box center [194, 168] width 55 height 7
click at [212, 248] on span "Каталог ProSale: 11.24 ₴" at bounding box center [207, 251] width 80 height 7
click at [201, 239] on span "Артикул: SX0660" at bounding box center [194, 242] width 55 height 7
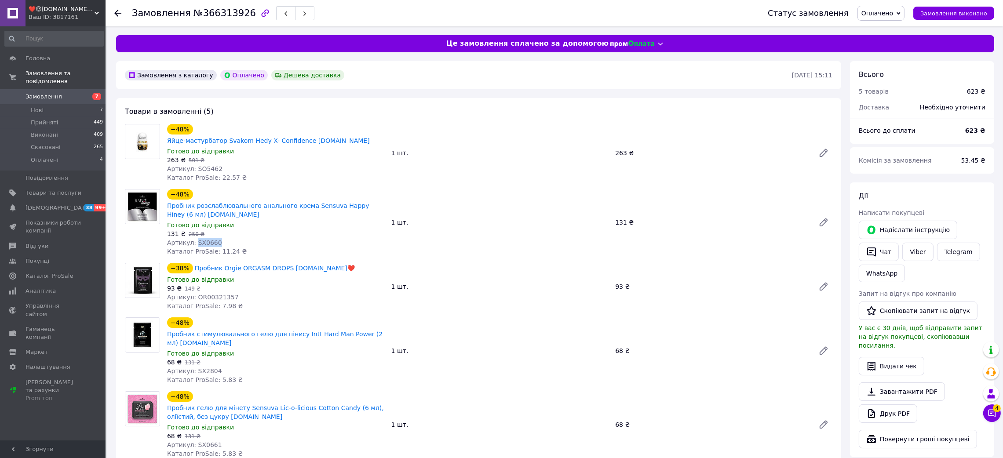
click at [201, 239] on span "Артикул: SX0660" at bounding box center [194, 242] width 55 height 7
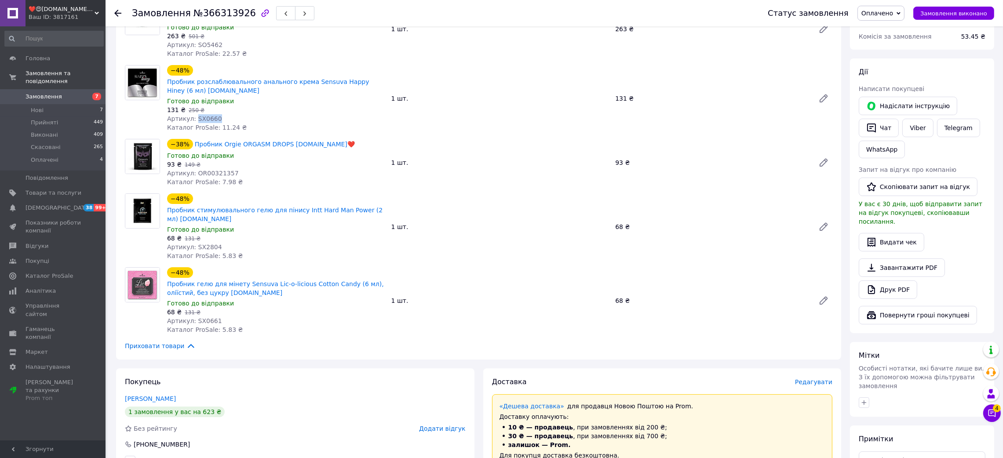
scroll to position [197, 0]
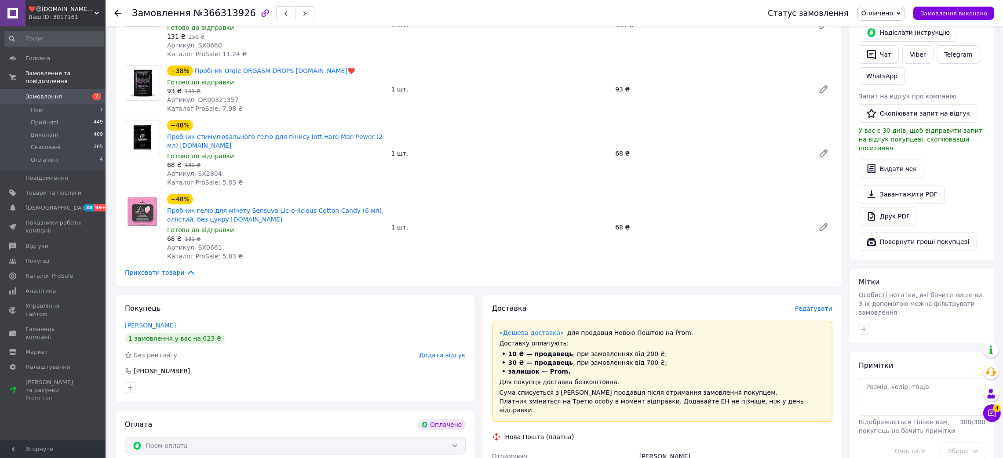
click at [197, 170] on span "Артикул: SX2804" at bounding box center [194, 173] width 55 height 7
click at [200, 244] on span "Артикул: SX0661" at bounding box center [194, 247] width 55 height 7
drag, startPoint x: 119, startPoint y: 5, endPoint x: 118, endPoint y: 12, distance: 7.1
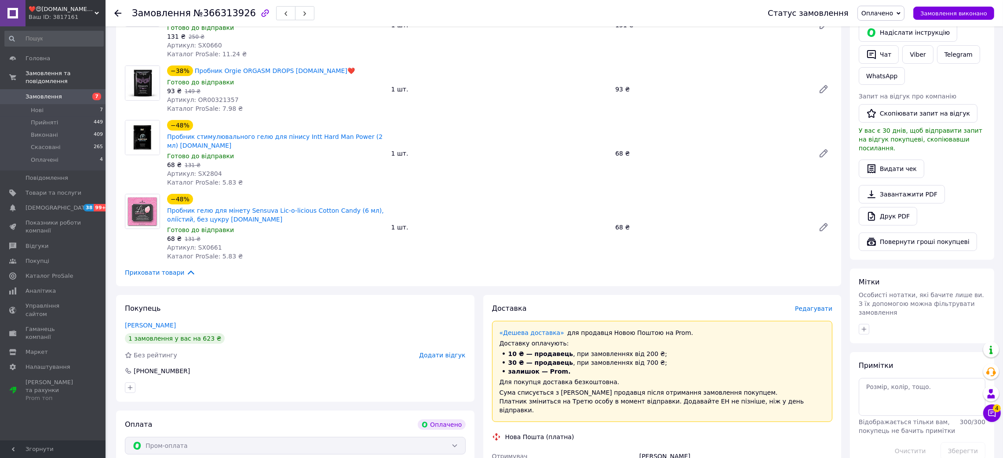
click at [118, 11] on div at bounding box center [123, 13] width 18 height 26
click at [118, 13] on use at bounding box center [117, 13] width 7 height 7
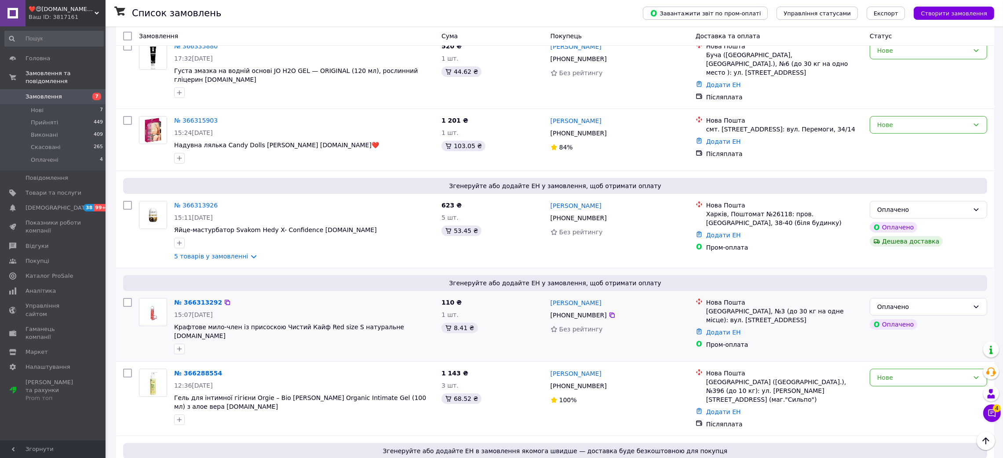
scroll to position [329, 0]
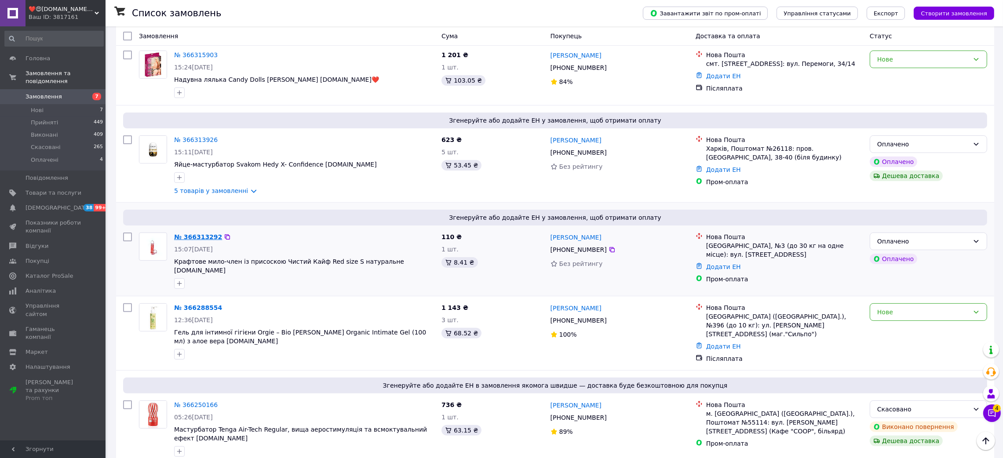
click at [199, 233] on link "№ 366313292" at bounding box center [198, 236] width 48 height 7
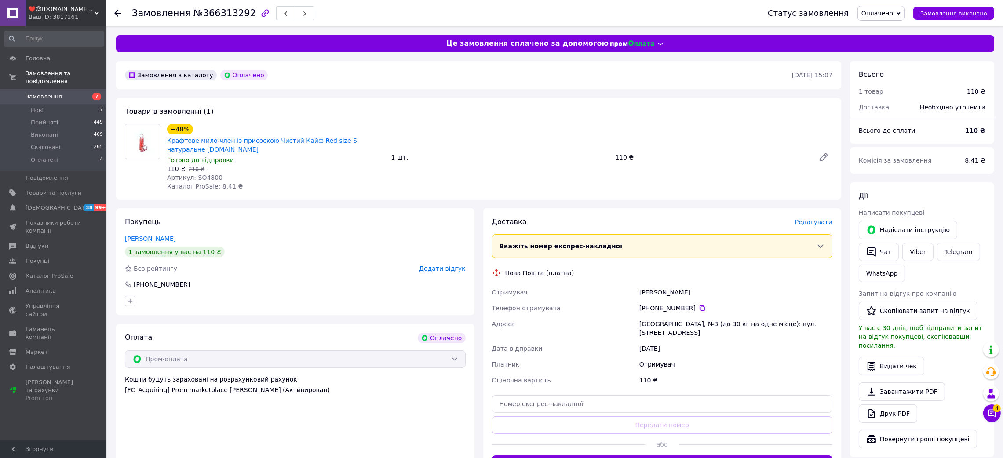
click at [209, 177] on span "Артикул: SO4800" at bounding box center [194, 177] width 55 height 7
drag, startPoint x: 614, startPoint y: 281, endPoint x: 863, endPoint y: 264, distance: 249.5
click at [756, 283] on div "Доставка Редагувати Вкажіть номер експрес-накладної Обов'язково введіть номер е…" at bounding box center [662, 345] width 341 height 256
click at [114, 7] on div at bounding box center [123, 13] width 18 height 26
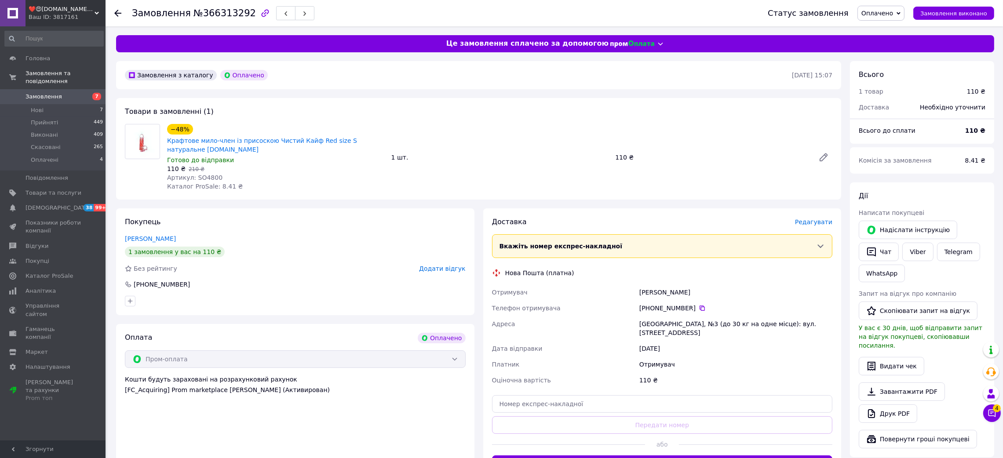
click at [118, 13] on use at bounding box center [117, 13] width 7 height 7
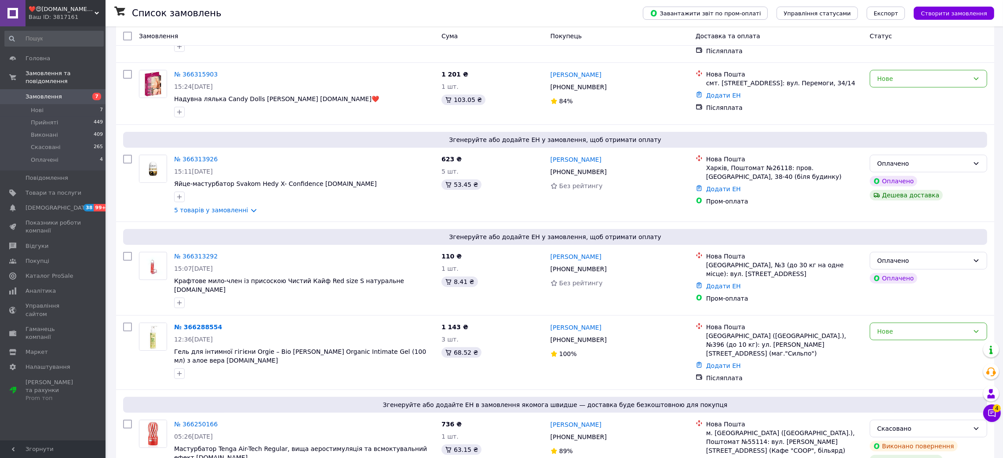
scroll to position [329, 0]
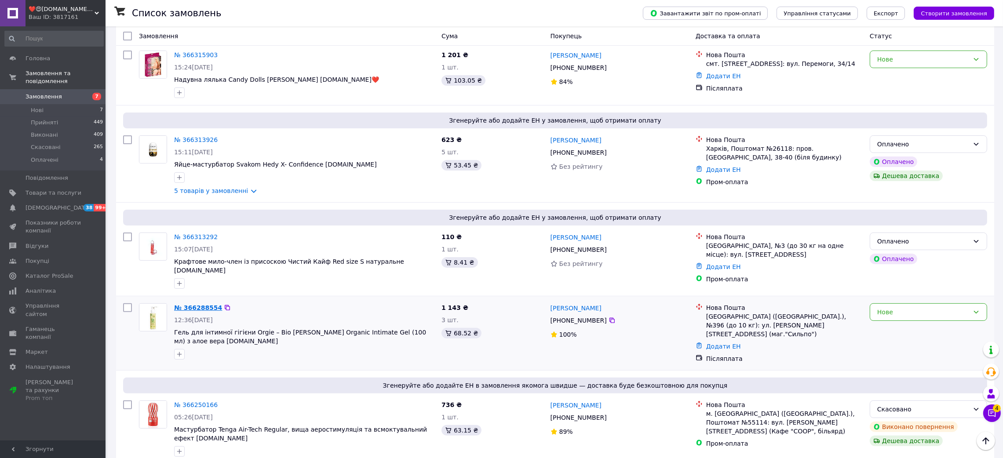
click at [191, 304] on link "№ 366288554" at bounding box center [198, 307] width 48 height 7
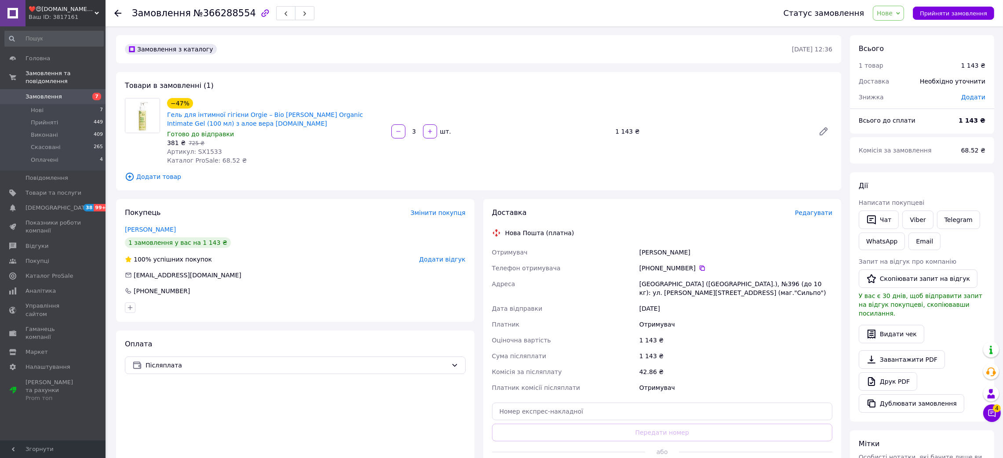
click at [204, 148] on span "Артикул: SX1533" at bounding box center [194, 151] width 55 height 7
drag, startPoint x: 604, startPoint y: 257, endPoint x: 882, endPoint y: 245, distance: 278.6
click at [718, 257] on div "Отримувач Будковский Рамин Телефон отримувача +380 97 117 72 89   Адреса м. Киї…" at bounding box center [662, 319] width 344 height 151
click at [70, 39] on input at bounding box center [53, 39] width 99 height 16
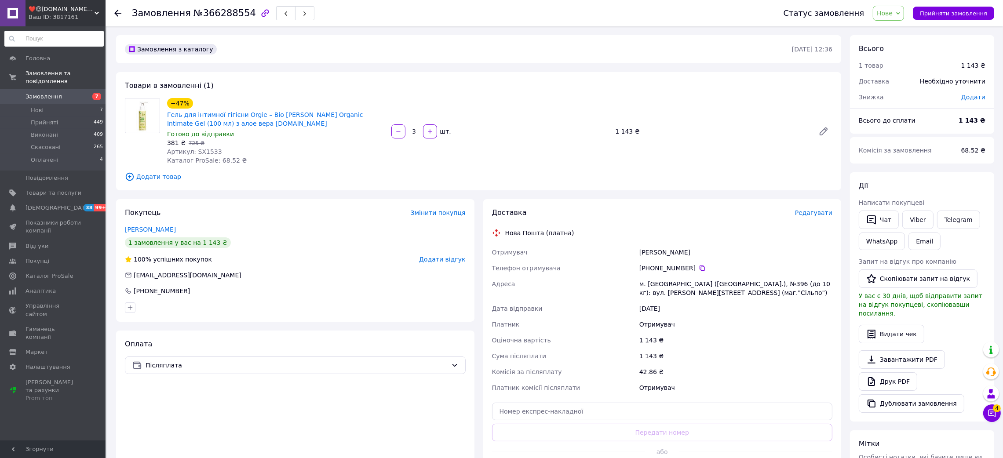
click at [62, 11] on span "❤️😍[DOMAIN_NAME]❤️😍" at bounding box center [62, 9] width 66 height 8
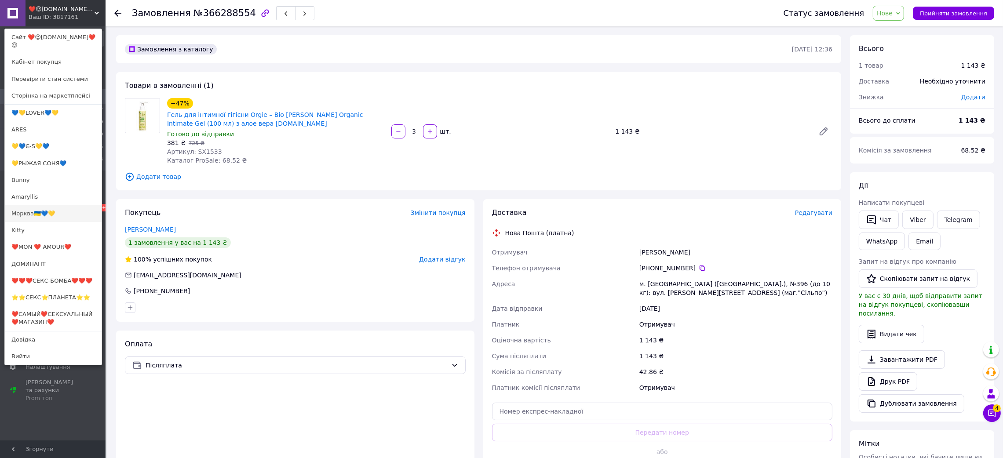
click at [46, 205] on link "Морква🇺🇦💙💛" at bounding box center [53, 213] width 97 height 17
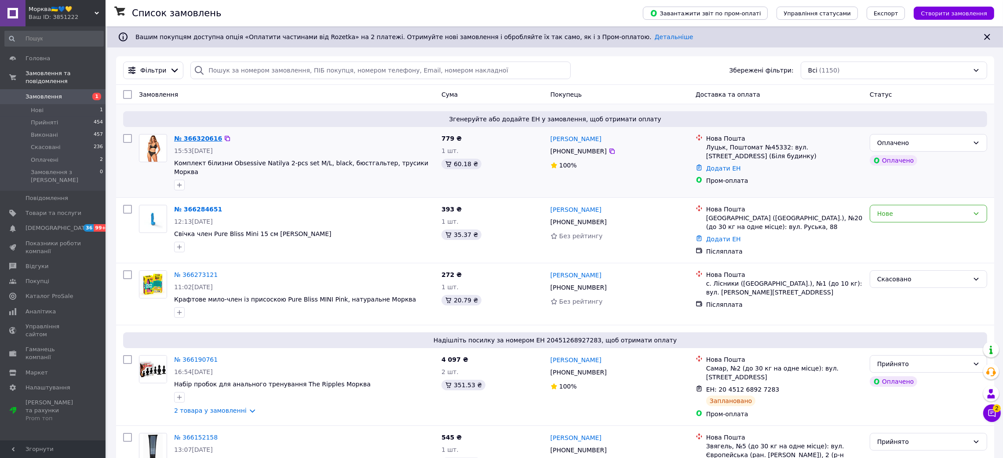
click at [193, 137] on link "№ 366320616" at bounding box center [198, 138] width 48 height 7
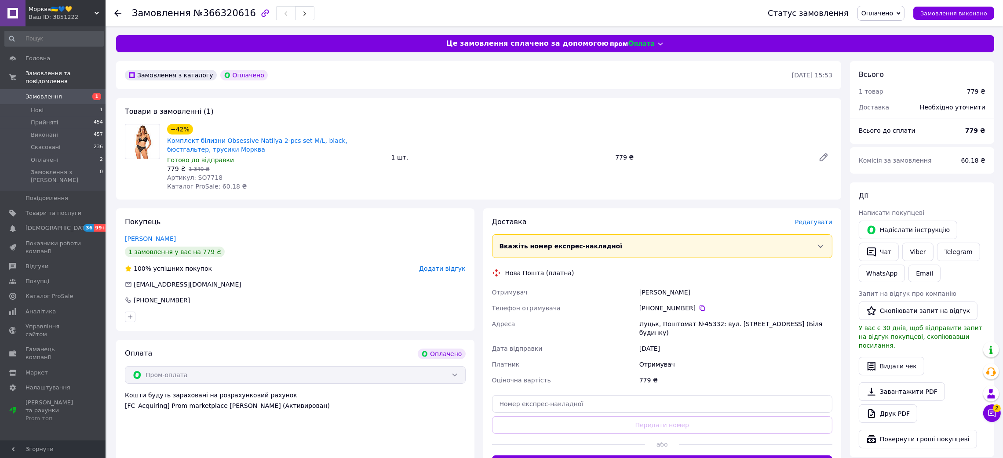
click at [201, 176] on span "Артикул: SO7718" at bounding box center [194, 177] width 55 height 7
click at [202, 176] on span "Артикул: SO7718" at bounding box center [194, 177] width 55 height 7
copy span "SO7718"
drag, startPoint x: 619, startPoint y: 287, endPoint x: 899, endPoint y: 289, distance: 280.1
click at [772, 287] on div "Отримувач Кухарук Юрій Телефон отримувача +380 96 187 16 54   Адреса Луцьк, Пош…" at bounding box center [662, 336] width 344 height 104
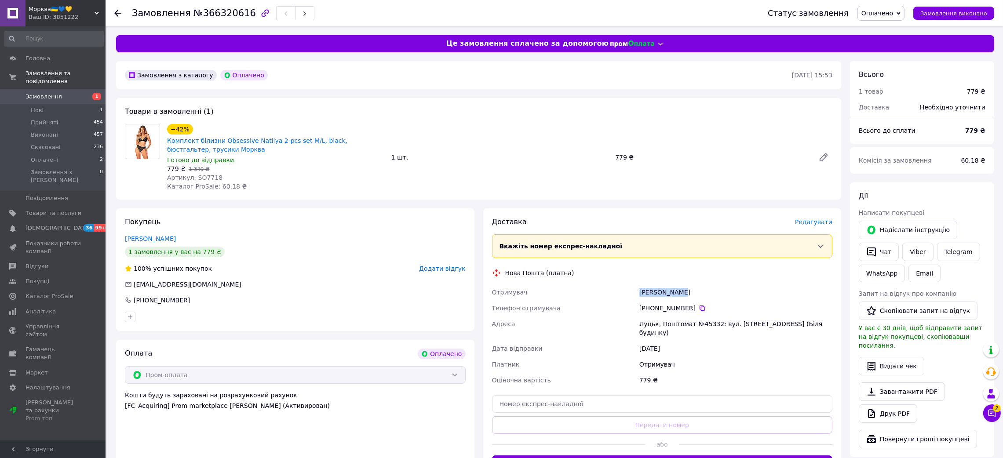
copy div "Отримувач Кухарук Юрій"
click at [118, 10] on icon at bounding box center [117, 13] width 7 height 7
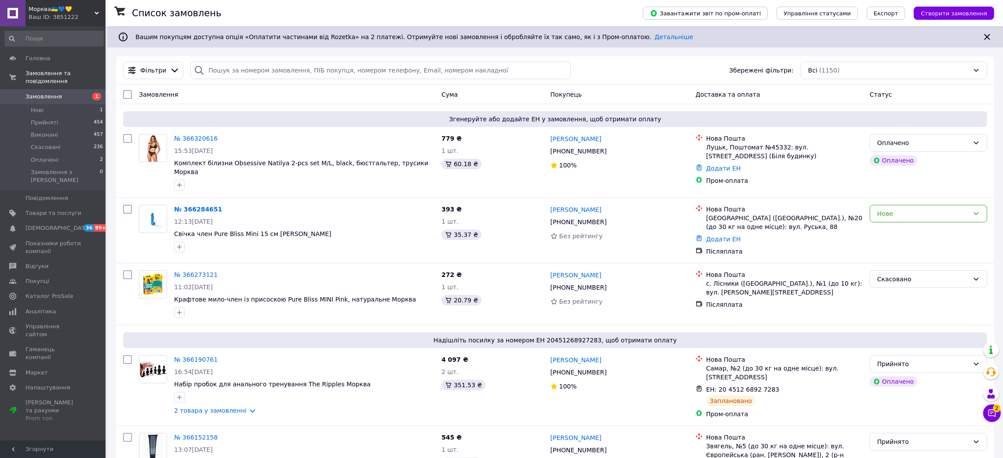
drag, startPoint x: 77, startPoint y: 12, endPoint x: 96, endPoint y: 97, distance: 86.9
click at [77, 12] on span "Морква🇺🇦💙💛" at bounding box center [62, 9] width 66 height 8
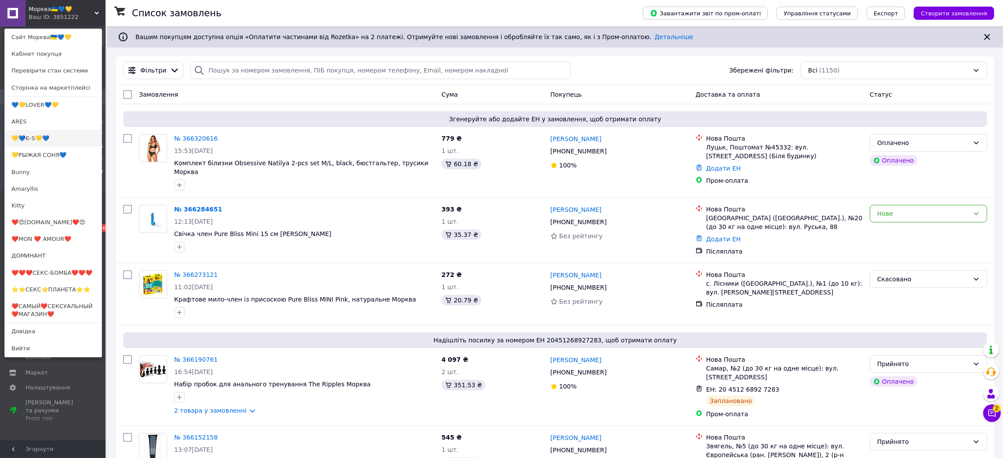
click at [56, 139] on link "💛💙Є-S💛💙" at bounding box center [53, 138] width 97 height 17
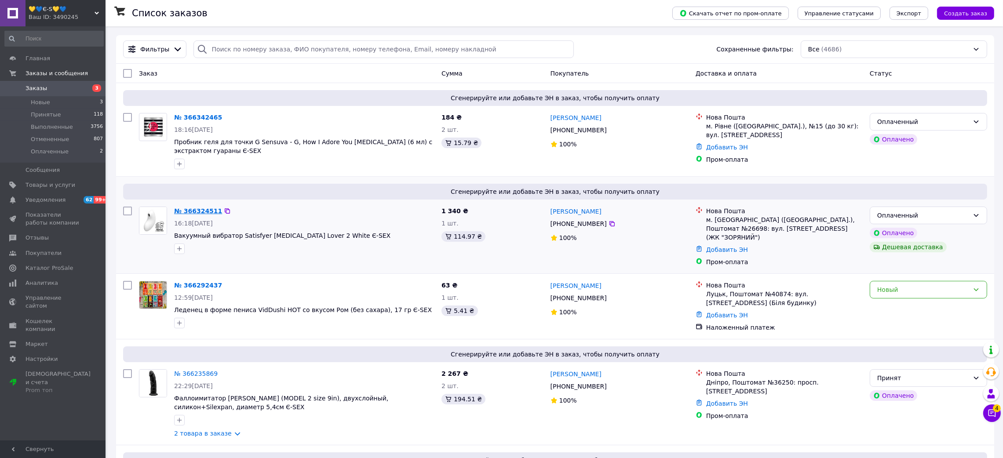
click at [213, 212] on link "№ 366324511" at bounding box center [198, 211] width 48 height 7
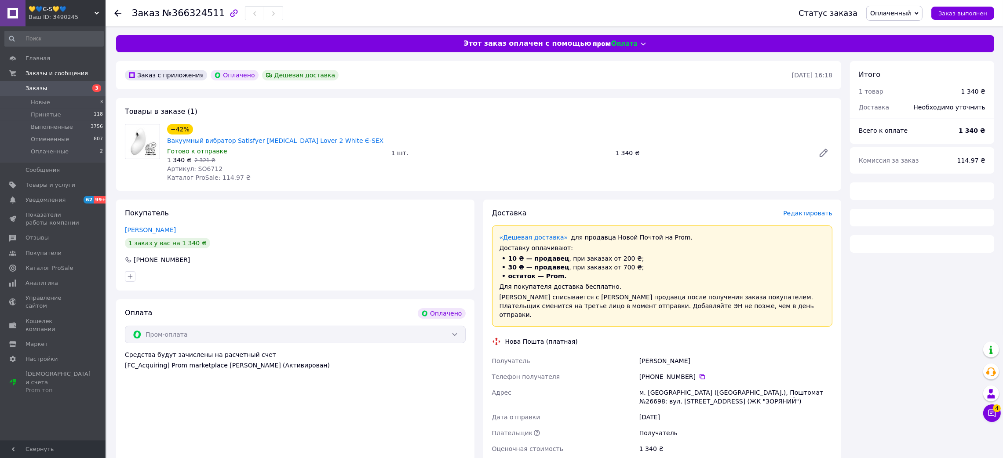
click at [205, 165] on span "Артикул: SO6712" at bounding box center [194, 168] width 55 height 7
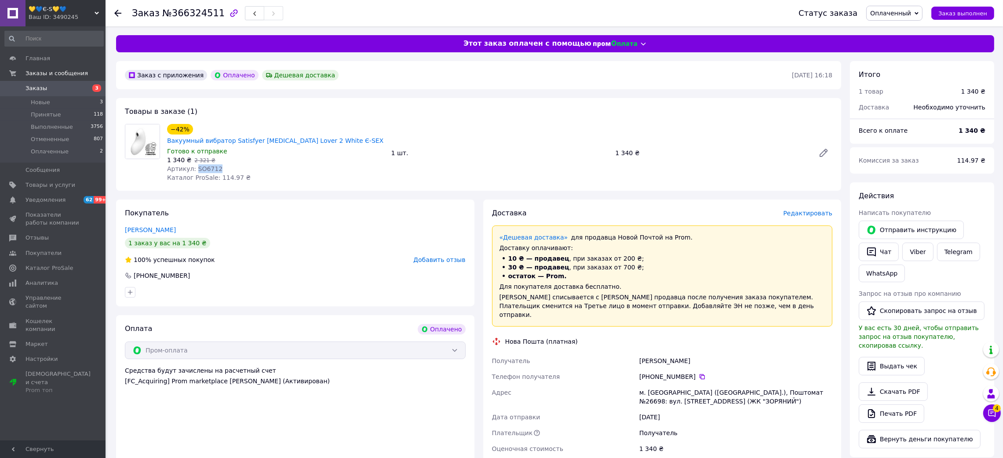
click at [205, 165] on span "Артикул: SO6712" at bounding box center [194, 168] width 55 height 7
copy span "SO6712"
drag, startPoint x: 610, startPoint y: 339, endPoint x: 748, endPoint y: 350, distance: 137.7
click at [688, 353] on div "Получатель Кобцева Наталія Телефон получателя +380 66 909 29 20   Адрес г. Черн…" at bounding box center [662, 405] width 344 height 104
copy div "Получатель Кобцева Наталія"
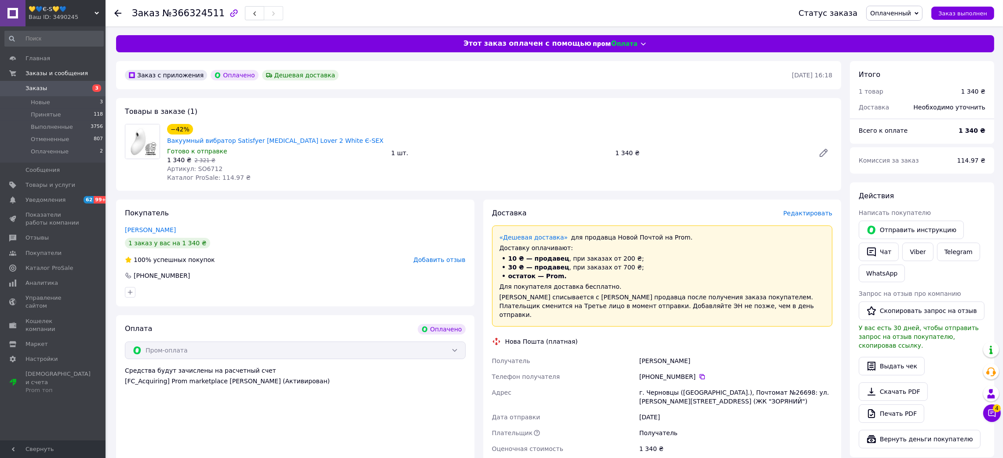
click at [80, 8] on span "💛💙Є-S💛💙" at bounding box center [62, 9] width 66 height 8
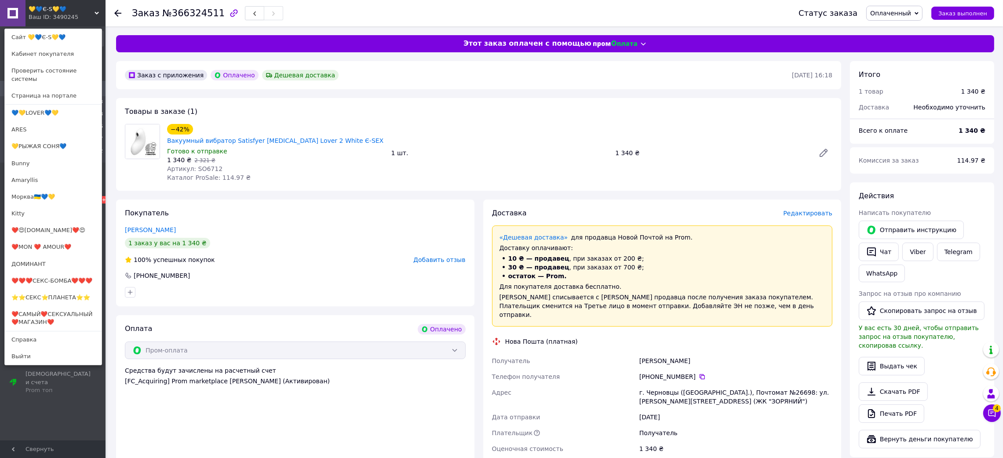
click at [113, 14] on div "Заказ №366324511 Статус заказа Оплаченный Принят Выполнен Отменен Заказ выполнен" at bounding box center [554, 13] width 897 height 26
click at [117, 13] on icon at bounding box center [117, 13] width 7 height 7
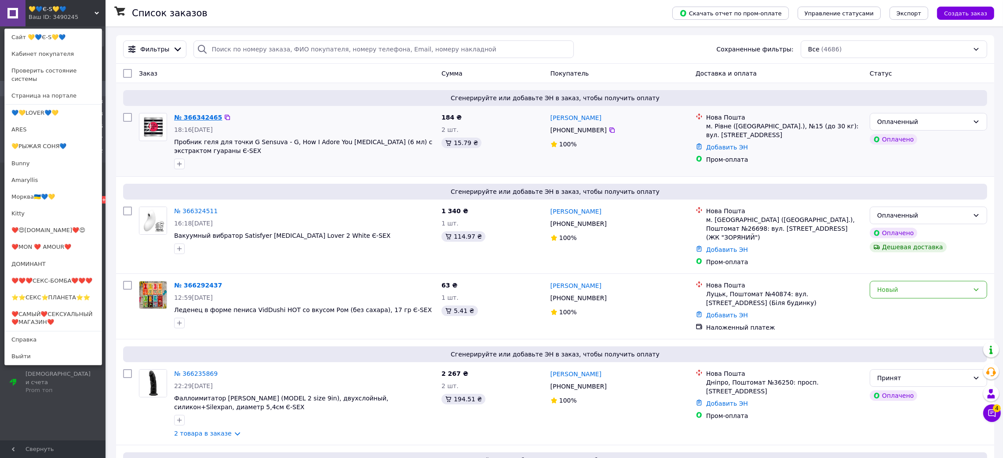
click at [188, 116] on link "№ 366342465" at bounding box center [198, 117] width 48 height 7
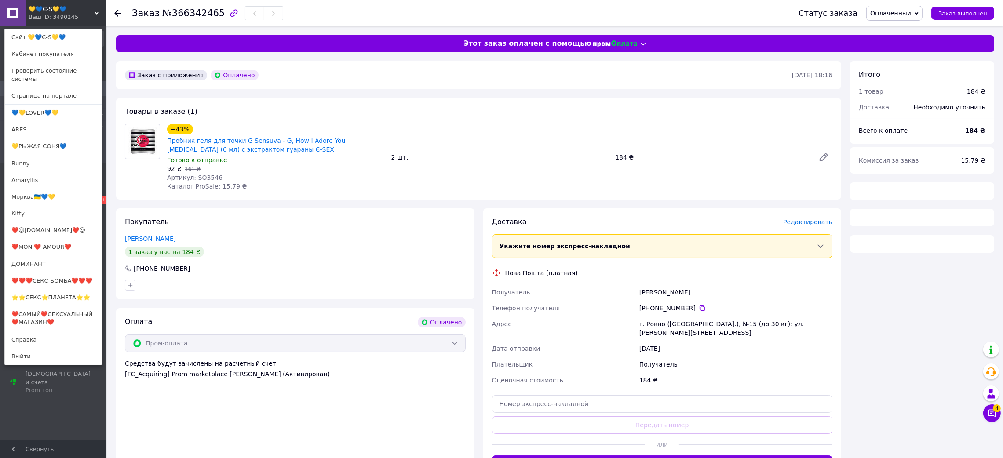
click at [202, 174] on span "Артикул: SO3546" at bounding box center [194, 177] width 55 height 7
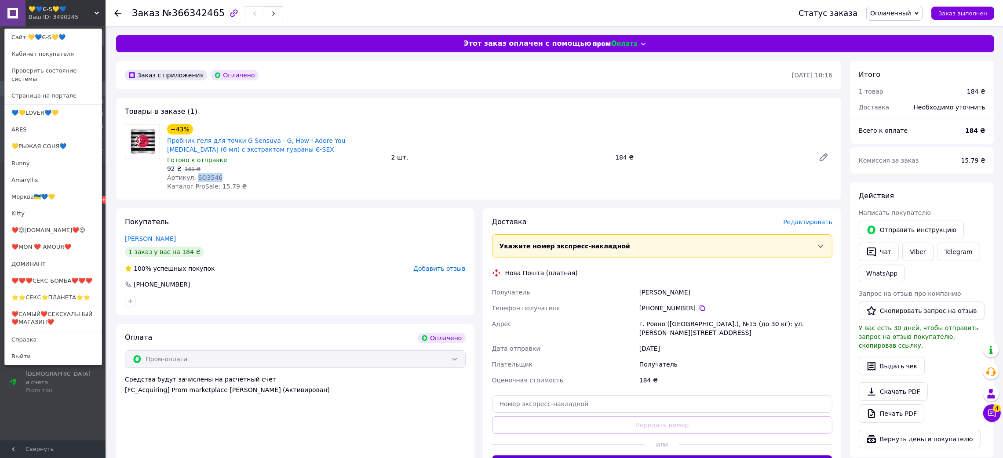
copy span "SO3546"
drag, startPoint x: 640, startPoint y: 291, endPoint x: 796, endPoint y: 336, distance: 162.8
click at [775, 291] on div "Получатель Лелюх Олександр Телефон получателя +380 98 715 24 22   Адрес г. Ровн…" at bounding box center [662, 336] width 344 height 104
copy div "Получатель Лелюх Олександр"
drag, startPoint x: 67, startPoint y: 13, endPoint x: 67, endPoint y: 55, distance: 42.7
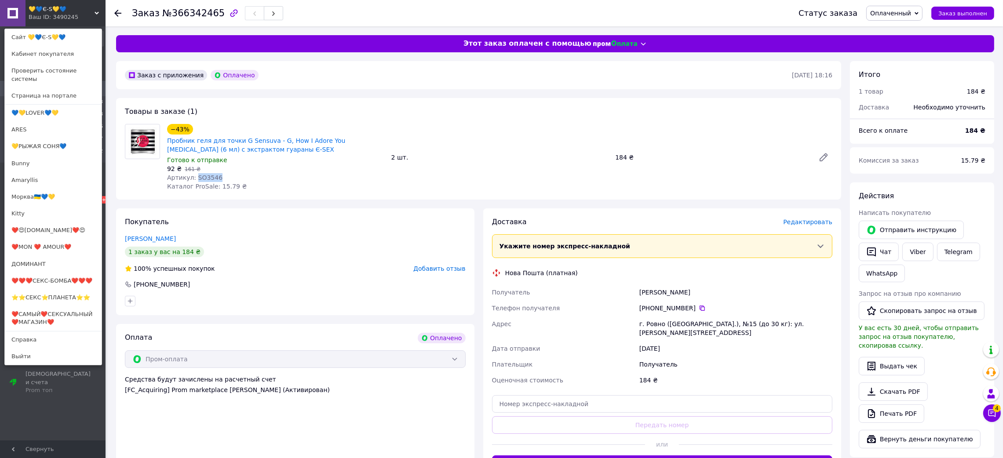
click at [66, 13] on div "Ваш ID: 3490245" at bounding box center [47, 17] width 37 height 8
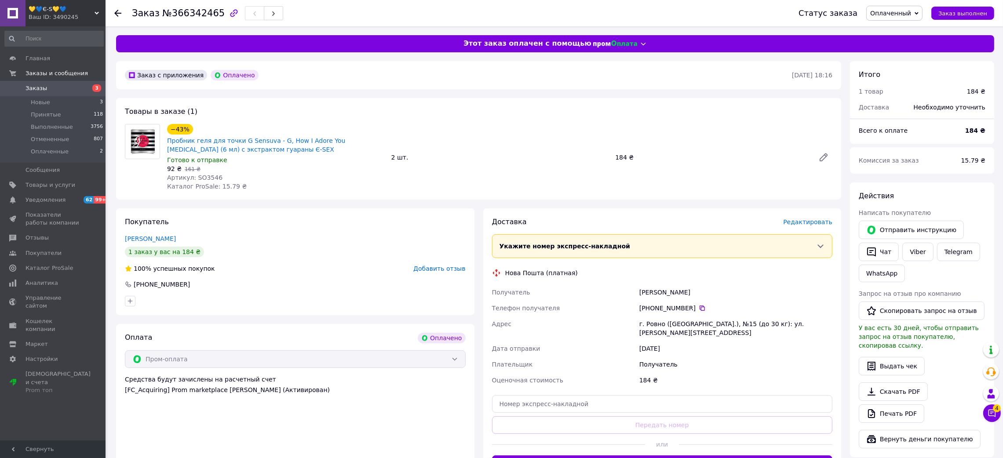
click at [62, 17] on div "Ваш ID: 3490245" at bounding box center [67, 17] width 77 height 8
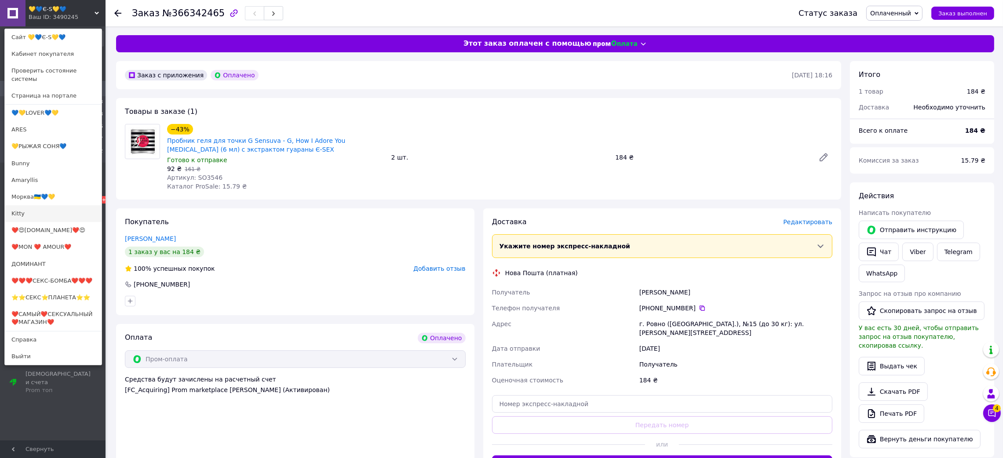
click at [43, 205] on link "Kitty" at bounding box center [53, 213] width 97 height 17
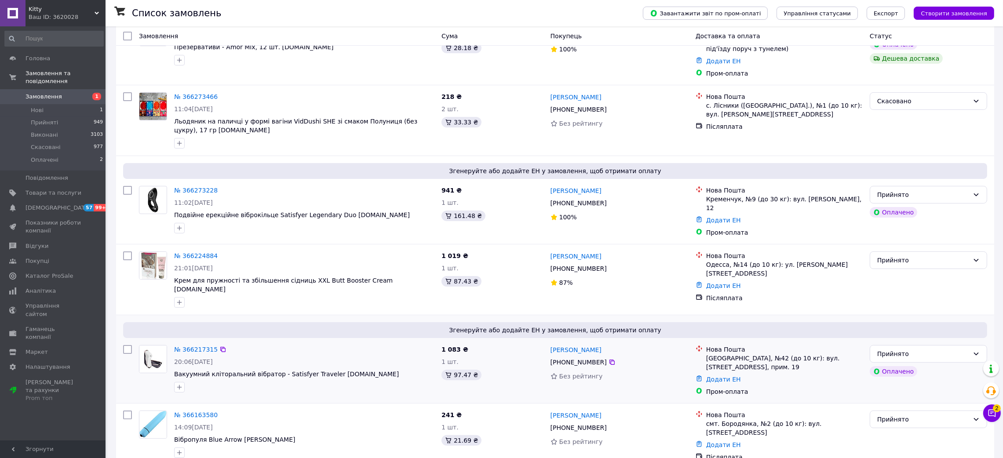
scroll to position [329, 0]
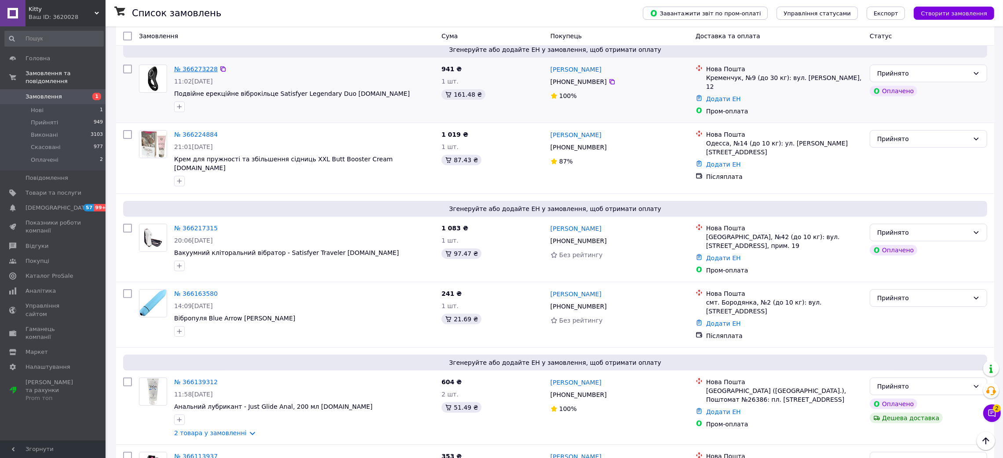
click at [201, 66] on link "№ 366273228" at bounding box center [196, 69] width 44 height 7
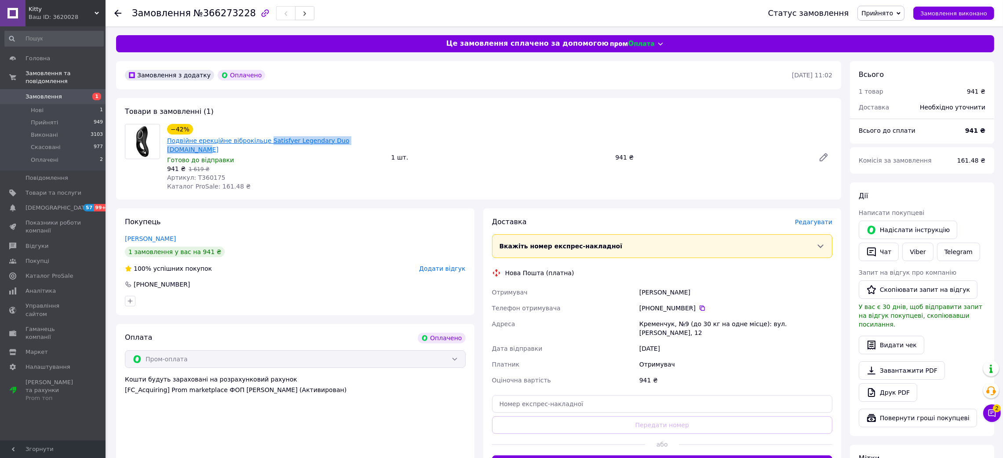
drag, startPoint x: 390, startPoint y: 128, endPoint x: 286, endPoint y: 125, distance: 103.8
click at [286, 125] on div "−42% Подвійне ерекційне віброкільце Satisfyer Legendary Duo [DOMAIN_NAME] Готов…" at bounding box center [500, 157] width 672 height 70
copy link "Satisfyer Legendary Duo [DOMAIN_NAME]"
drag, startPoint x: 627, startPoint y: 274, endPoint x: 745, endPoint y: 274, distance: 118.7
click at [719, 284] on div "Отримувач [PERSON_NAME] Телефон отримувача [PHONE_NUMBER]   [PERSON_NAME], №9 (…" at bounding box center [662, 336] width 344 height 104
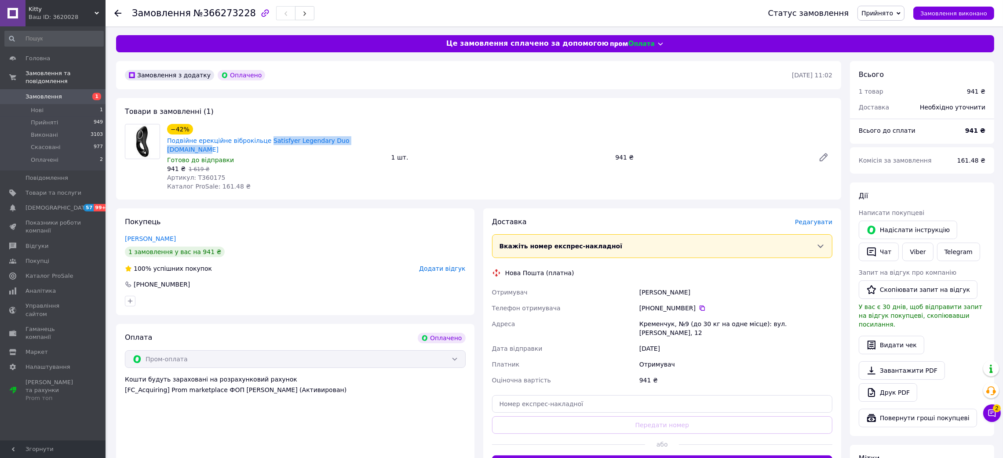
copy div "Отримувач [PERSON_NAME]"
click at [118, 14] on icon at bounding box center [117, 13] width 7 height 7
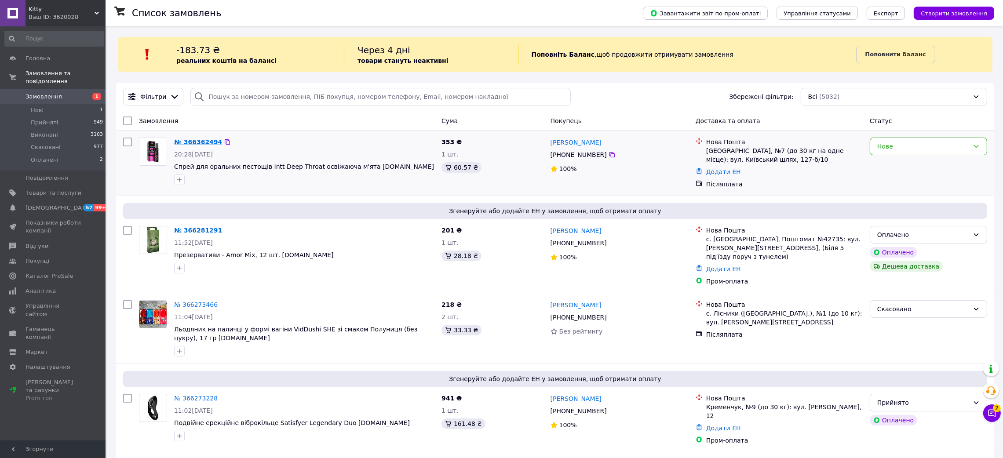
click at [198, 141] on link "№ 366362494" at bounding box center [198, 142] width 48 height 7
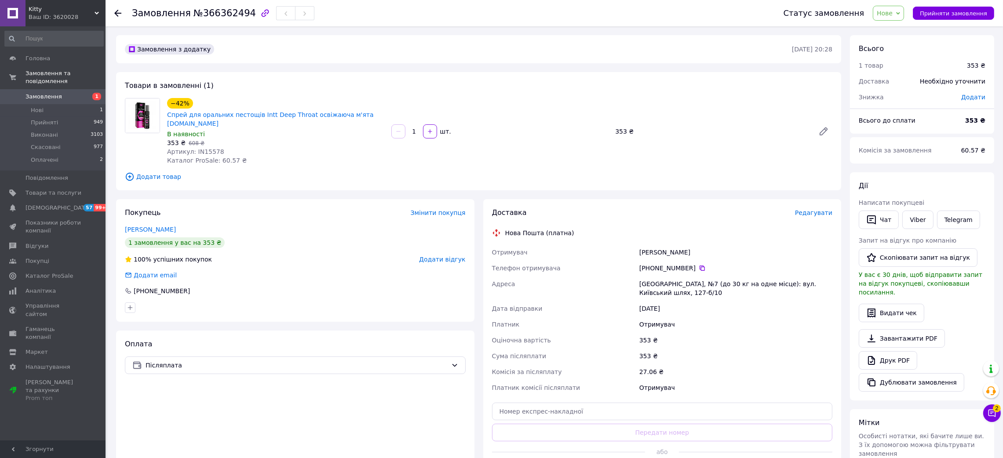
click at [207, 148] on span "Артикул: IN15578" at bounding box center [195, 151] width 57 height 7
copy span "IN15578"
drag, startPoint x: 627, startPoint y: 249, endPoint x: 745, endPoint y: 228, distance: 119.6
click at [737, 228] on div "Доставка Редагувати Нова Пошта (платна) Отримувач [PERSON_NAME] Телефон отримув…" at bounding box center [662, 344] width 341 height 273
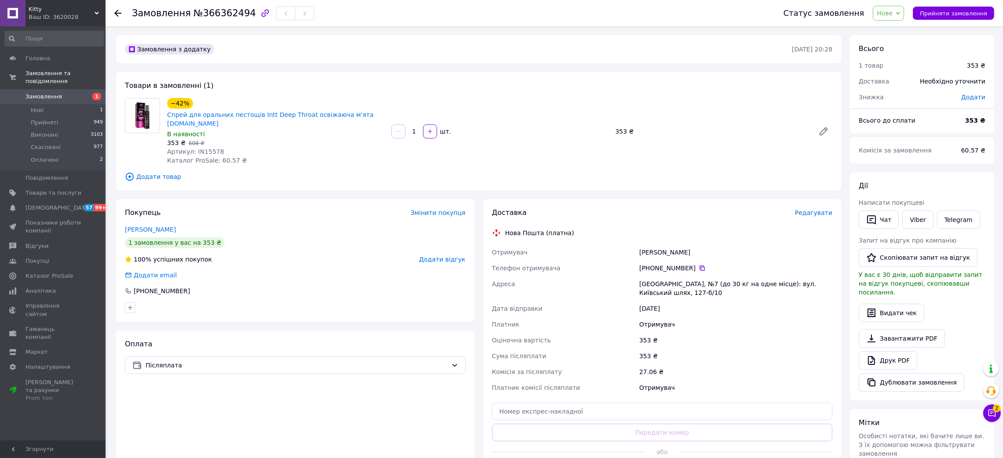
drag, startPoint x: 675, startPoint y: 324, endPoint x: 624, endPoint y: 247, distance: 92.1
click at [674, 322] on div "Отримувач [PERSON_NAME] Телефон отримувача +380 97 764 59 [GEOGRAPHIC_DATA], №7…" at bounding box center [662, 319] width 344 height 151
drag, startPoint x: 640, startPoint y: 238, endPoint x: 729, endPoint y: 230, distance: 89.2
click at [718, 229] on div "Доставка Редагувати Нова Пошта (платна) Отримувач [PERSON_NAME] Телефон отримув…" at bounding box center [662, 344] width 341 height 273
copy div "Отримувач [PERSON_NAME]"
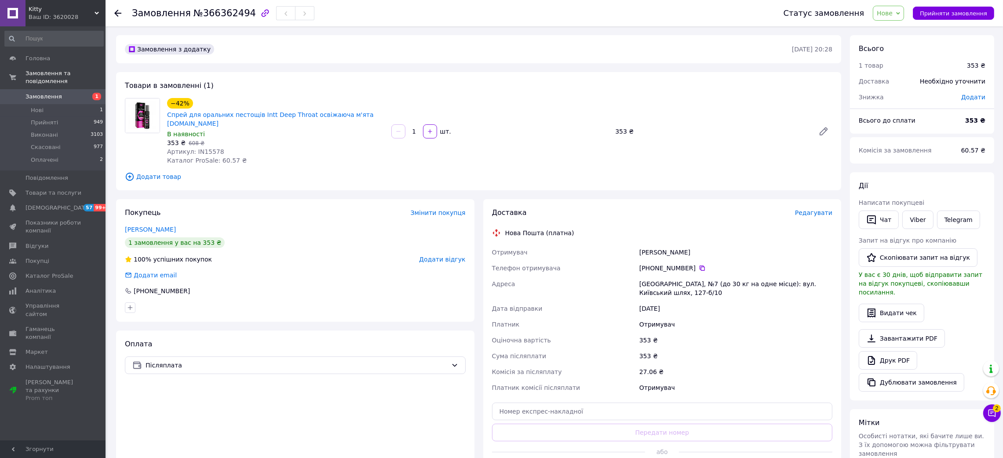
click at [117, 14] on icon at bounding box center [117, 13] width 7 height 7
